Goal: Task Accomplishment & Management: Manage account settings

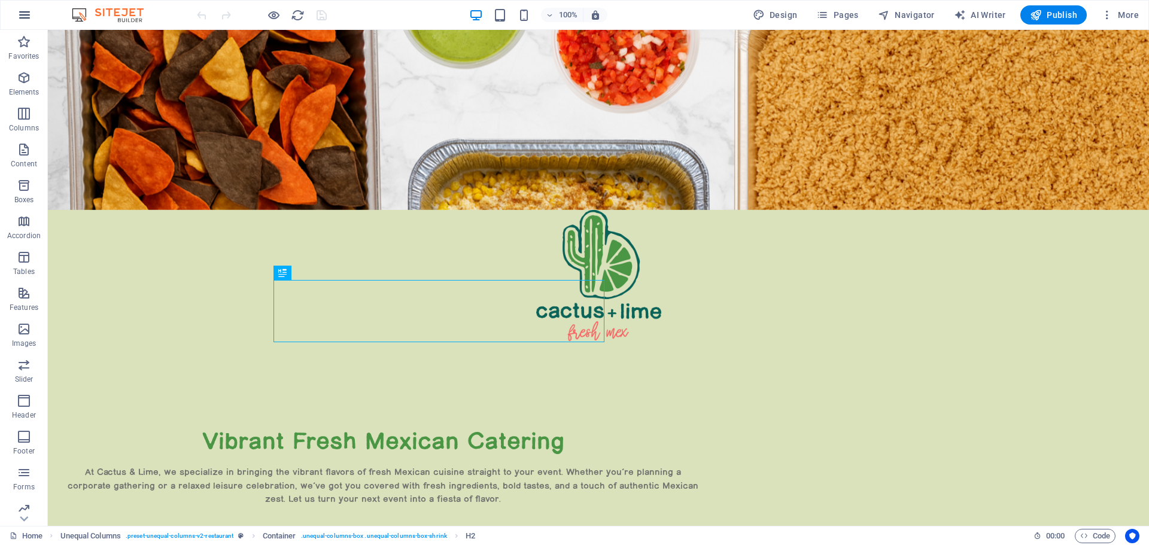
click at [27, 16] on icon "button" at bounding box center [24, 15] width 14 height 14
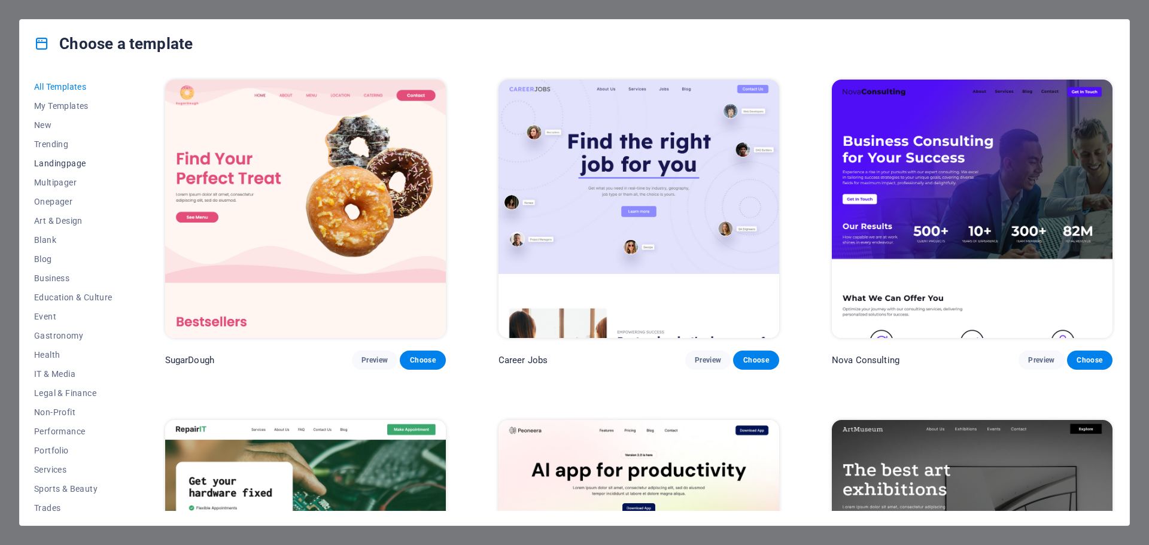
click at [63, 160] on span "Landingpage" at bounding box center [73, 164] width 78 height 10
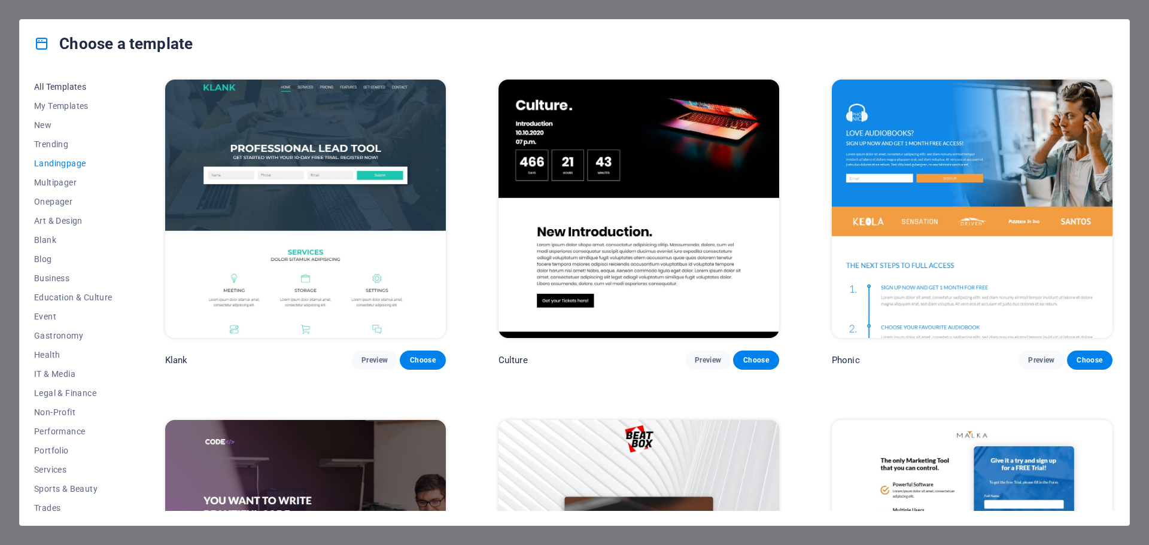
click at [53, 86] on span "All Templates" at bounding box center [73, 87] width 78 height 10
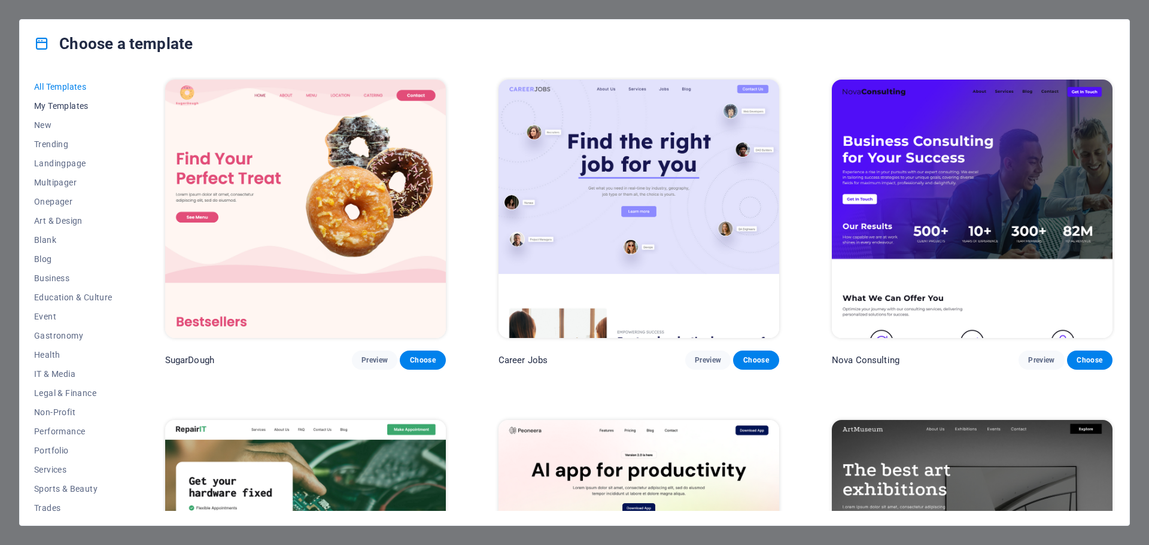
click at [69, 105] on span "My Templates" at bounding box center [73, 106] width 78 height 10
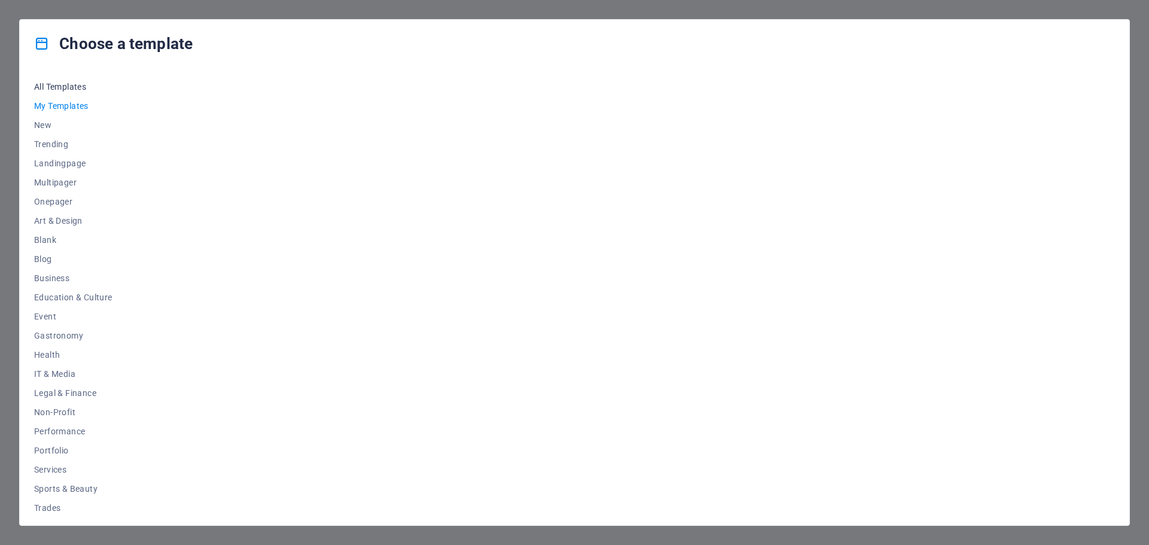
click at [46, 86] on span "All Templates" at bounding box center [73, 87] width 78 height 10
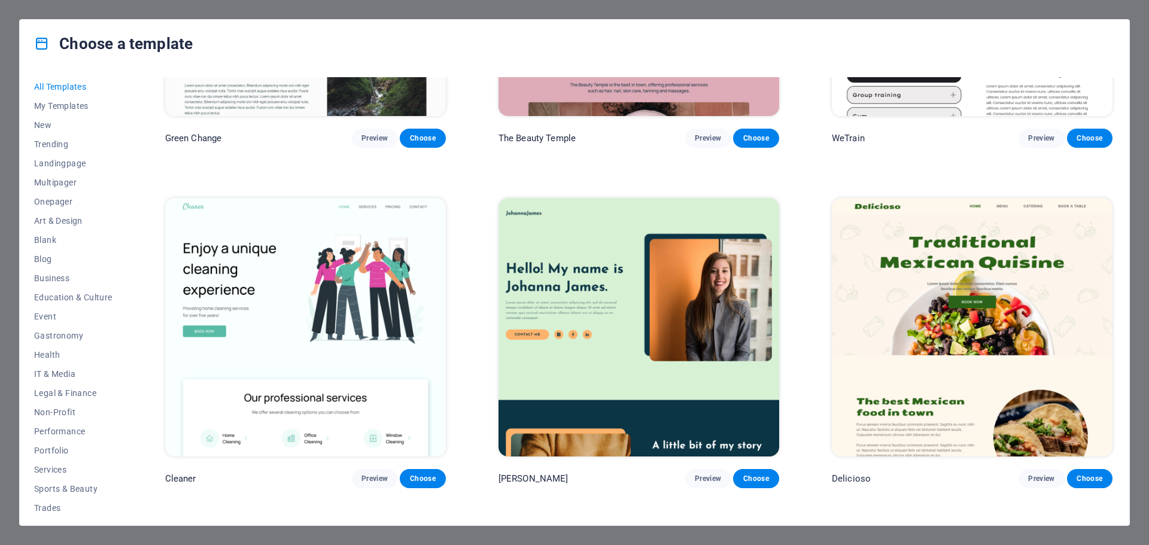
scroll to position [2214, 0]
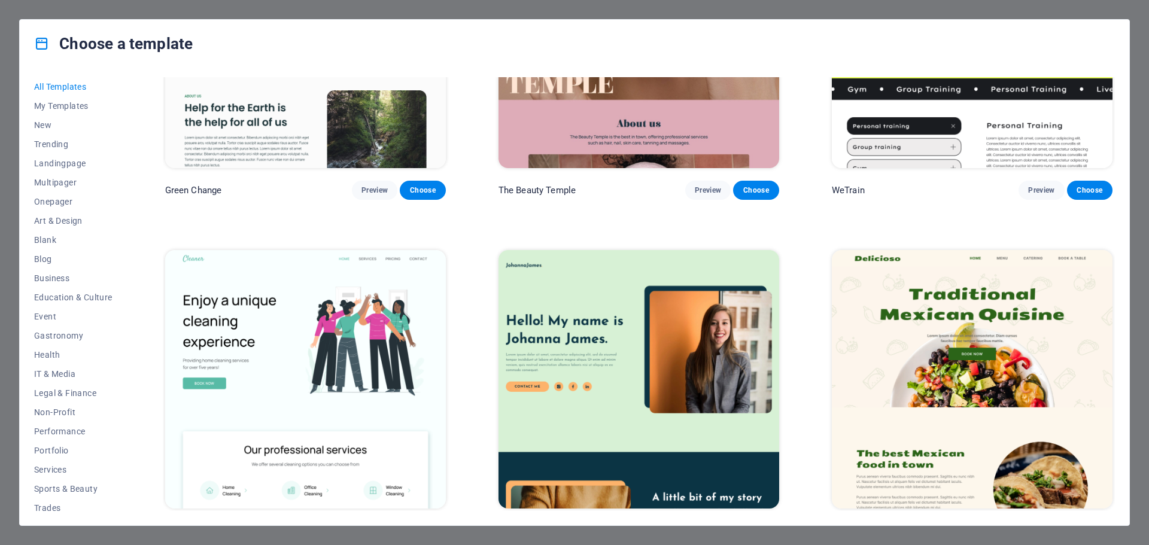
click at [957, 348] on img at bounding box center [972, 379] width 281 height 258
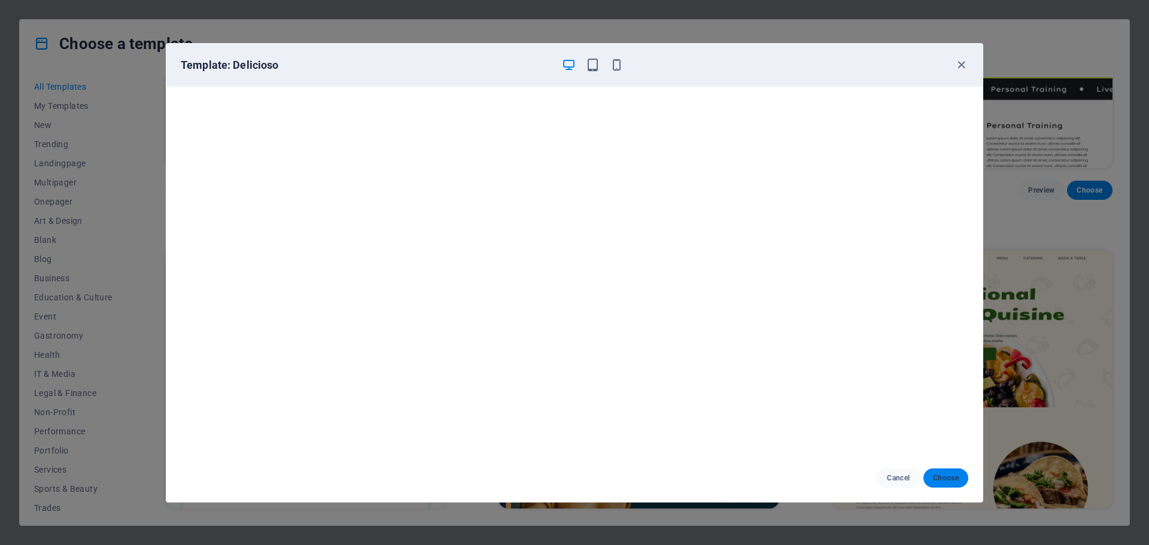
click at [945, 480] on span "Choose" at bounding box center [946, 478] width 26 height 10
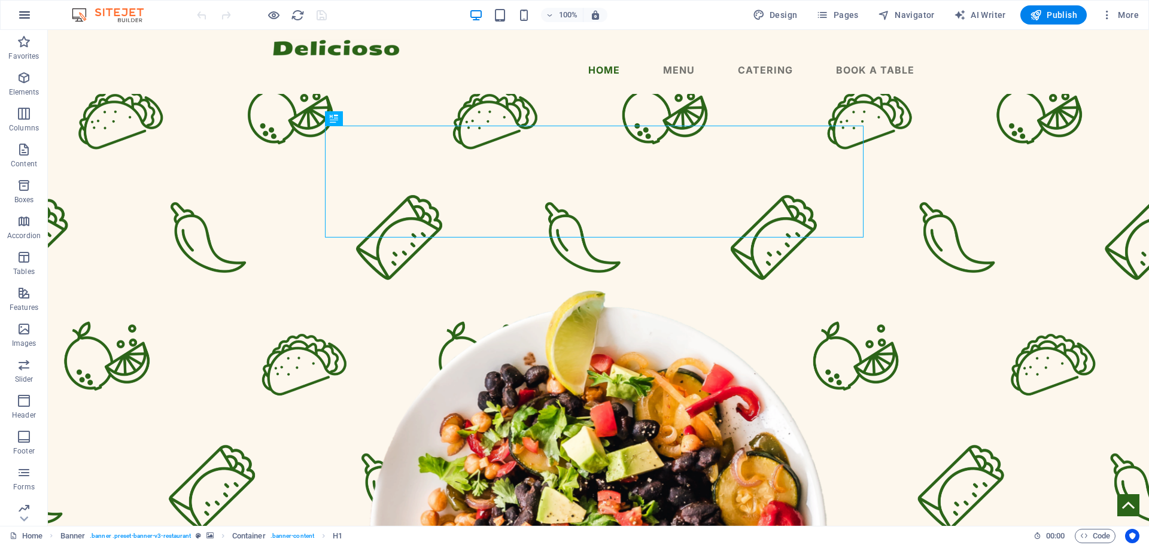
click at [23, 15] on icon "button" at bounding box center [24, 15] width 14 height 14
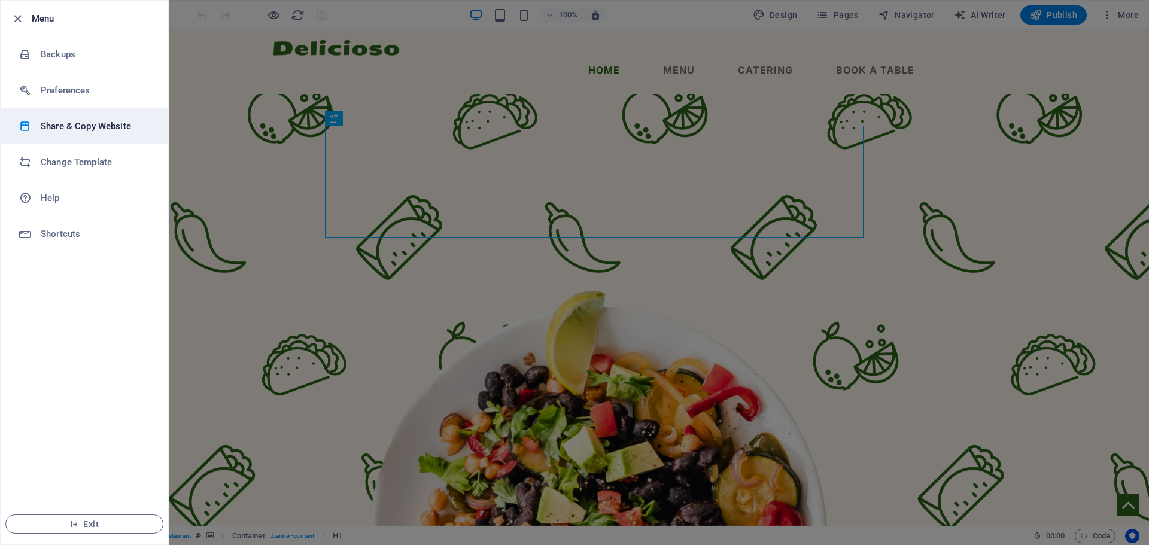
click at [74, 124] on h6 "Share & Copy Website" at bounding box center [96, 126] width 111 height 14
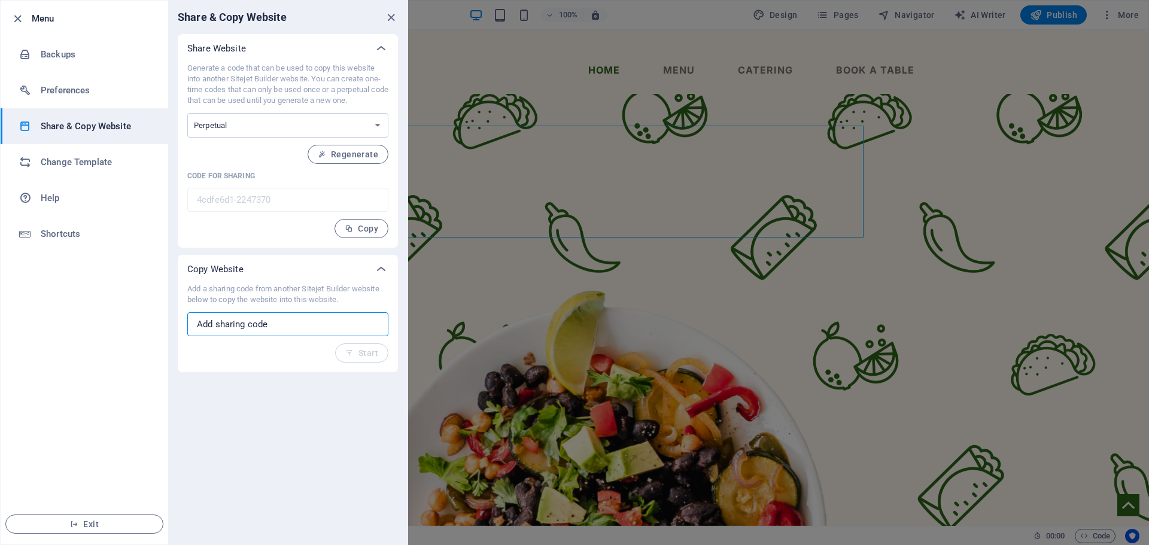
click at [238, 324] on input "text" at bounding box center [287, 324] width 201 height 24
paste input "faf57862-2179887"
click at [367, 351] on span "Start" at bounding box center [361, 353] width 33 height 10
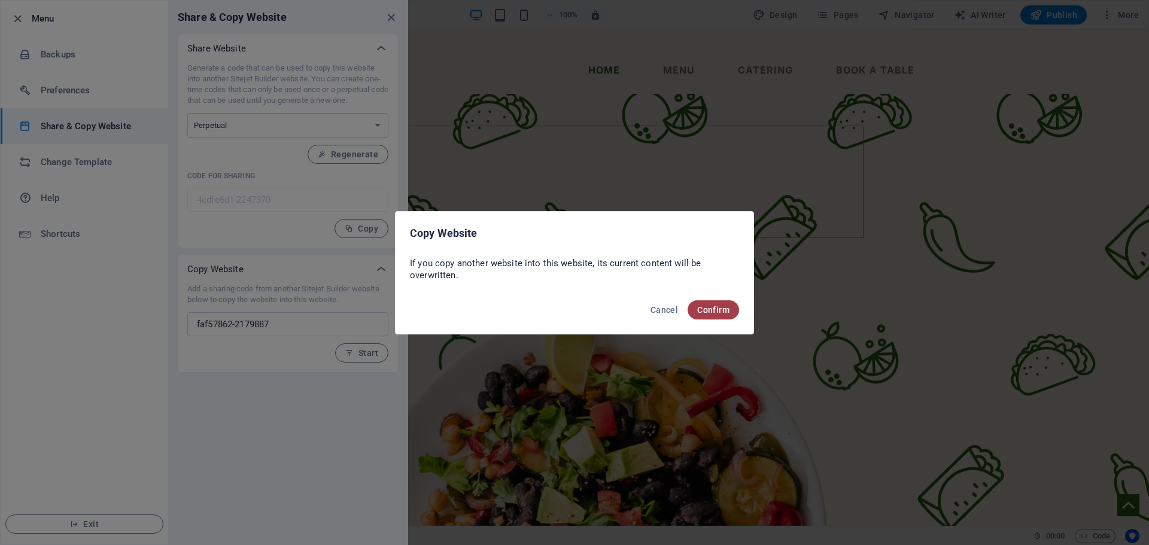
click at [702, 306] on span "Confirm" at bounding box center [713, 310] width 32 height 10
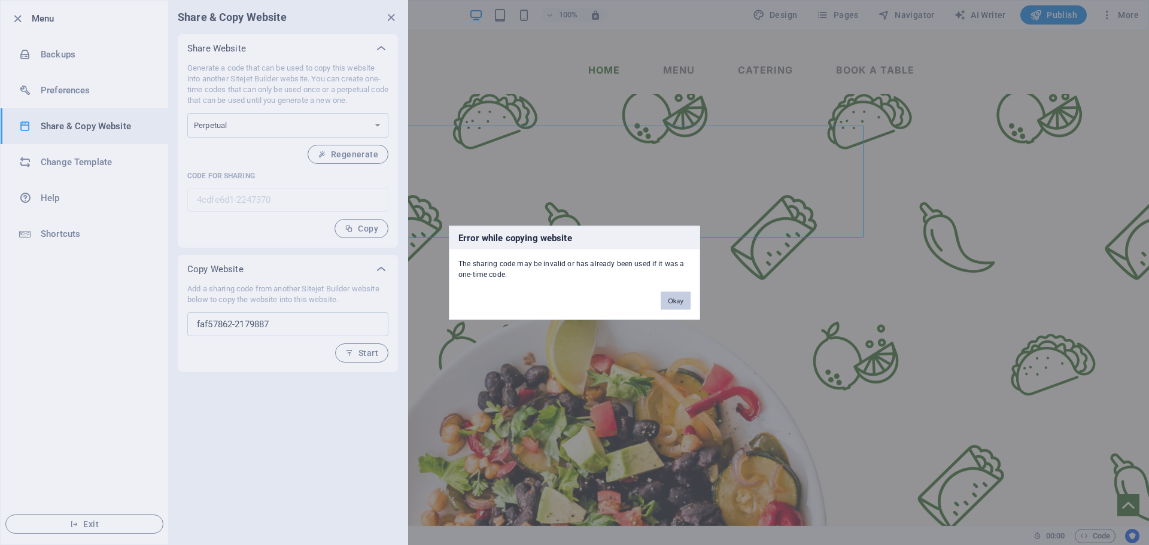
click at [676, 300] on button "Okay" at bounding box center [676, 300] width 30 height 18
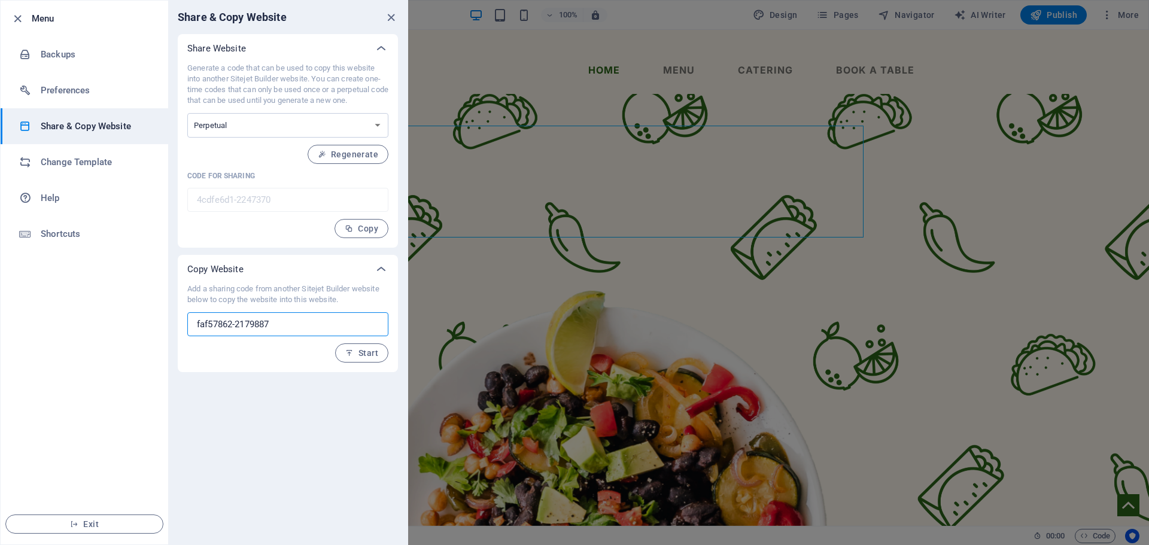
drag, startPoint x: 286, startPoint y: 323, endPoint x: 150, endPoint y: 327, distance: 136.5
click at [150, 327] on div "Menu Backups Preferences Share & Copy Website Change Template Help Shortcuts Ex…" at bounding box center [204, 272] width 408 height 545
paste input "4bd49840"
click at [190, 327] on input "4bd49840-2179887" at bounding box center [287, 324] width 201 height 24
click at [284, 326] on input "4bd49840-2179887" at bounding box center [287, 324] width 201 height 24
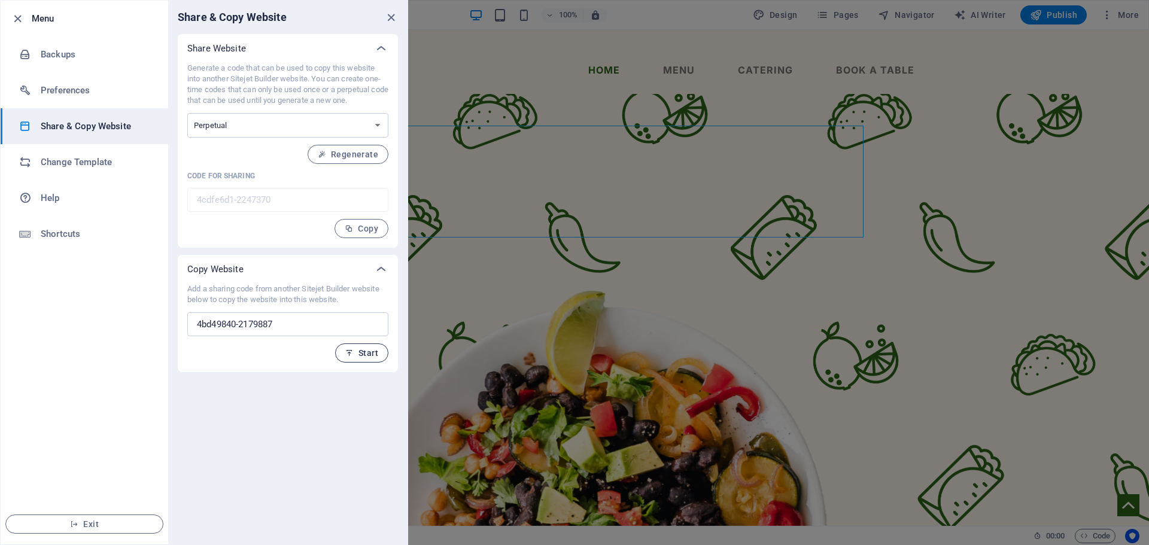
click at [355, 355] on span "Start" at bounding box center [361, 353] width 33 height 10
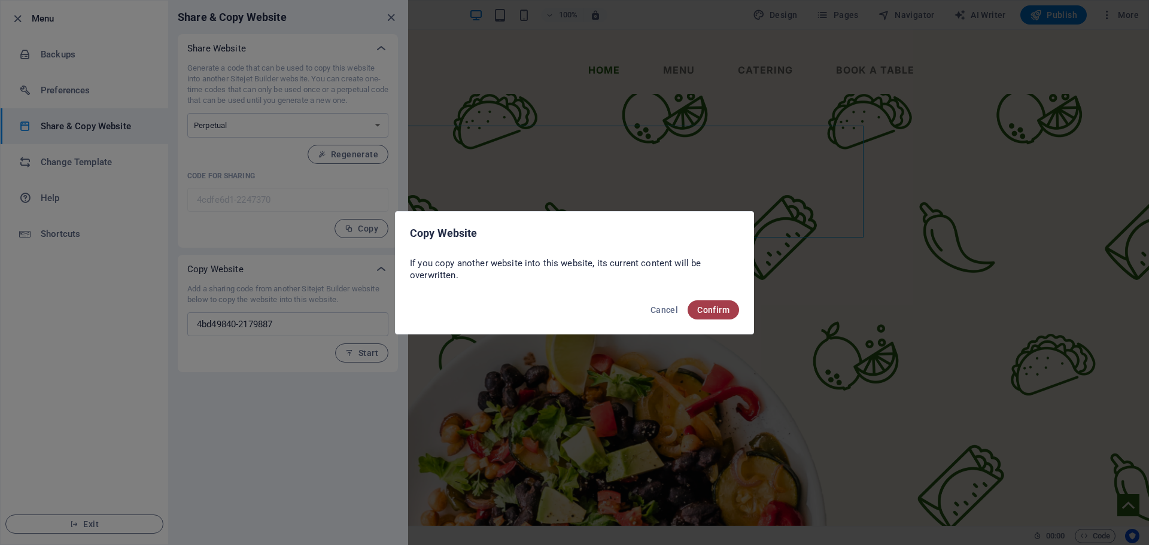
click at [711, 310] on span "Confirm" at bounding box center [713, 310] width 32 height 10
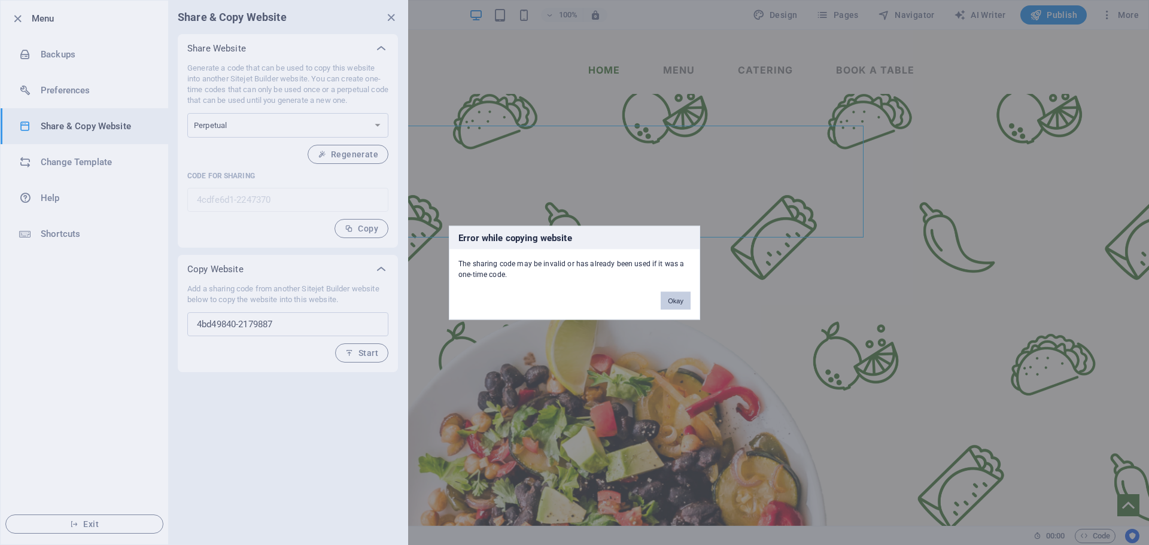
click at [674, 297] on button "Okay" at bounding box center [676, 300] width 30 height 18
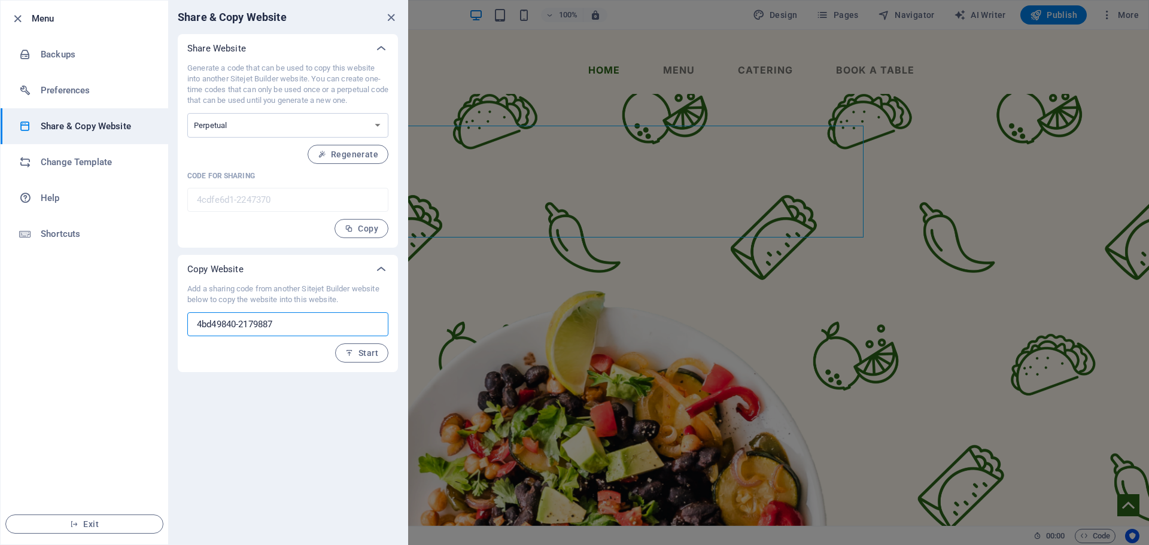
drag, startPoint x: 297, startPoint y: 323, endPoint x: 164, endPoint y: 339, distance: 134.3
click at [164, 339] on div "Menu Backups Preferences Share & Copy Website Change Template Help Shortcuts Ex…" at bounding box center [204, 272] width 408 height 545
paste input "289663a"
type input "289663a0-2179887"
click at [353, 351] on icon "button" at bounding box center [349, 353] width 8 height 8
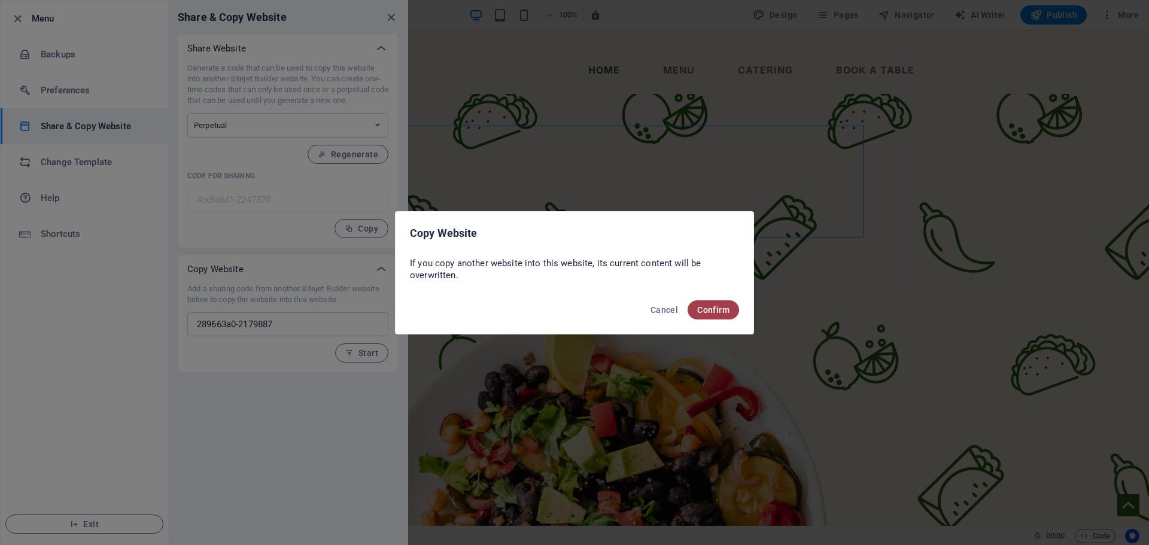
click at [705, 311] on span "Confirm" at bounding box center [713, 310] width 32 height 10
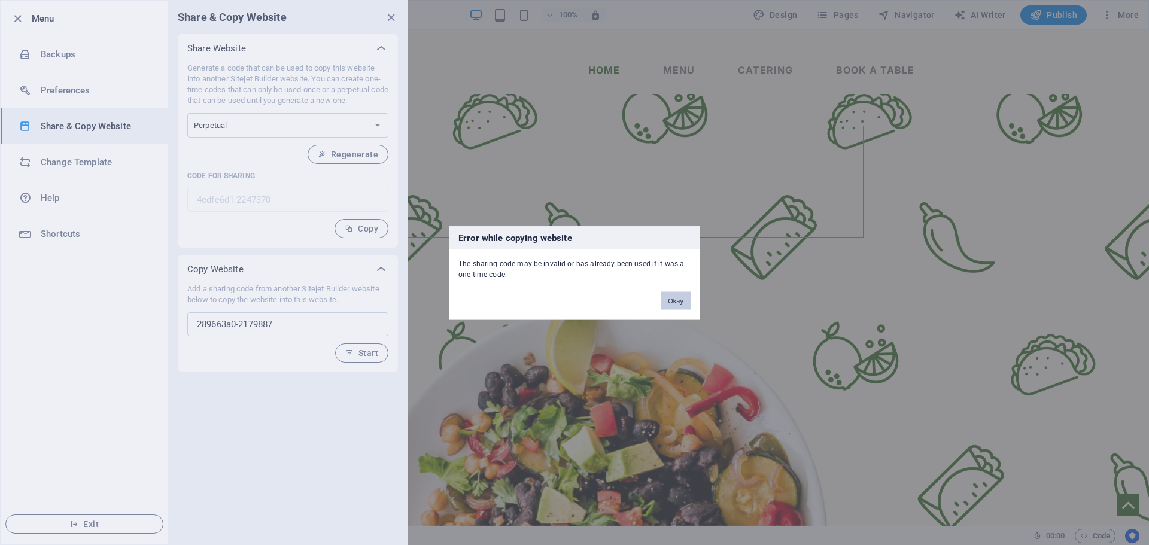
click at [676, 300] on button "Okay" at bounding box center [676, 300] width 30 height 18
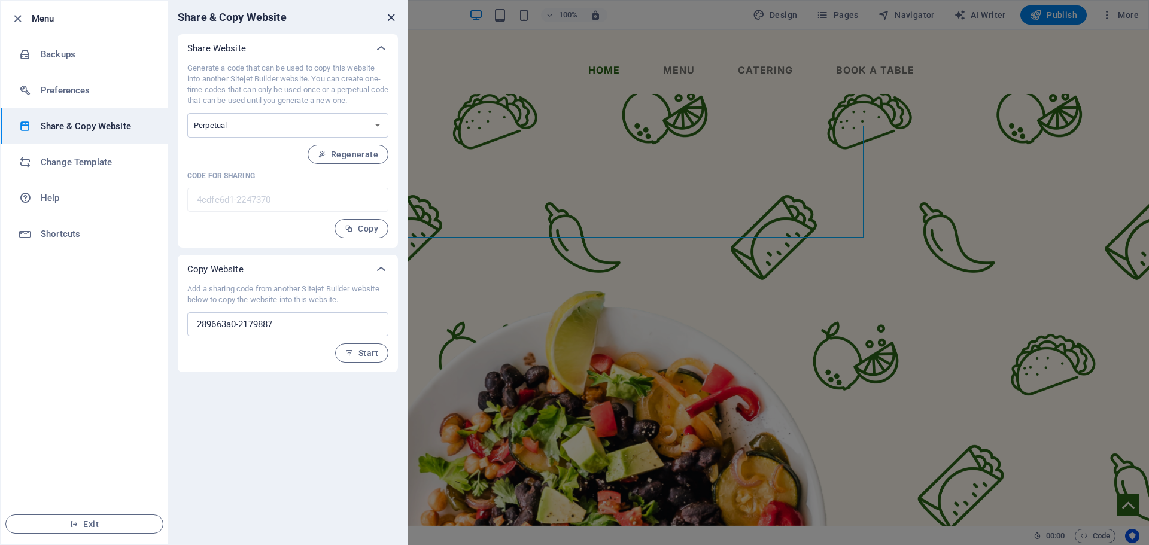
click at [390, 17] on icon "close" at bounding box center [391, 18] width 14 height 14
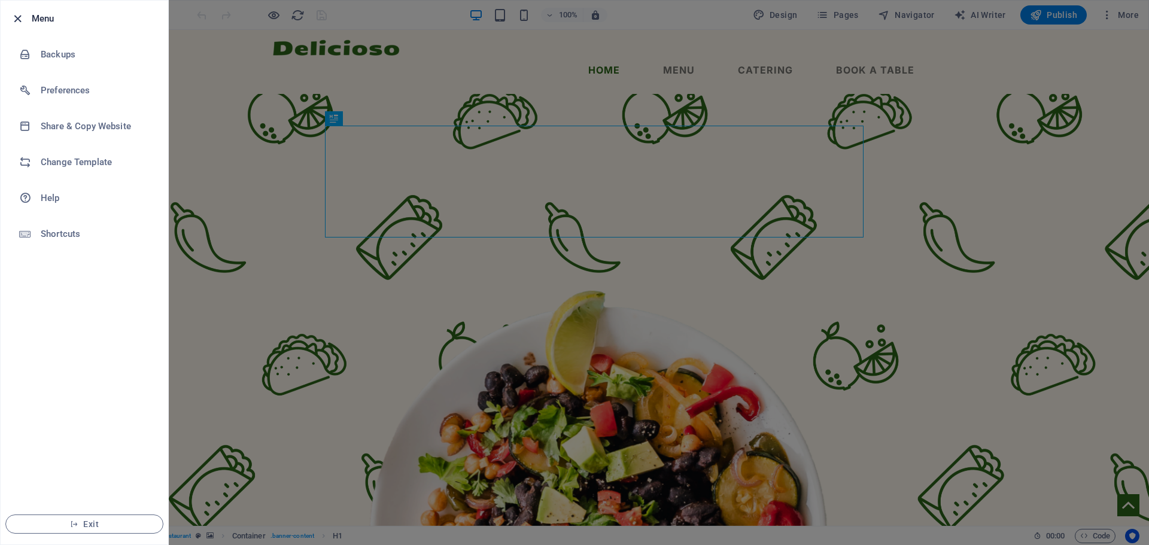
click at [16, 17] on icon "button" at bounding box center [18, 19] width 14 height 14
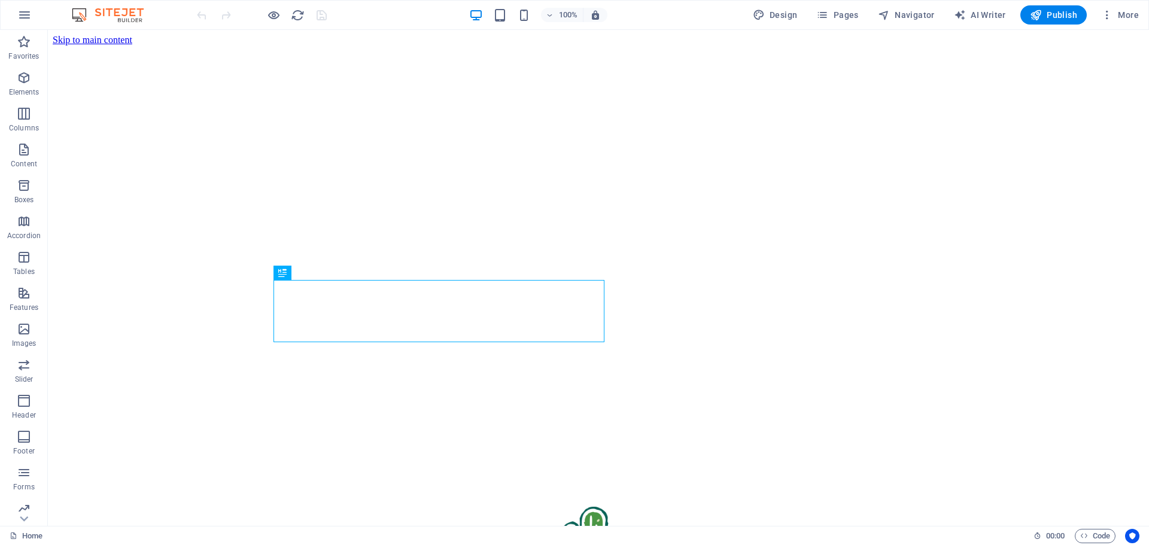
scroll to position [281, 0]
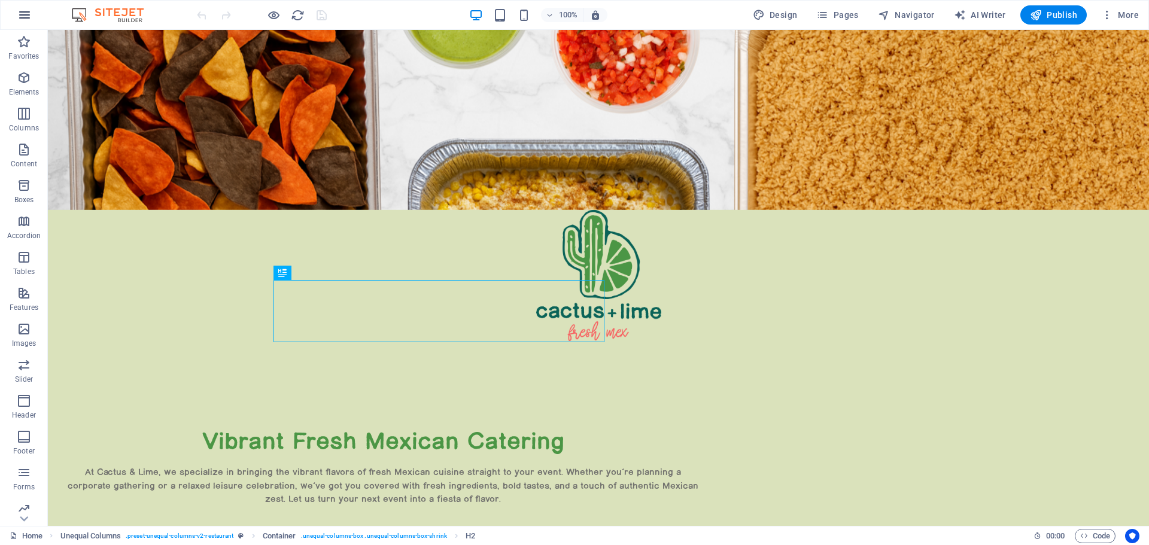
click at [23, 12] on icon "button" at bounding box center [24, 15] width 14 height 14
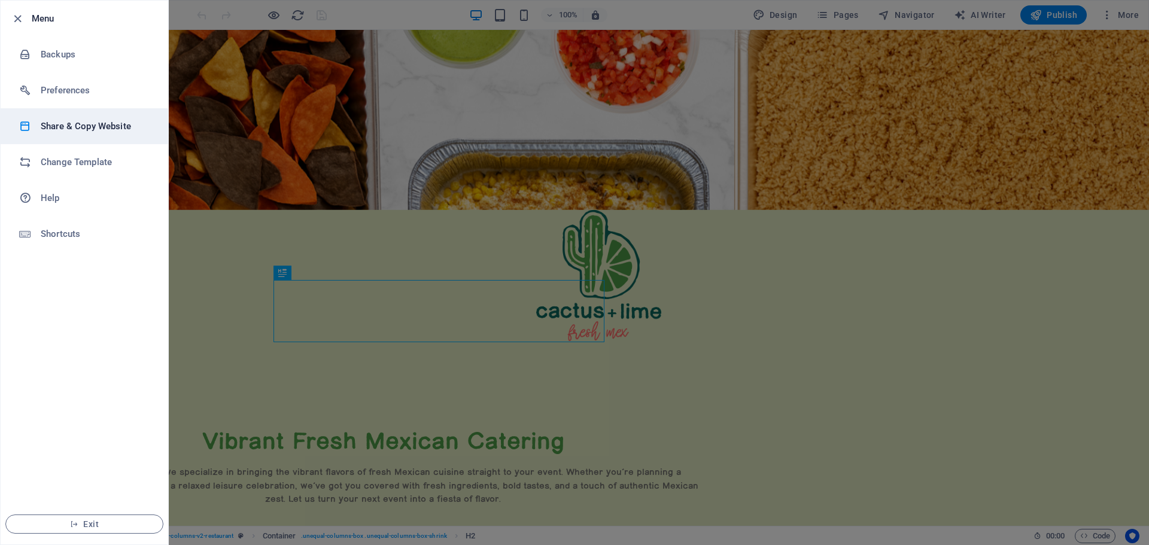
click at [69, 122] on h6 "Share & Copy Website" at bounding box center [96, 126] width 111 height 14
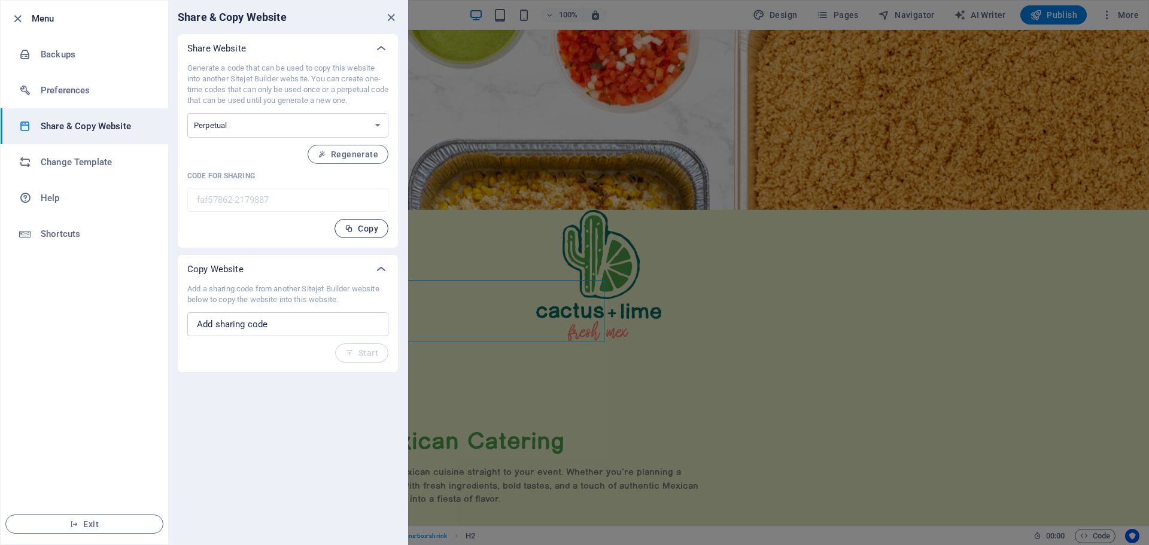
click at [363, 226] on span "Copy" at bounding box center [362, 229] width 34 height 10
click at [346, 151] on span "Regenerate" at bounding box center [348, 155] width 60 height 10
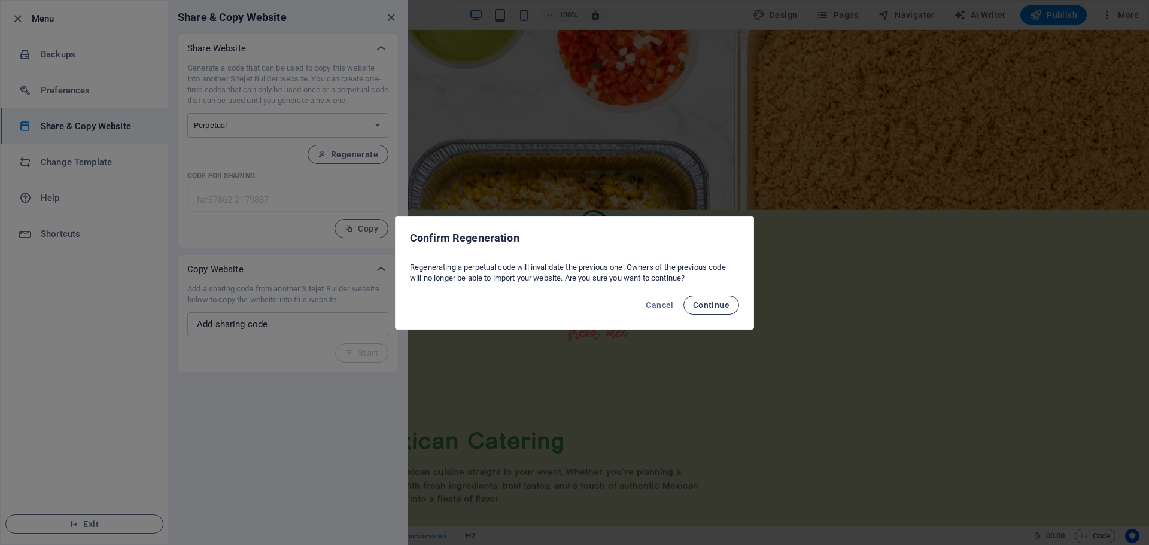
click at [723, 305] on span "Continue" at bounding box center [711, 305] width 36 height 10
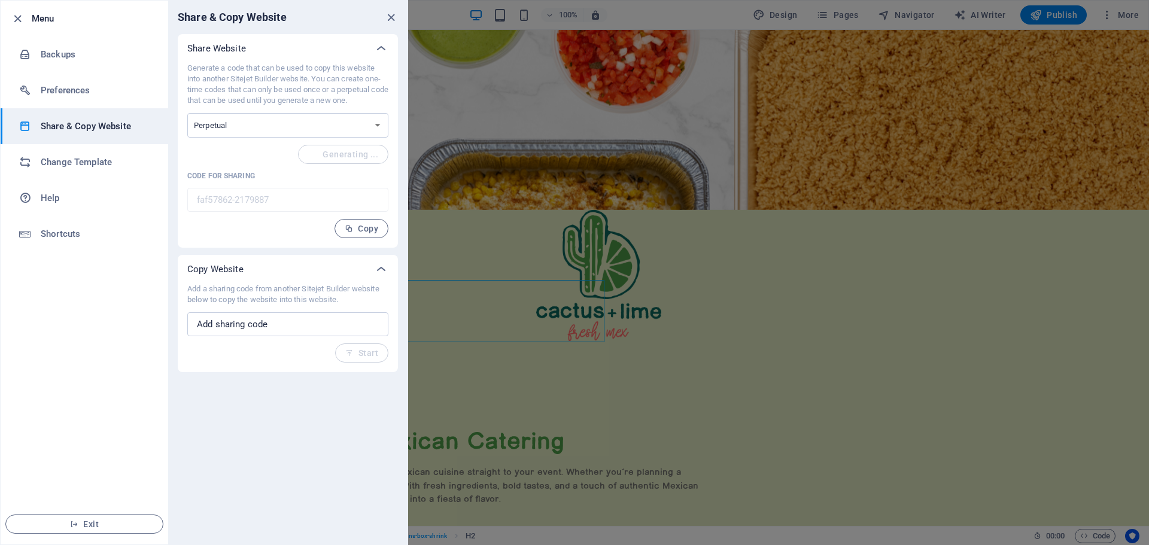
type input "4bd49840-2179887"
click at [358, 226] on span "Copy" at bounding box center [362, 229] width 34 height 10
click at [261, 124] on select "One-time Perpetual" at bounding box center [287, 125] width 201 height 25
select select "onetime"
click at [187, 113] on select "One-time Perpetual" at bounding box center [287, 125] width 201 height 25
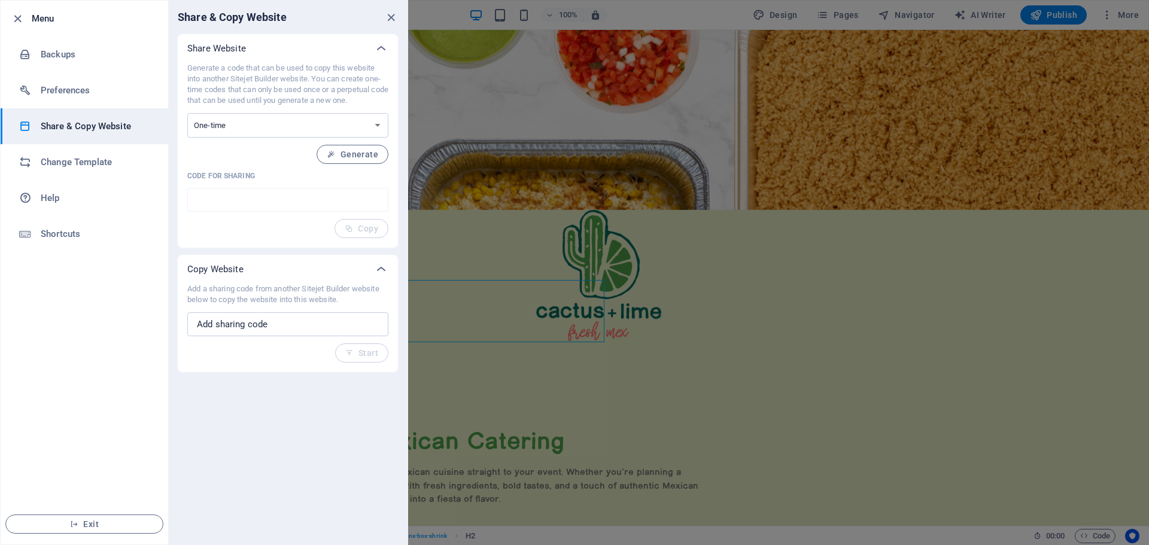
click at [343, 154] on span "Generate" at bounding box center [352, 155] width 51 height 10
type input "289663a0-2179887"
click at [363, 227] on span "Copy" at bounding box center [362, 229] width 34 height 10
click at [352, 155] on span "Generate" at bounding box center [352, 155] width 51 height 10
click at [361, 229] on span "Copy" at bounding box center [362, 229] width 34 height 10
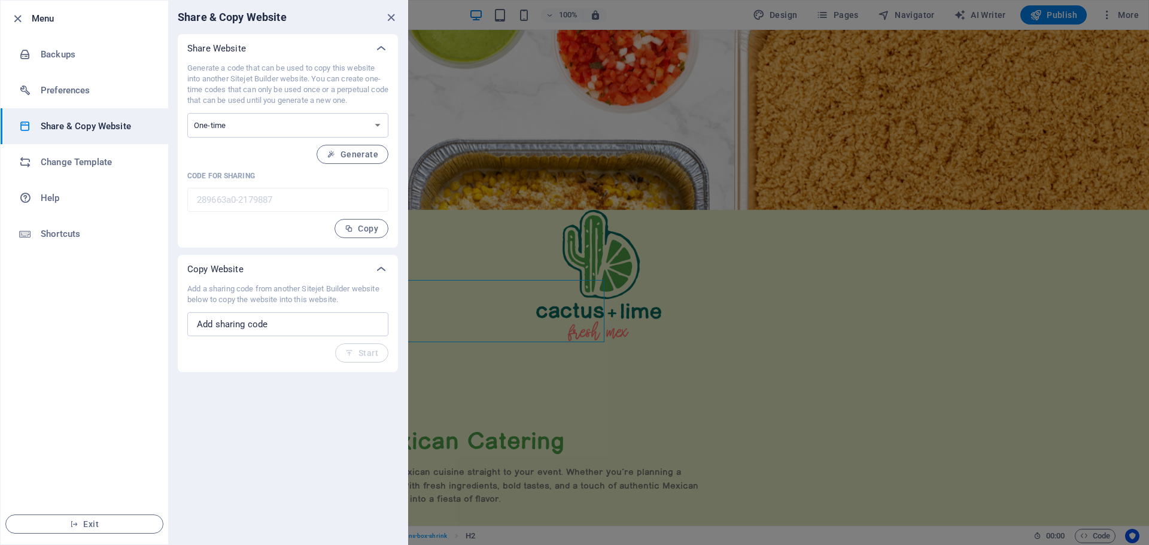
click at [392, 16] on icon "close" at bounding box center [391, 18] width 14 height 14
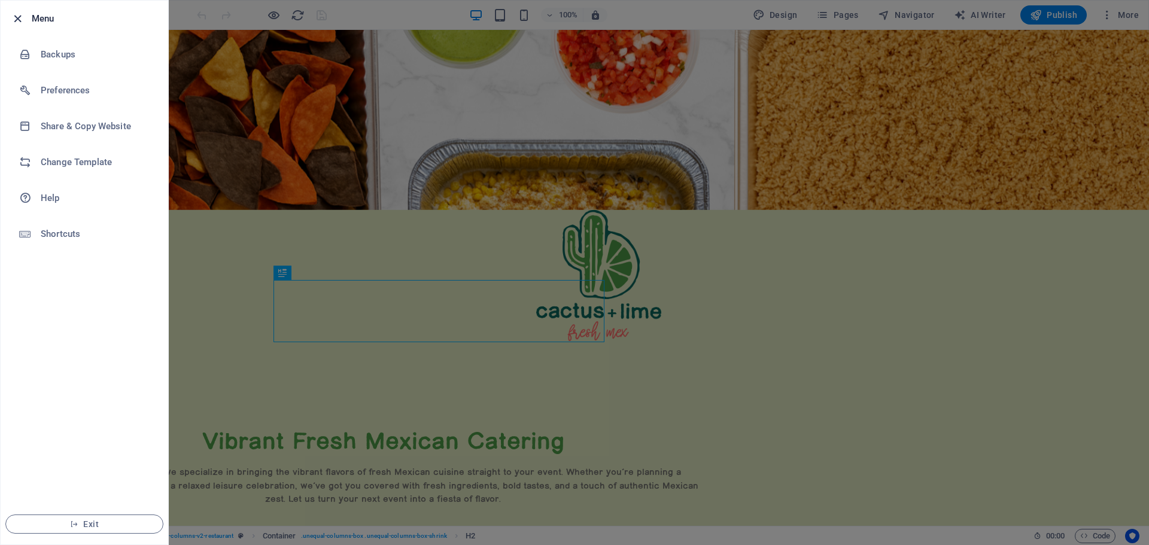
click at [17, 19] on icon "button" at bounding box center [18, 19] width 14 height 14
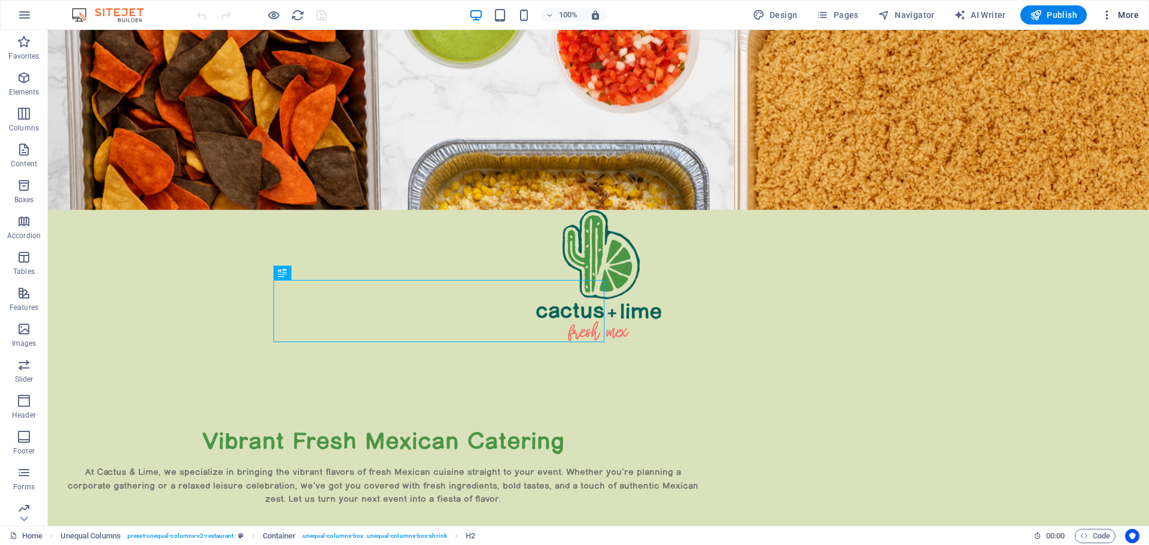
click at [1126, 13] on span "More" at bounding box center [1120, 15] width 38 height 12
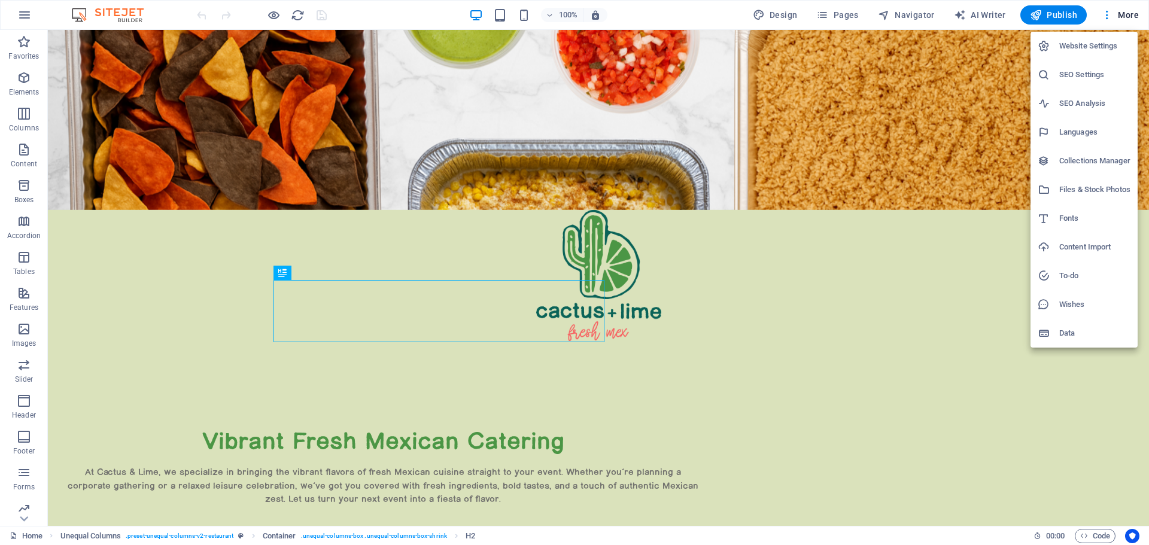
click at [1100, 41] on h6 "Website Settings" at bounding box center [1094, 46] width 71 height 14
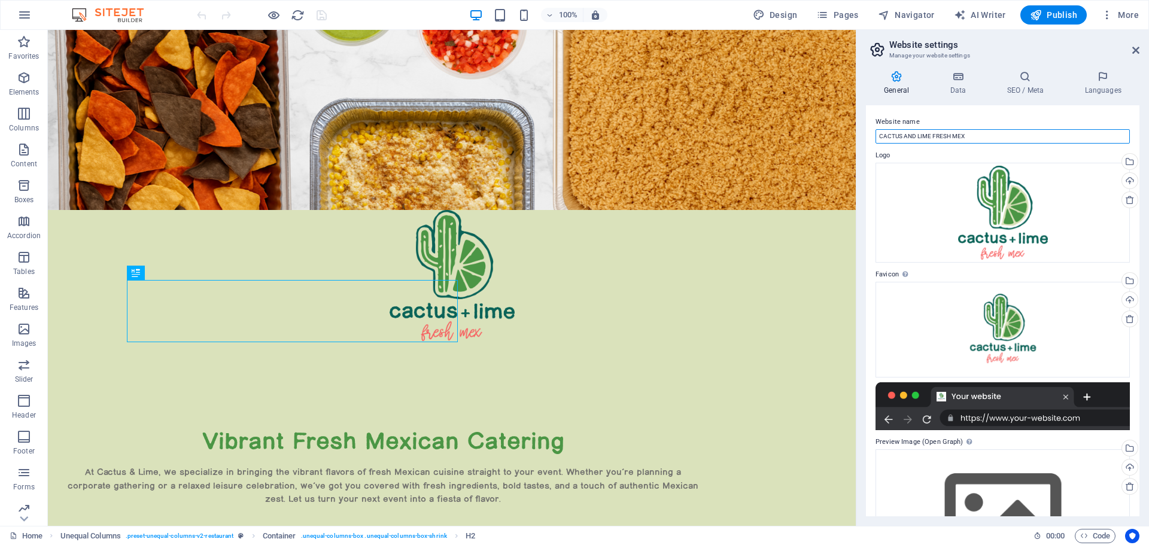
drag, startPoint x: 1029, startPoint y: 164, endPoint x: 850, endPoint y: 141, distance: 180.4
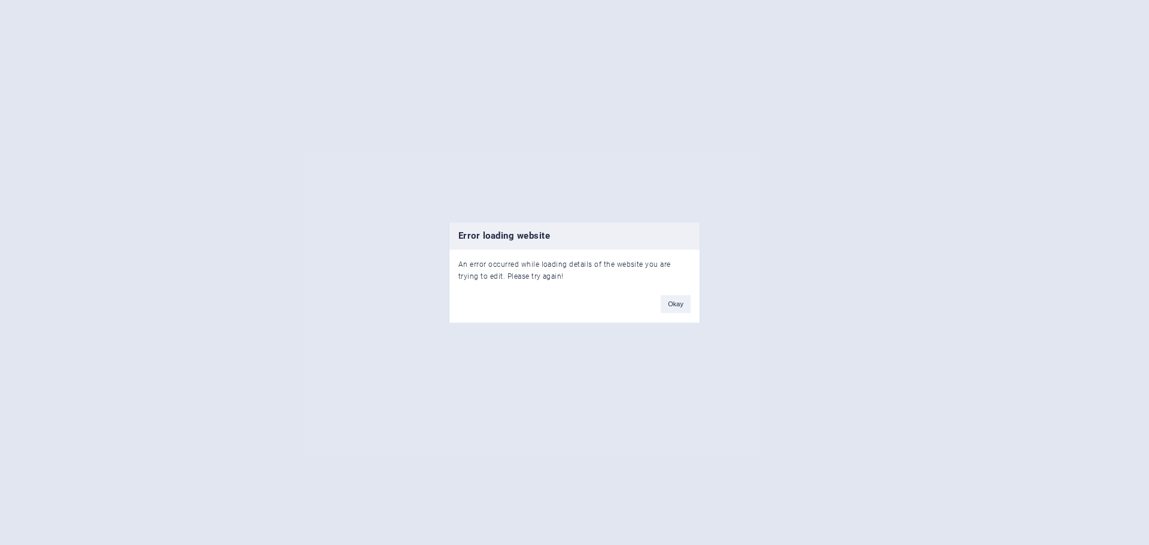
click at [666, 303] on button "Okay" at bounding box center [676, 304] width 30 height 18
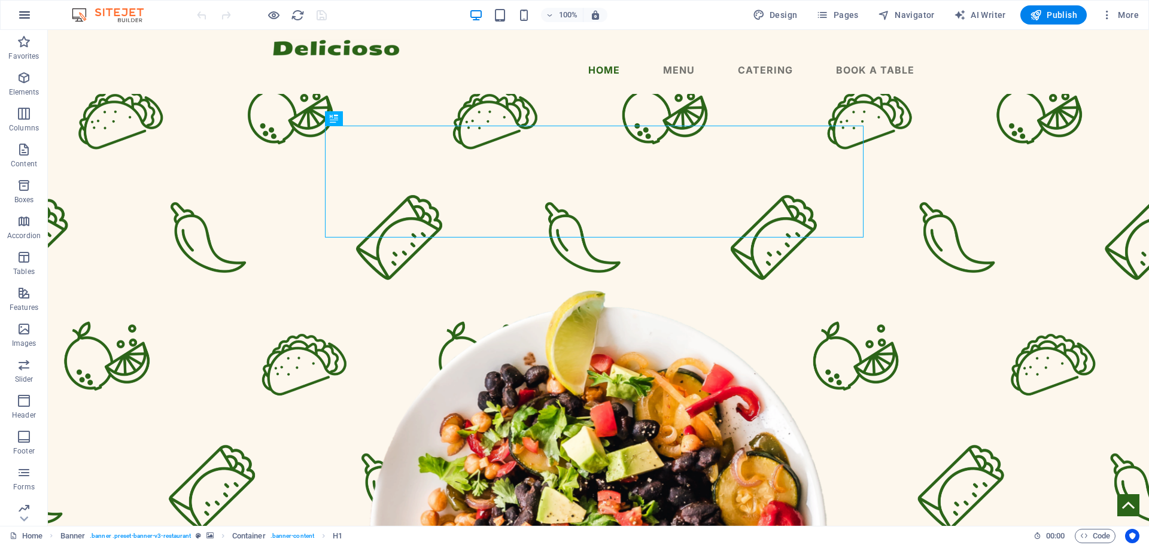
click at [24, 14] on icon "button" at bounding box center [24, 15] width 14 height 14
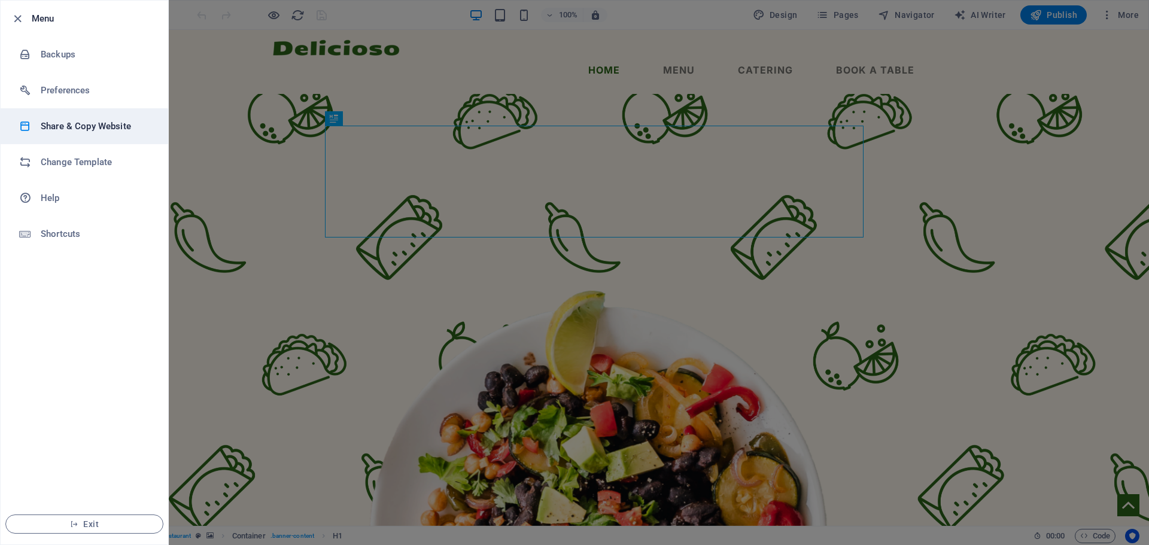
click at [80, 130] on h6 "Share & Copy Website" at bounding box center [96, 126] width 111 height 14
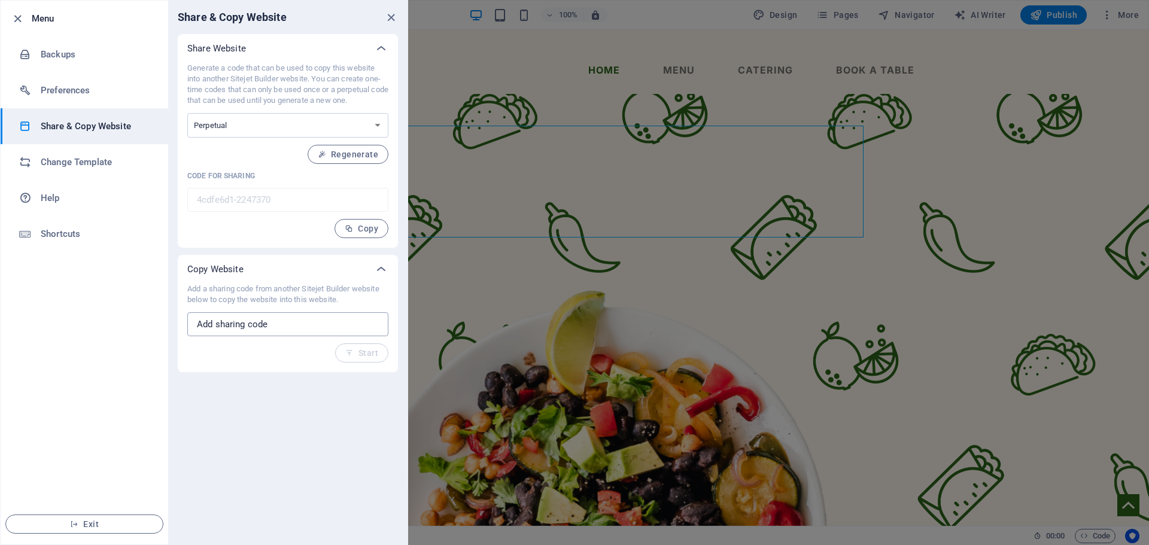
click at [272, 321] on input "text" at bounding box center [287, 324] width 201 height 24
paste input "289663a0-2179887"
type input "289663a0-2179887"
click at [351, 353] on icon "button" at bounding box center [349, 353] width 8 height 8
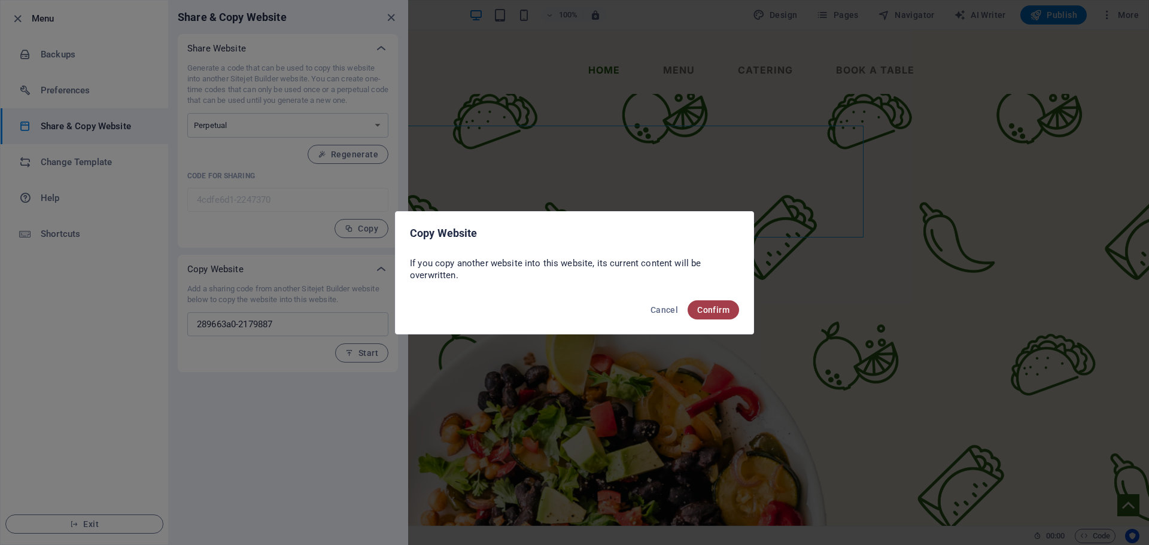
click at [715, 309] on span "Confirm" at bounding box center [713, 310] width 32 height 10
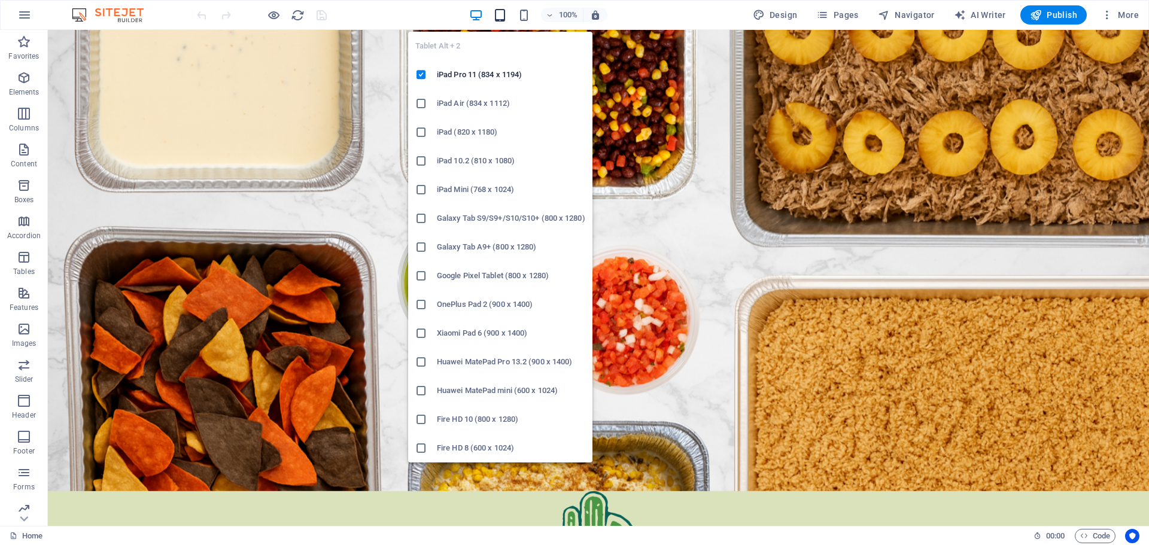
click at [501, 11] on icon "button" at bounding box center [500, 15] width 14 height 14
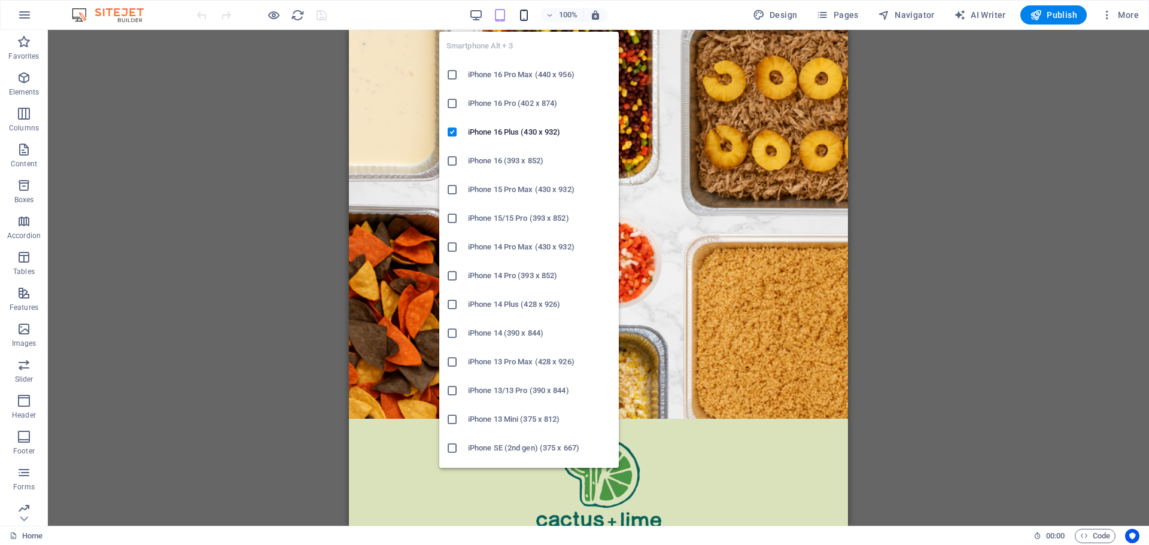
click at [527, 17] on icon "button" at bounding box center [524, 15] width 14 height 14
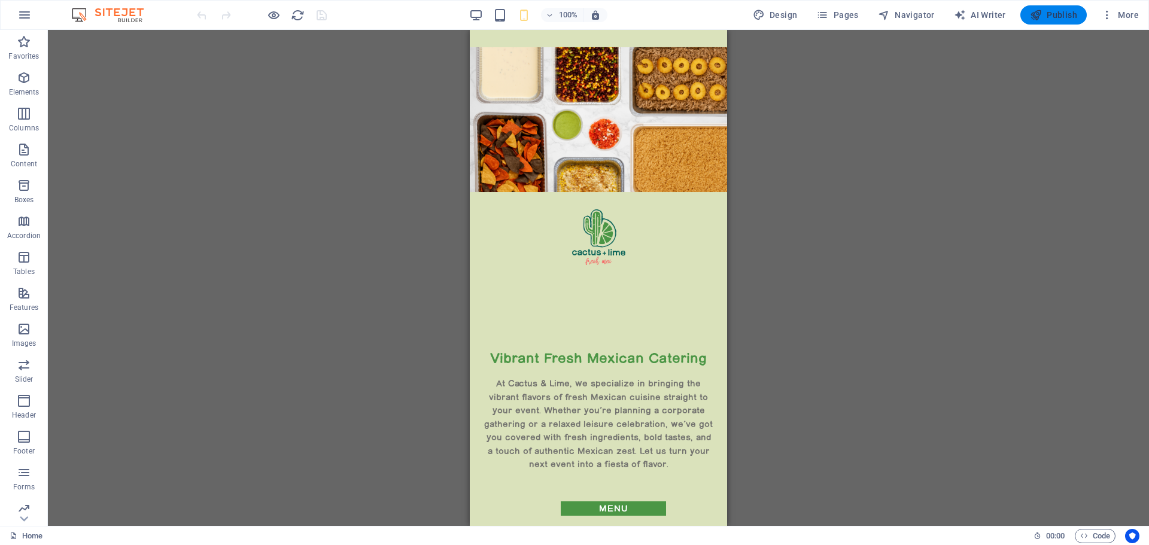
click at [1053, 19] on span "Publish" at bounding box center [1053, 15] width 47 height 12
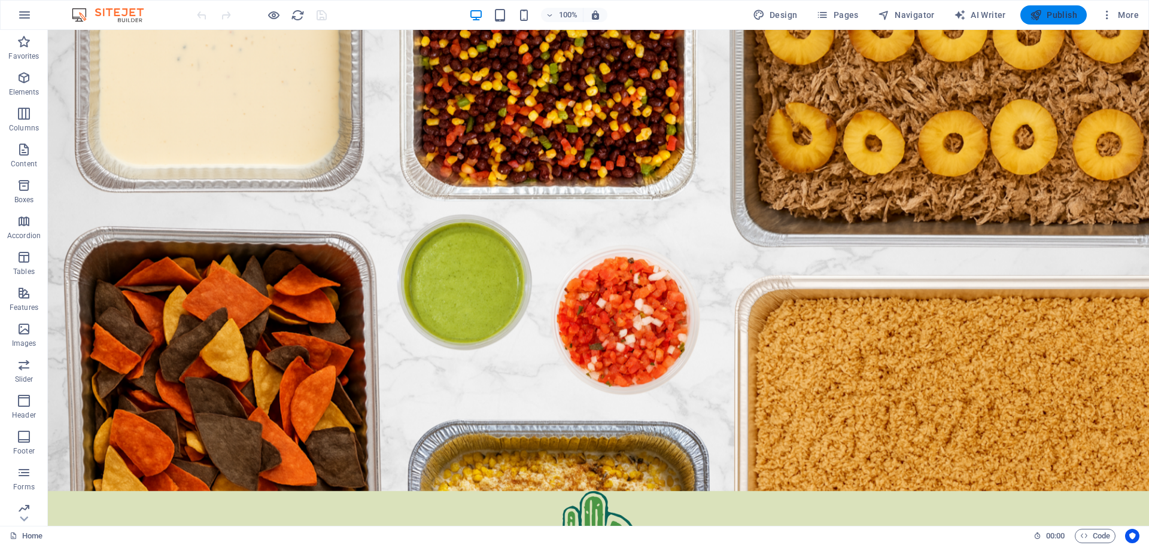
click at [1060, 16] on span "Publish" at bounding box center [1053, 15] width 47 height 12
click at [1118, 16] on span "More" at bounding box center [1120, 15] width 38 height 12
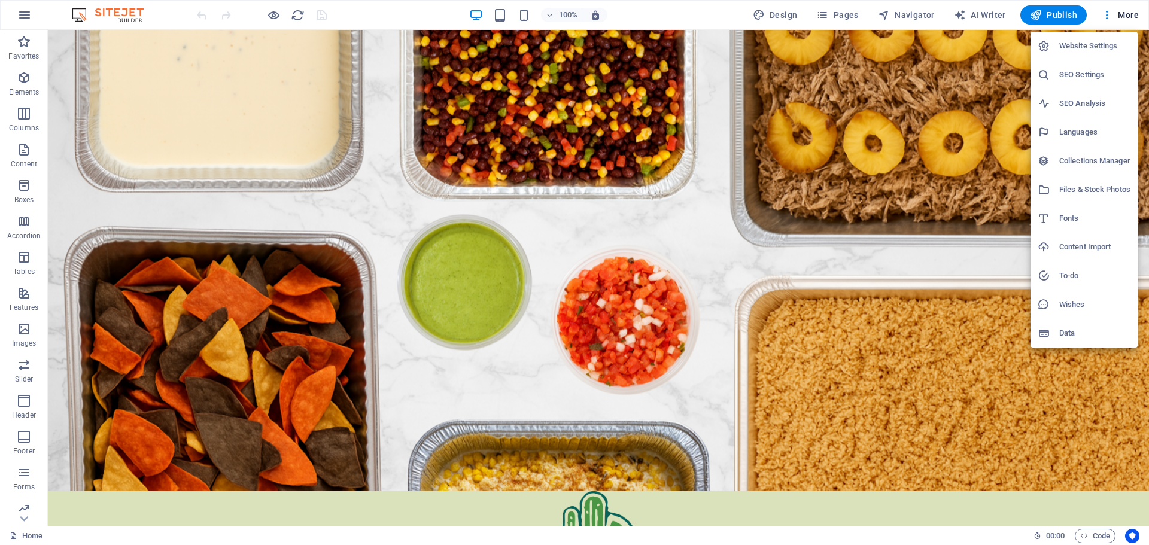
click at [1089, 45] on h6 "Website Settings" at bounding box center [1094, 46] width 71 height 14
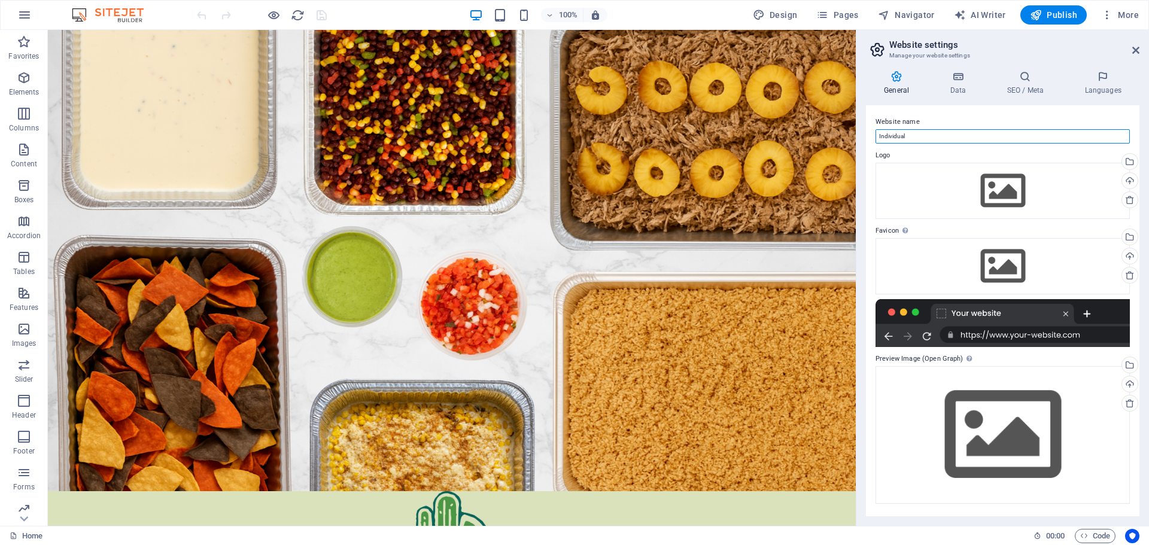
click at [918, 133] on input "Individual" at bounding box center [1002, 136] width 254 height 14
drag, startPoint x: 926, startPoint y: 136, endPoint x: 875, endPoint y: 136, distance: 50.3
click at [875, 136] on input "Individual" at bounding box center [1002, 136] width 254 height 14
paste input "CACTUS AND LIME FRESH MEX"
type input "CACTUS AND LIME FRESH MEX"
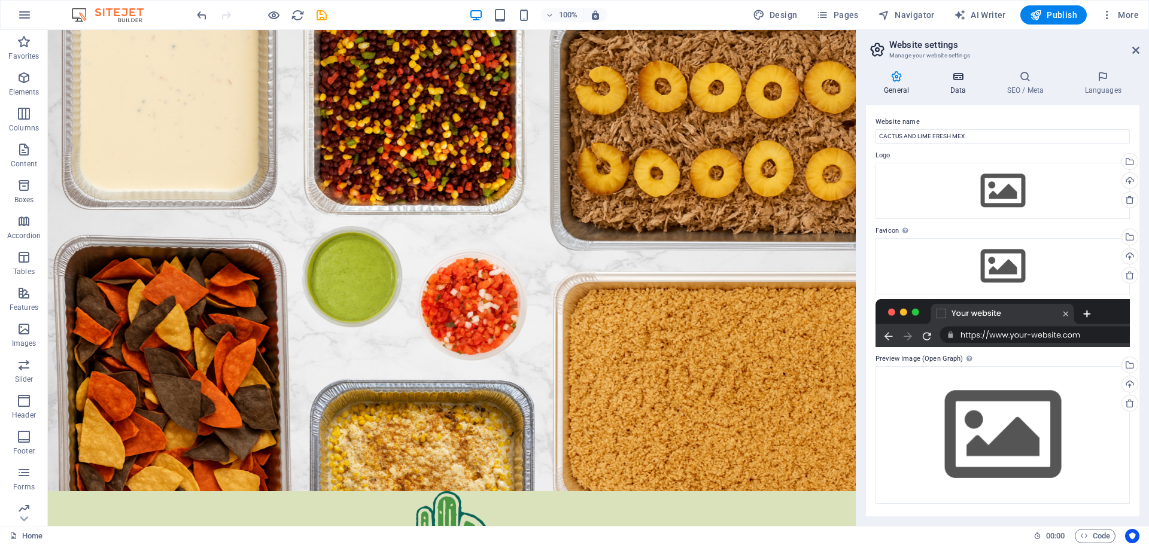
click at [960, 85] on h4 "Data" at bounding box center [960, 83] width 57 height 25
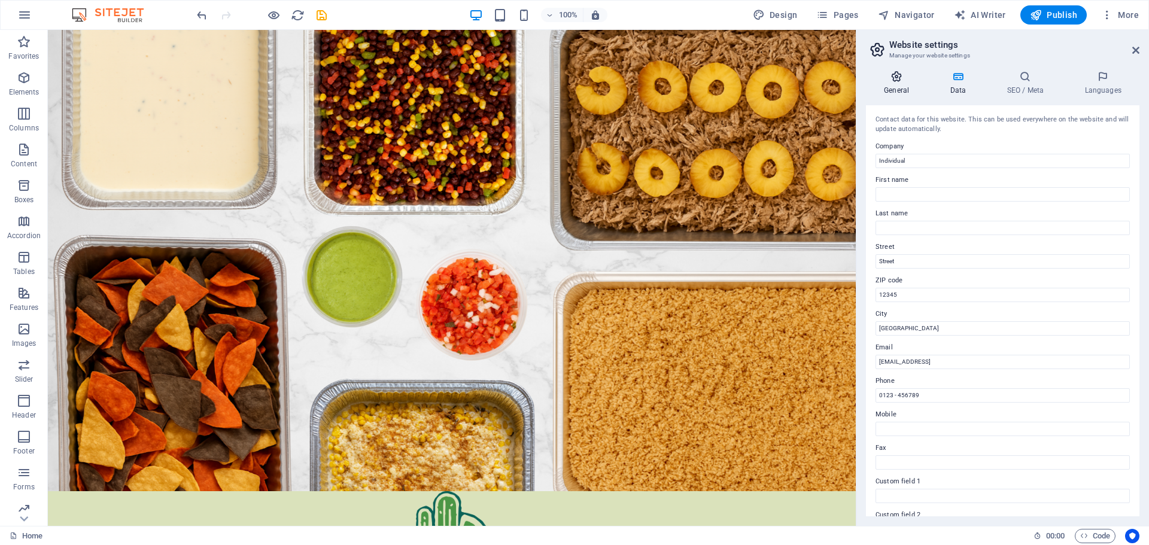
click at [901, 85] on h4 "General" at bounding box center [899, 83] width 66 height 25
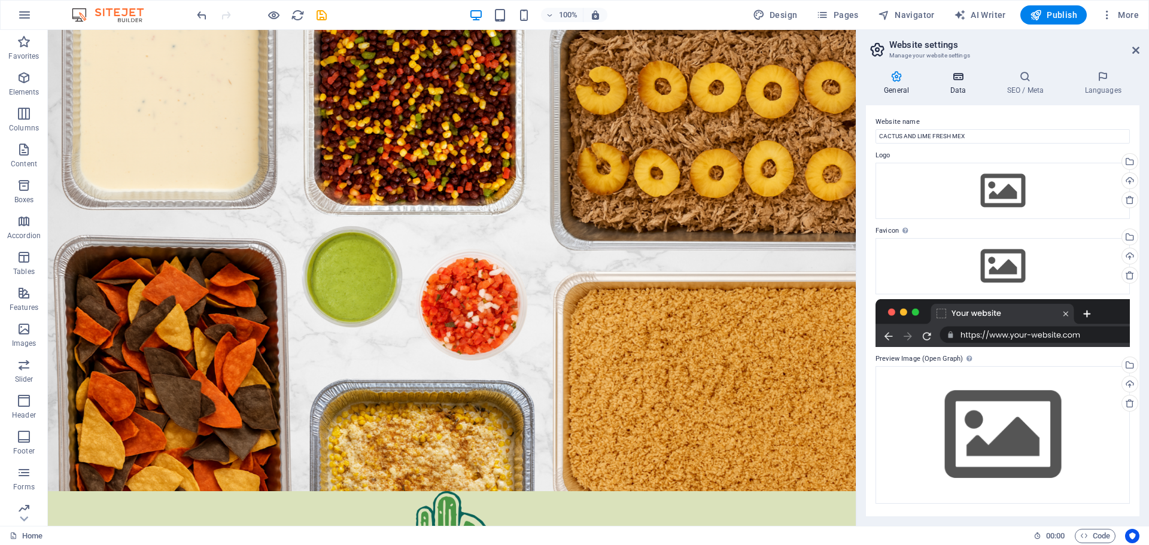
click at [954, 89] on h4 "Data" at bounding box center [960, 83] width 57 height 25
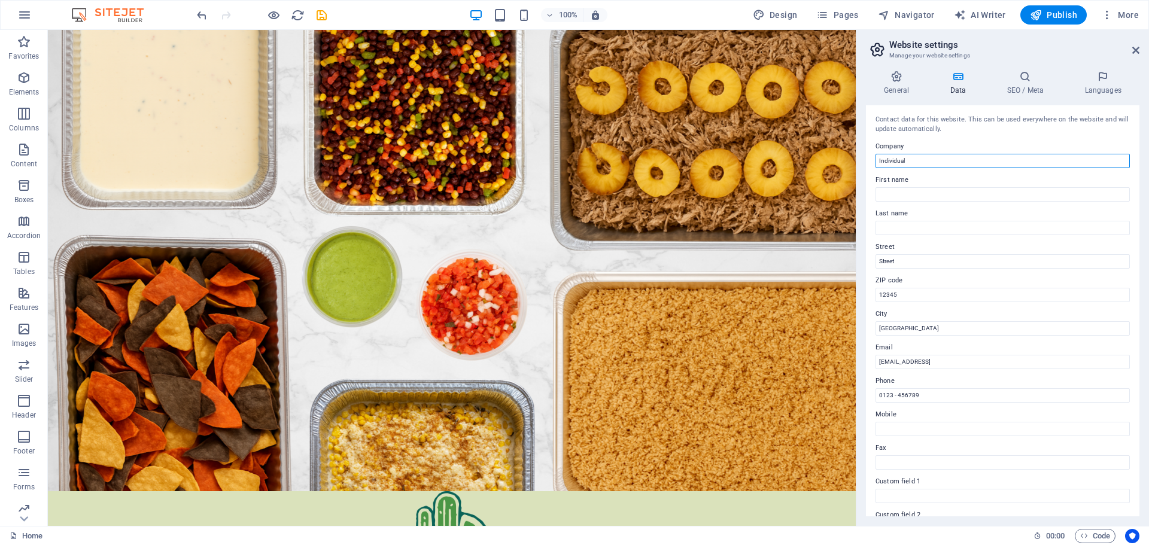
drag, startPoint x: 924, startPoint y: 160, endPoint x: 875, endPoint y: 163, distance: 49.2
click at [875, 163] on input "Individual" at bounding box center [1002, 161] width 254 height 14
click at [895, 76] on icon at bounding box center [896, 77] width 61 height 12
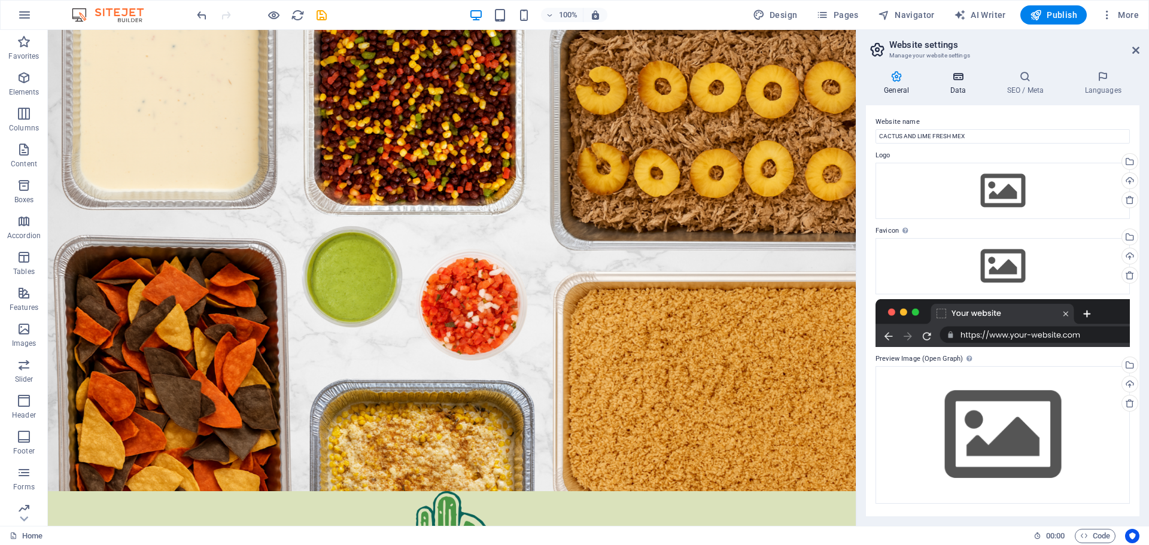
click at [956, 81] on icon at bounding box center [958, 77] width 52 height 12
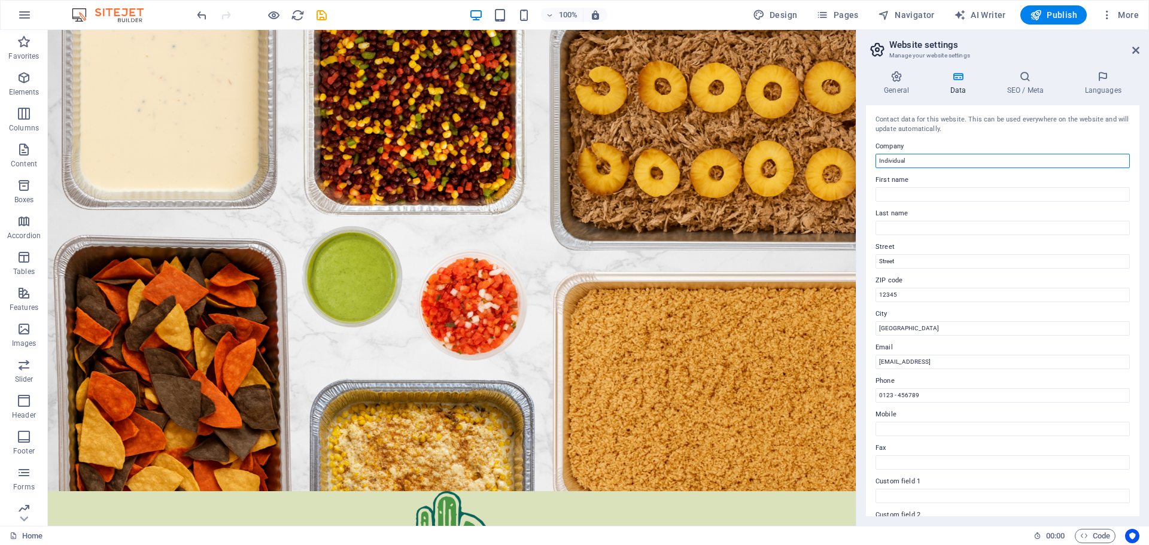
paste input "CACTUS AND LIME FRESH MEX"
type input "CACTUS AND LIME FRESH MEX"
click at [1032, 89] on h4 "SEO / Meta" at bounding box center [1027, 83] width 78 height 25
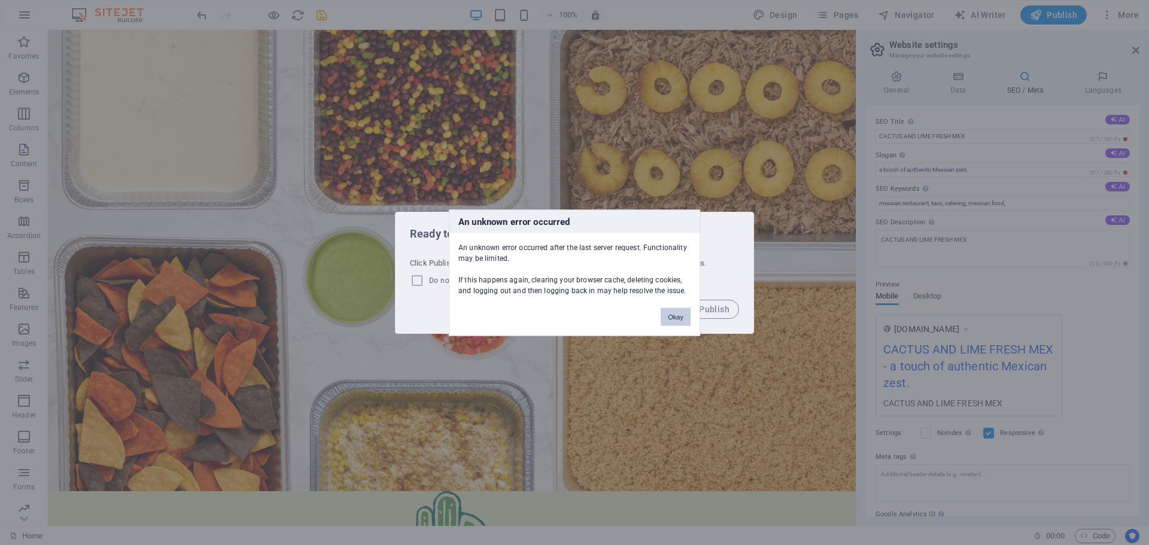
click at [674, 317] on button "Okay" at bounding box center [676, 317] width 30 height 18
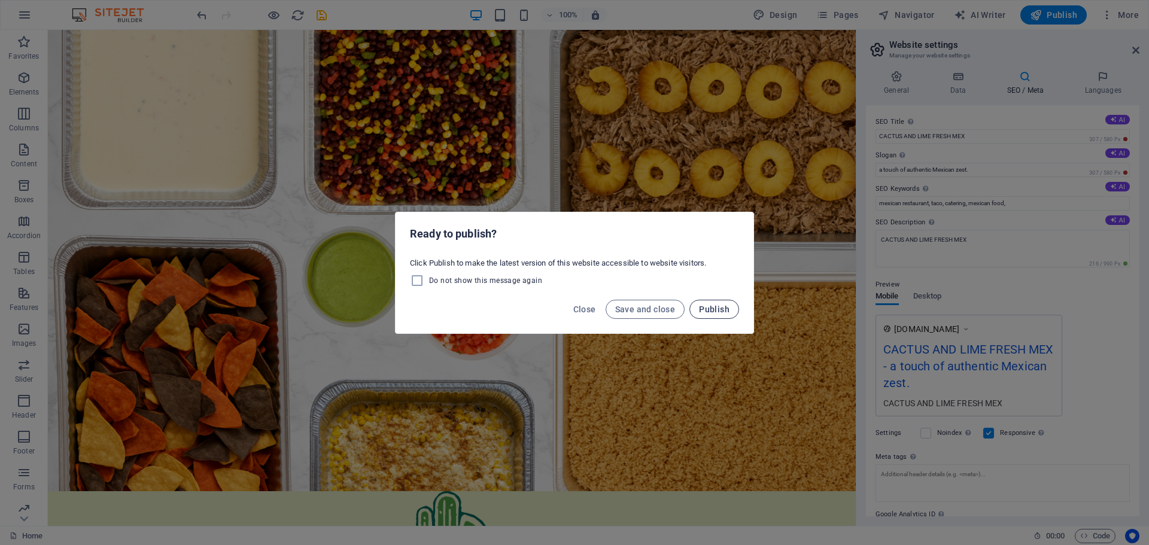
click at [705, 307] on span "Publish" at bounding box center [714, 310] width 31 height 10
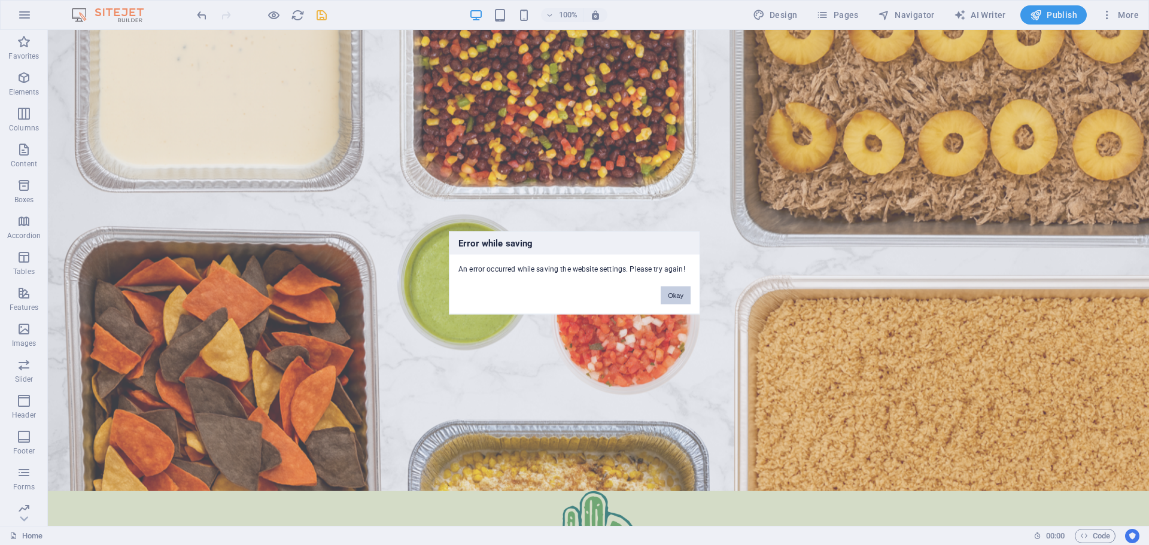
click at [673, 295] on button "Okay" at bounding box center [676, 295] width 30 height 18
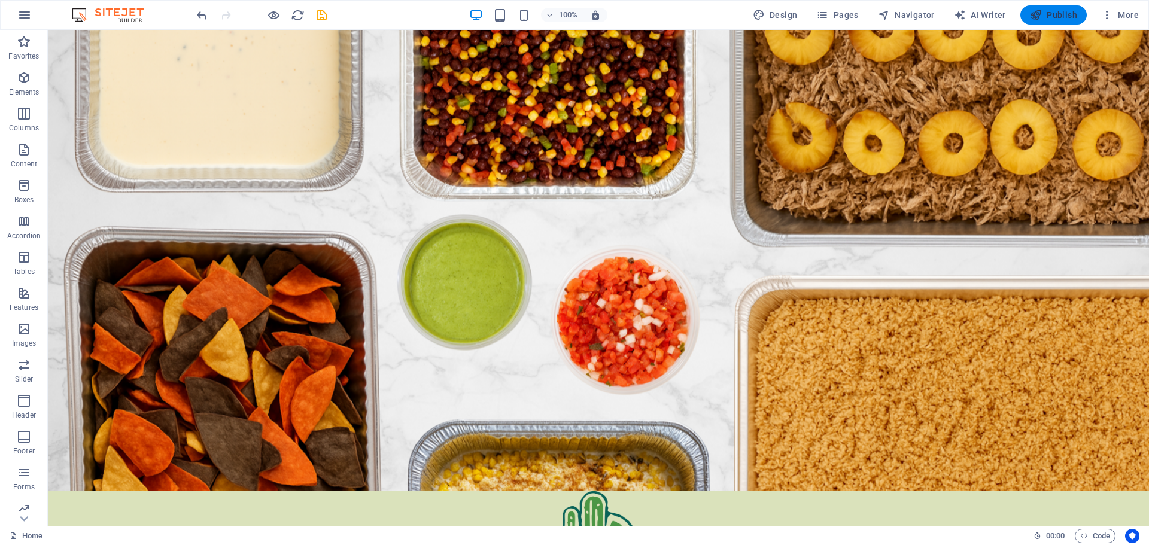
click at [1052, 17] on span "Publish" at bounding box center [1053, 15] width 47 height 12
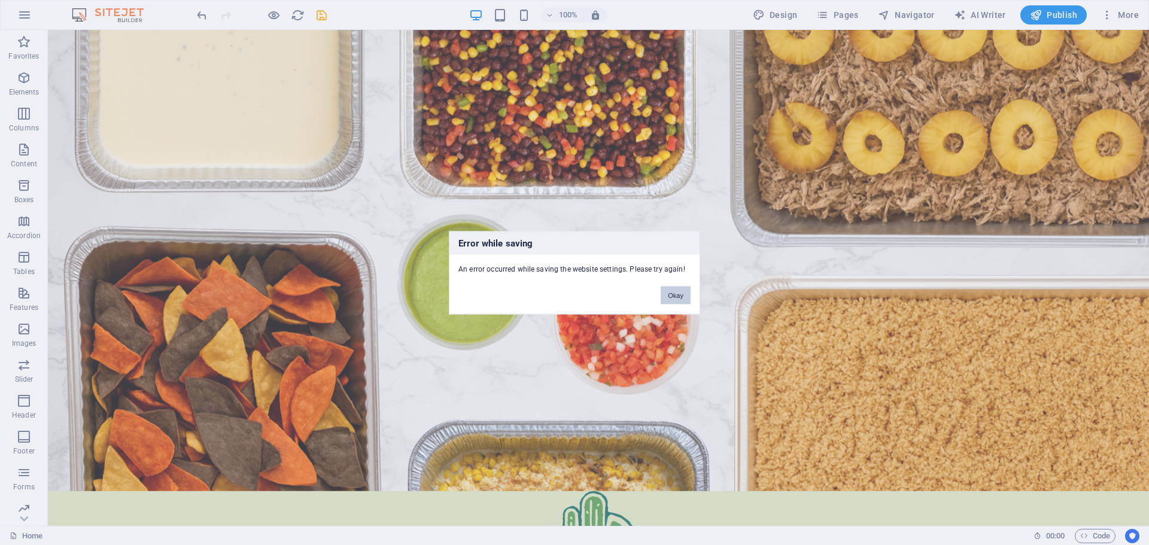
click at [675, 297] on button "Okay" at bounding box center [676, 295] width 30 height 18
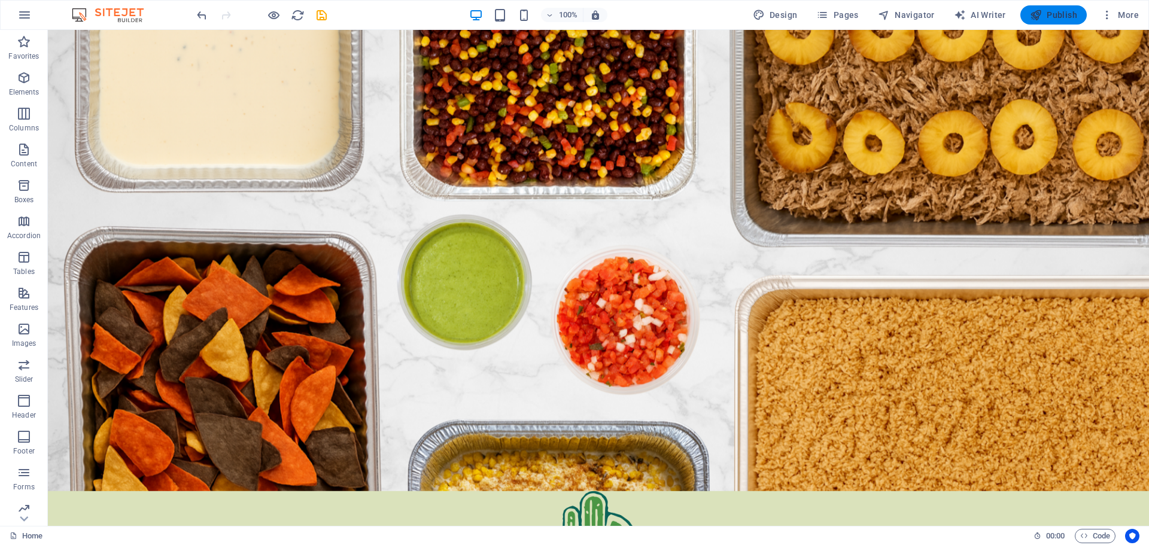
click at [1046, 14] on span "Publish" at bounding box center [1053, 15] width 47 height 12
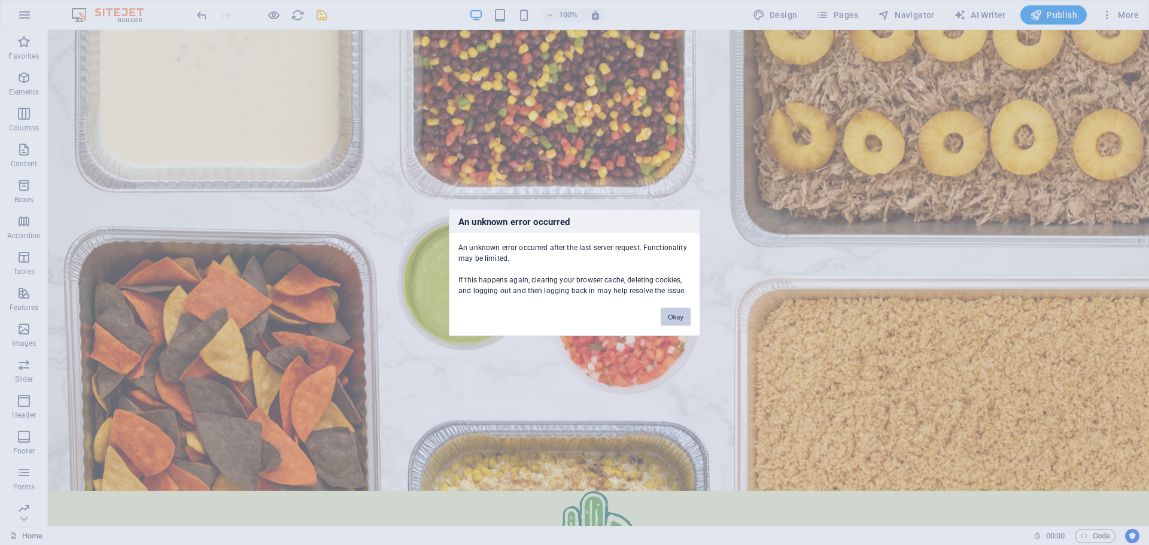
click at [677, 315] on button "Okay" at bounding box center [676, 317] width 30 height 18
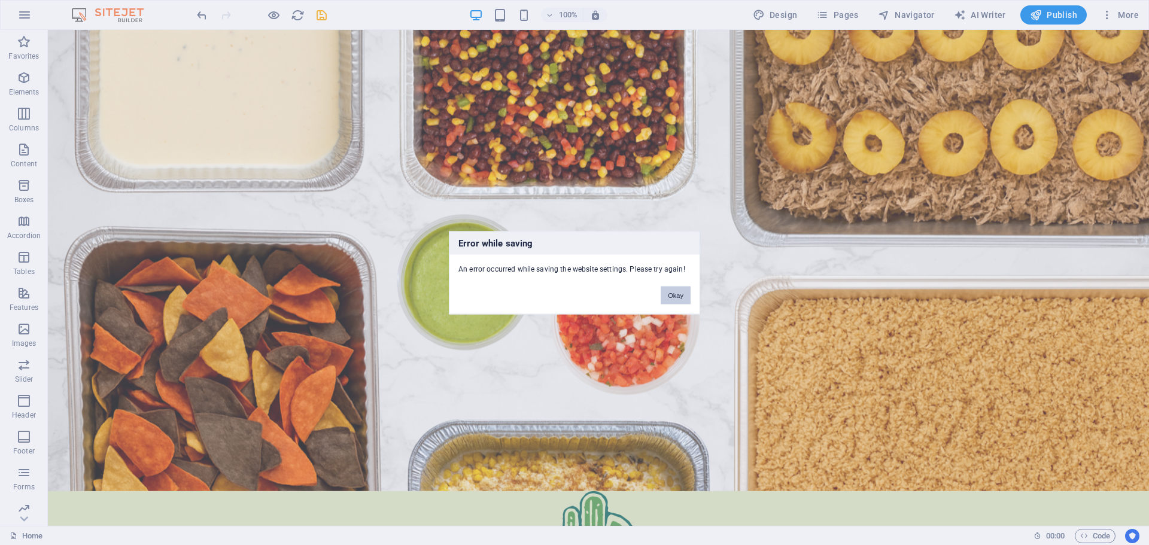
drag, startPoint x: 677, startPoint y: 299, endPoint x: 605, endPoint y: 258, distance: 82.5
click at [677, 299] on button "Okay" at bounding box center [676, 295] width 30 height 18
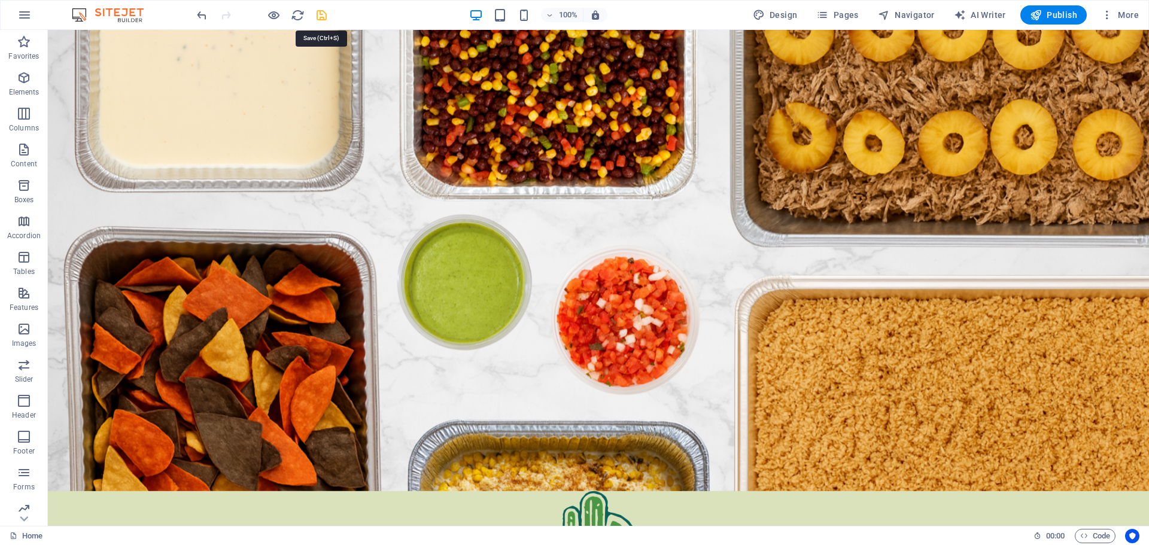
click at [318, 16] on icon "save" at bounding box center [322, 15] width 14 height 14
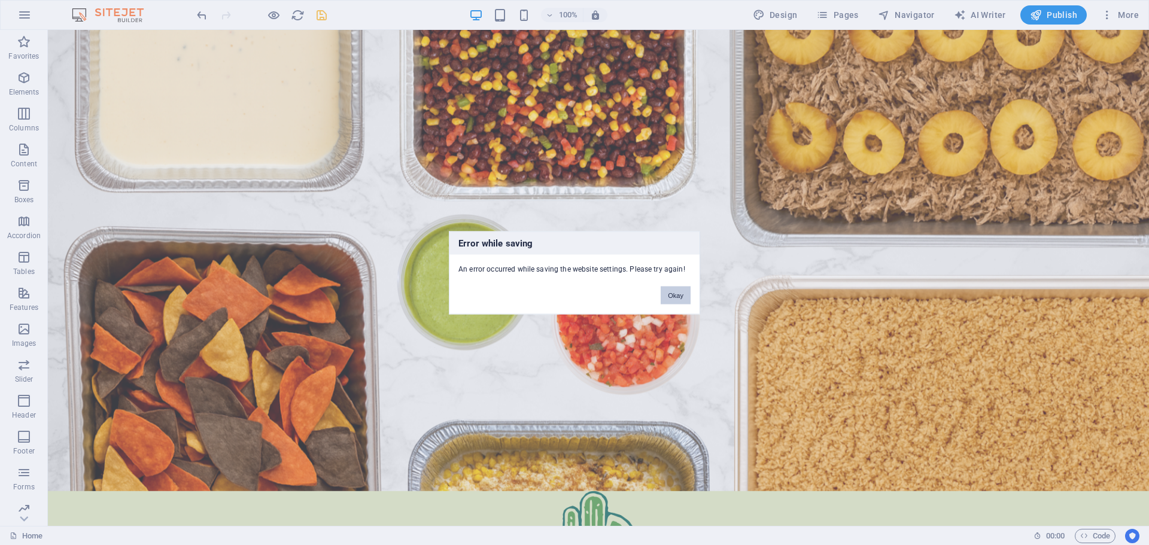
drag, startPoint x: 670, startPoint y: 293, endPoint x: 623, endPoint y: 264, distance: 55.3
click at [671, 293] on button "Okay" at bounding box center [676, 295] width 30 height 18
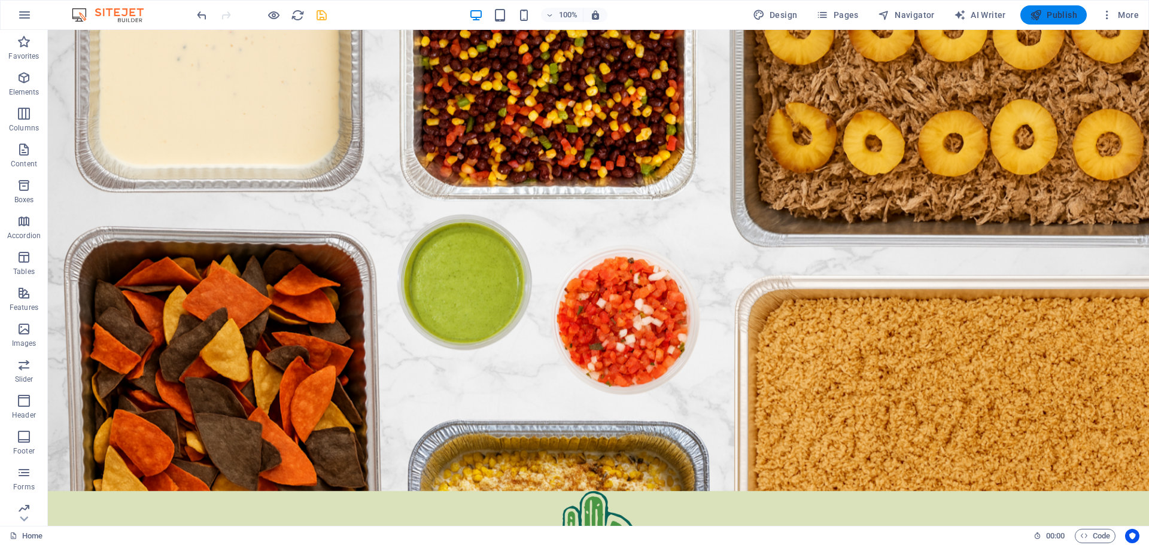
click at [1052, 16] on span "Publish" at bounding box center [1053, 15] width 47 height 12
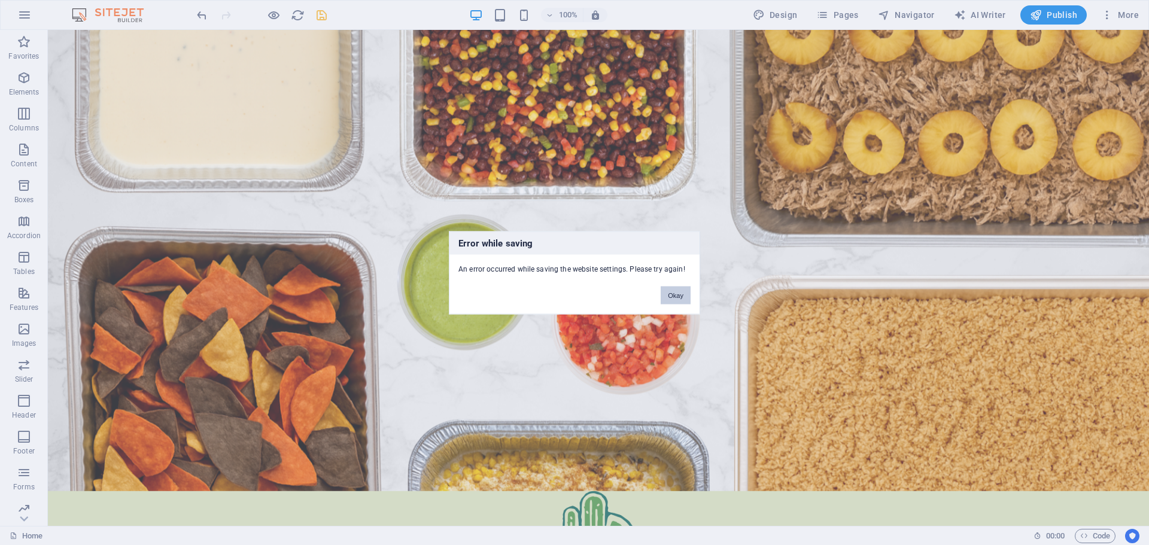
click at [679, 290] on button "Okay" at bounding box center [676, 295] width 30 height 18
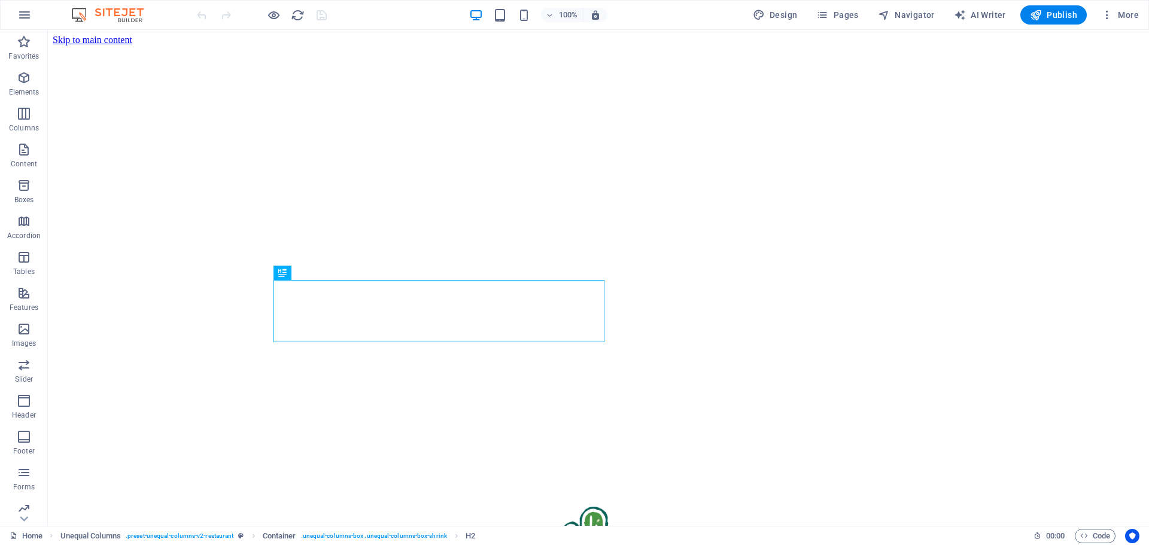
scroll to position [281, 0]
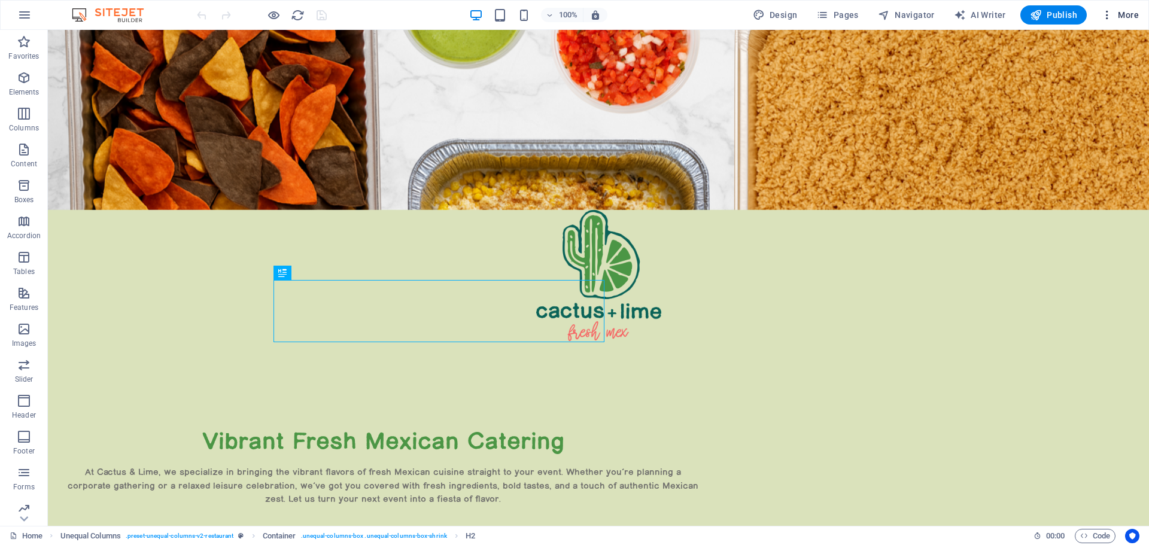
click at [1121, 14] on span "More" at bounding box center [1120, 15] width 38 height 12
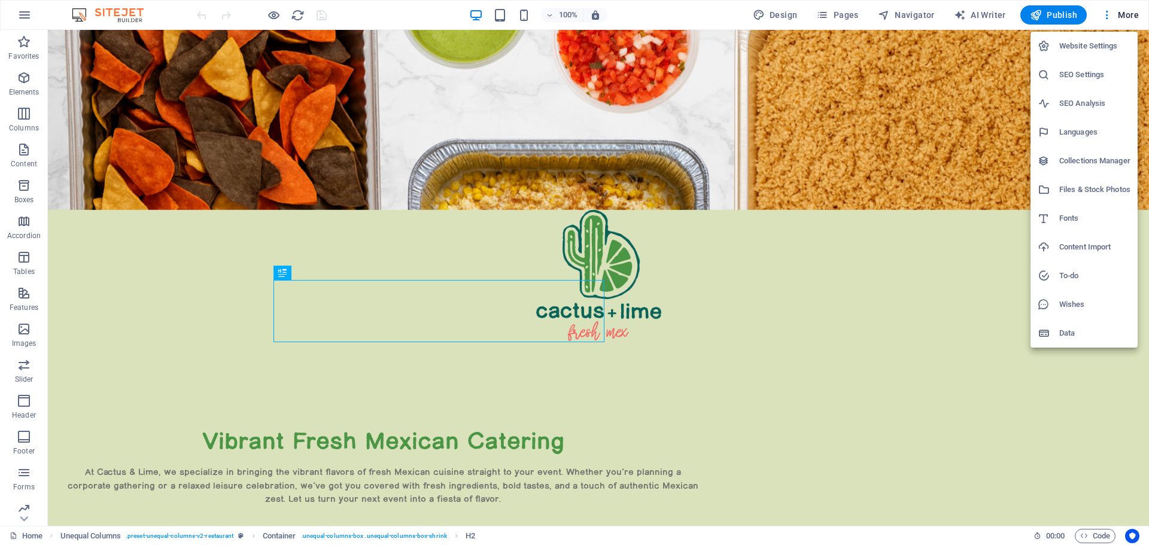
click at [1088, 44] on h6 "Website Settings" at bounding box center [1094, 46] width 71 height 14
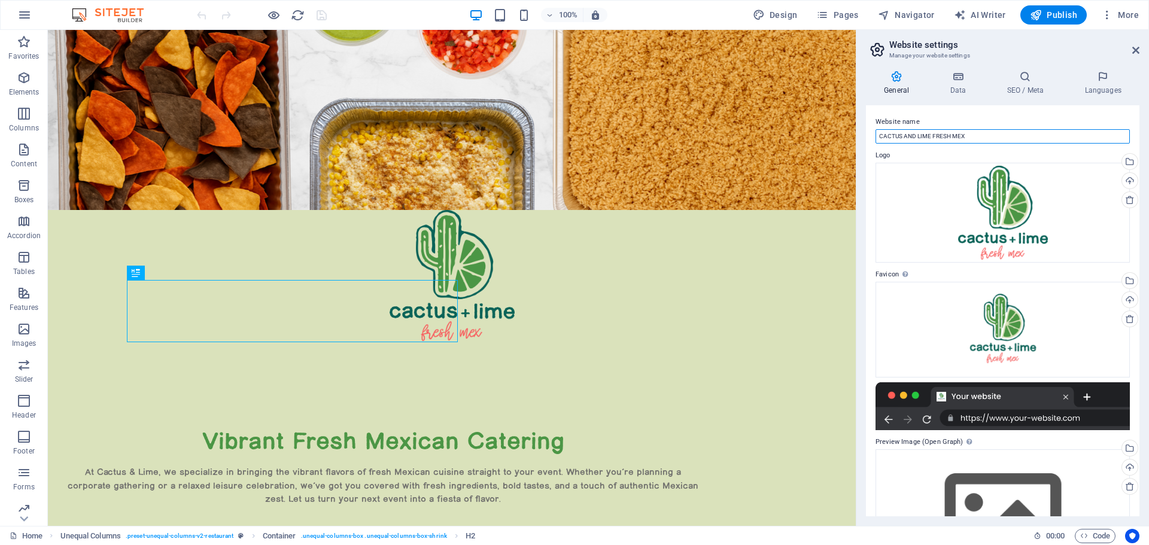
click at [971, 136] on input "CACTUS AND LIME FRESH MEX" at bounding box center [1002, 136] width 254 height 14
click at [954, 76] on icon at bounding box center [958, 77] width 52 height 12
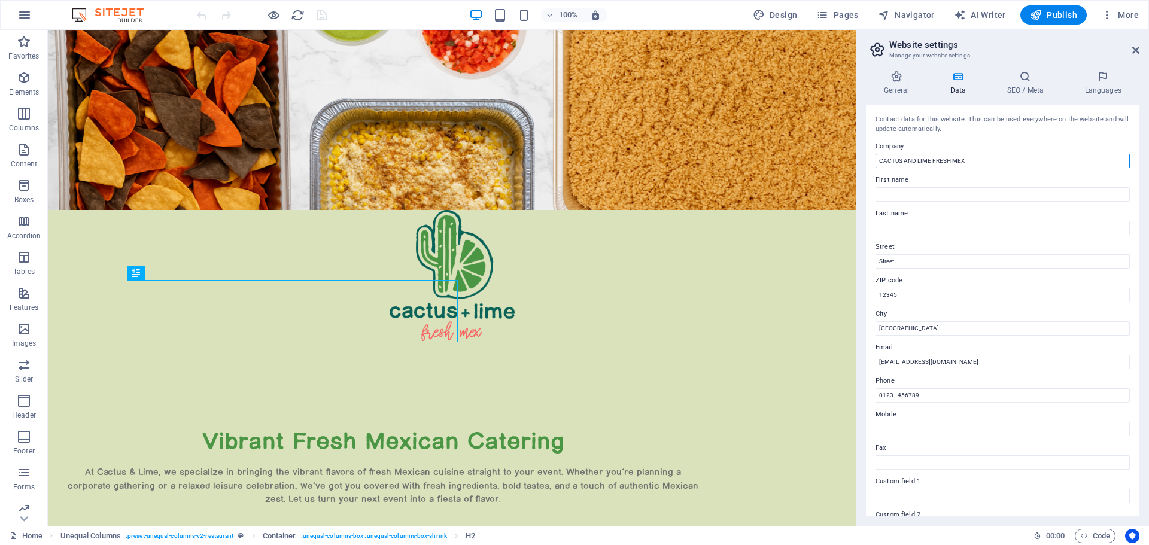
drag, startPoint x: 967, startPoint y: 160, endPoint x: 879, endPoint y: 161, distance: 88.0
click at [879, 161] on input "CACTUS AND LIME FRESH MEX" at bounding box center [1002, 161] width 254 height 14
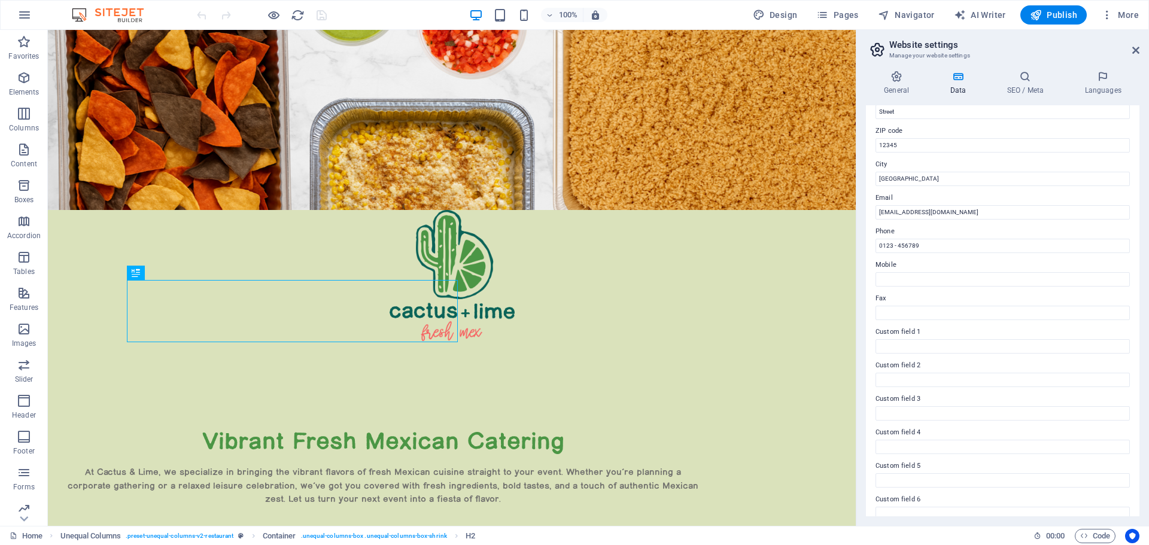
scroll to position [164, 0]
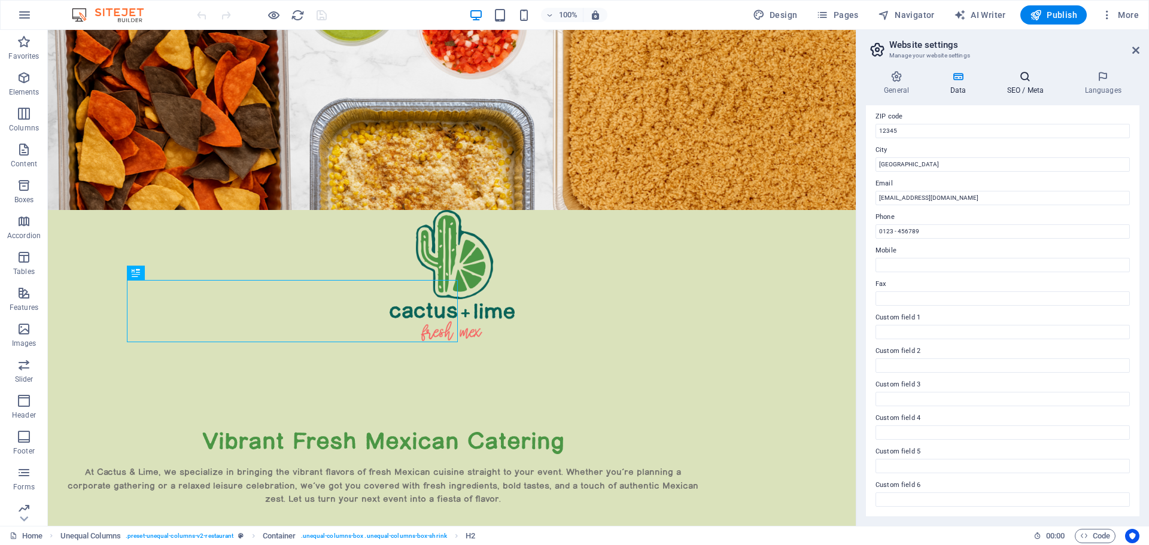
click at [1026, 78] on icon at bounding box center [1024, 77] width 73 height 12
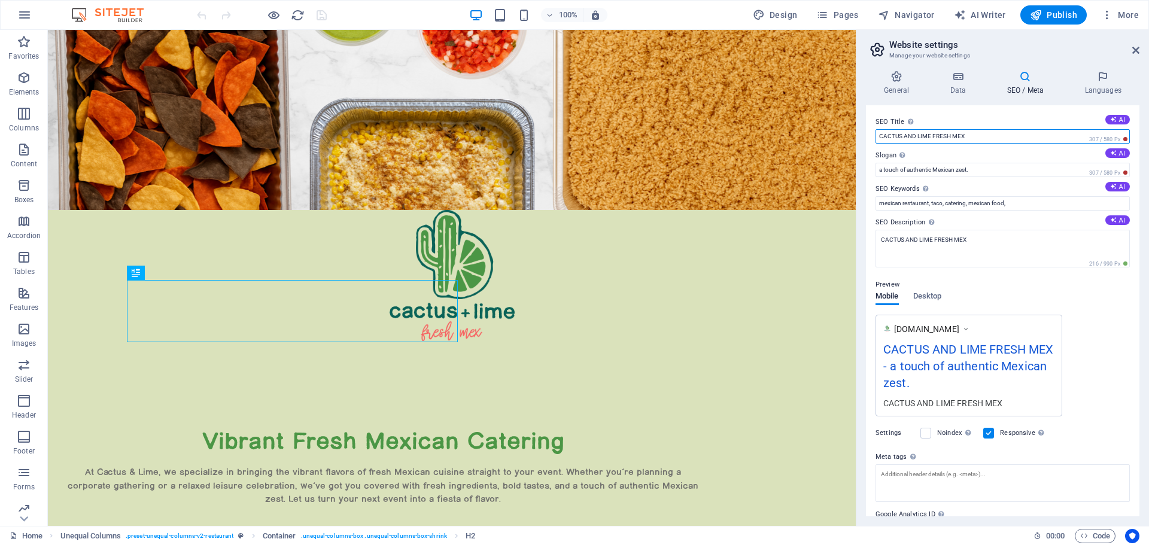
drag, startPoint x: 994, startPoint y: 137, endPoint x: 866, endPoint y: 148, distance: 128.5
click at [866, 148] on div "SEO Title The title of your website - make it something that stands out in sear…" at bounding box center [1002, 310] width 273 height 411
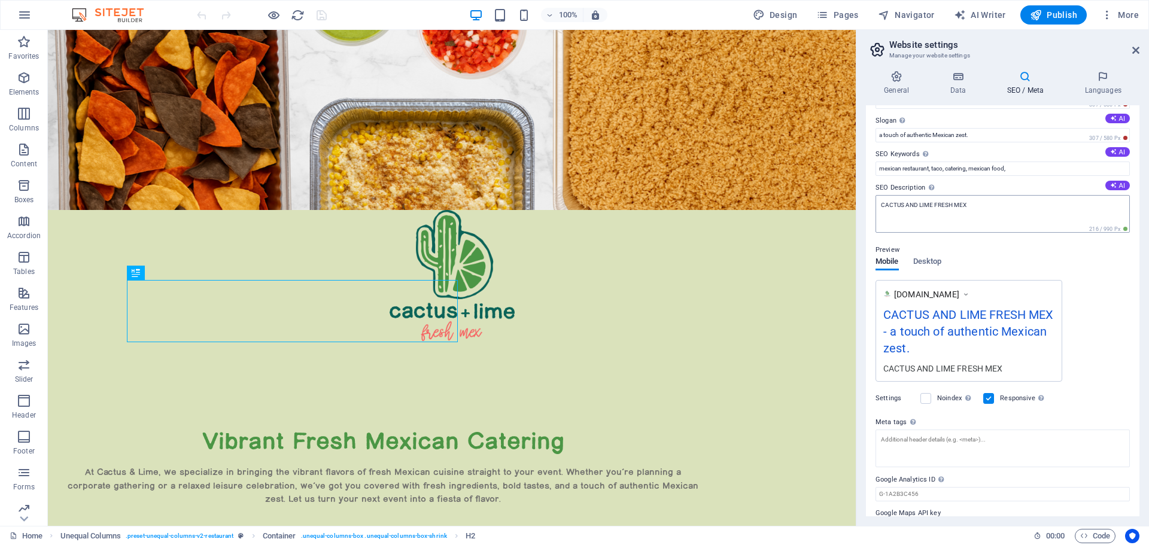
scroll to position [60, 0]
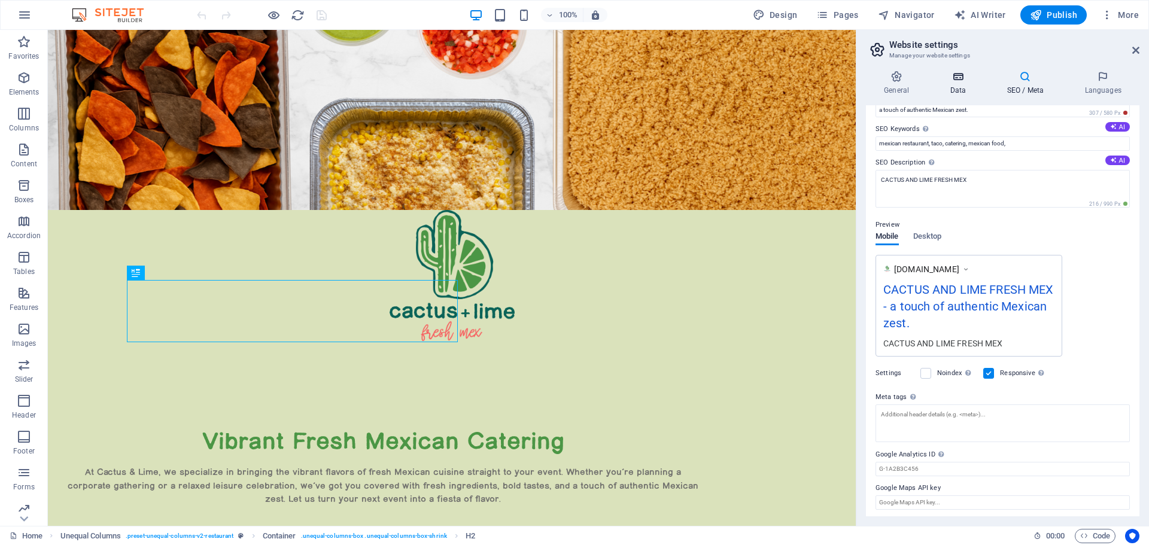
click at [968, 87] on h4 "Data" at bounding box center [960, 83] width 57 height 25
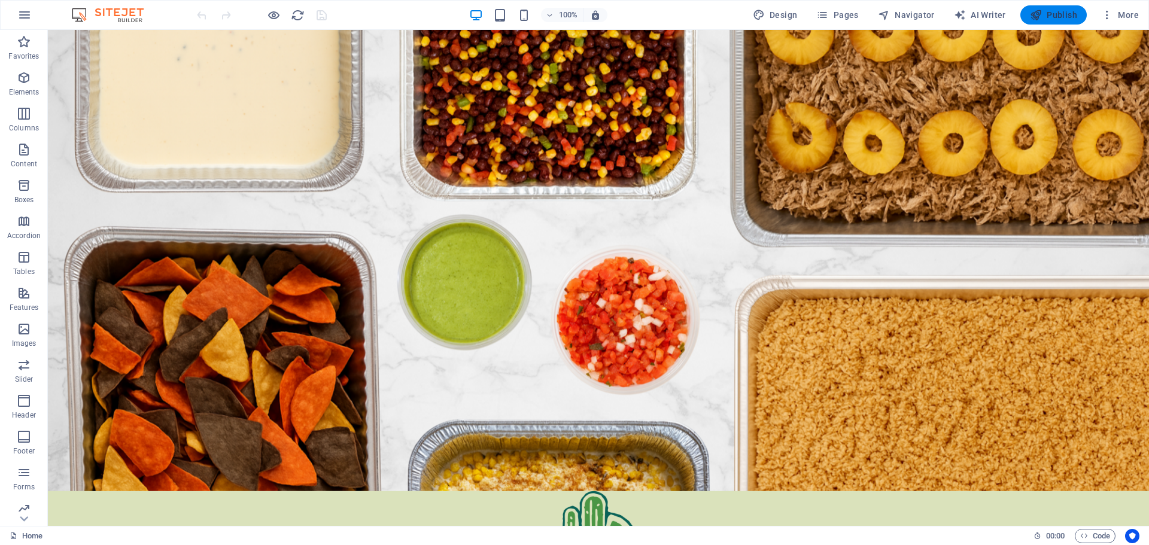
click at [1058, 17] on span "Publish" at bounding box center [1053, 15] width 47 height 12
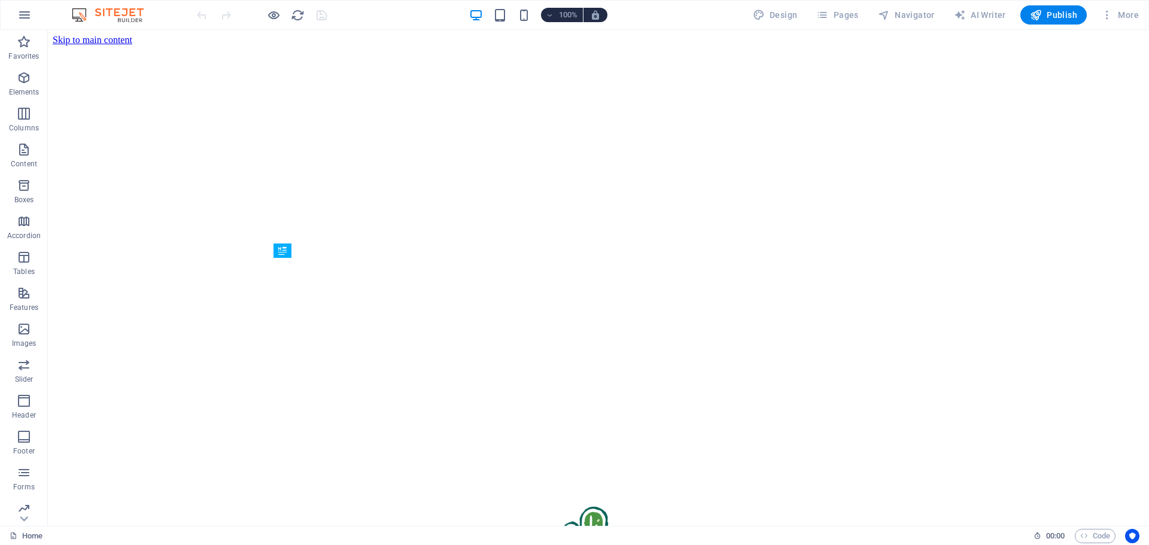
scroll to position [281, 0]
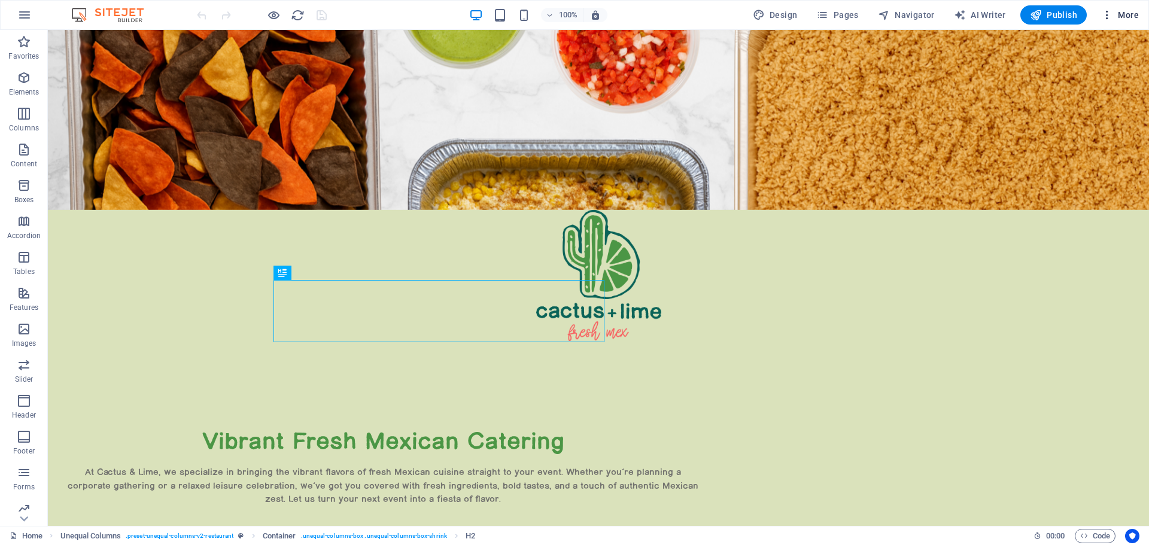
click at [1120, 11] on span "More" at bounding box center [1120, 15] width 38 height 12
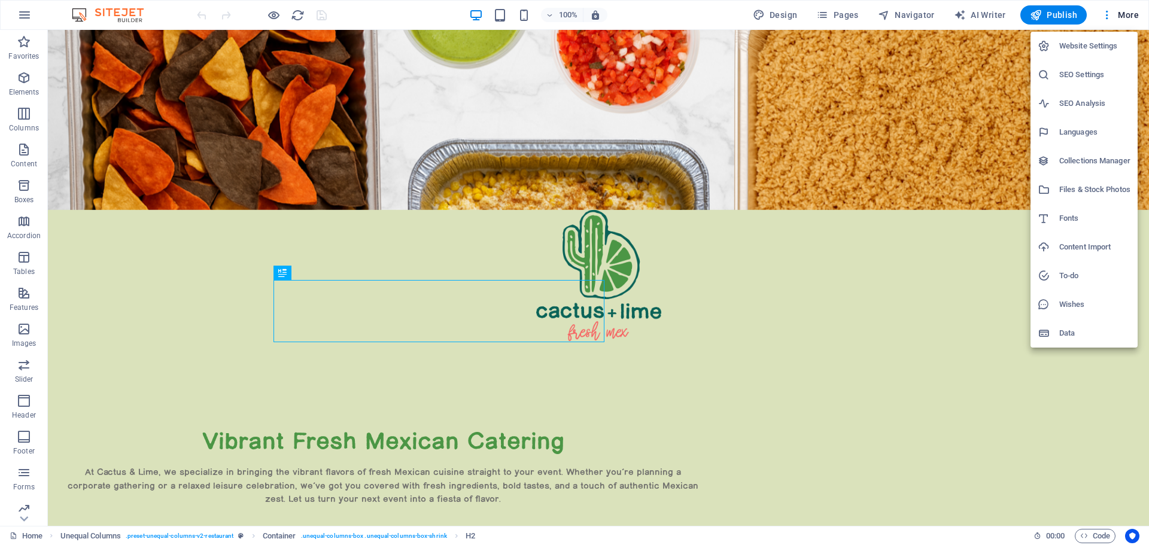
click at [1096, 46] on h6 "Website Settings" at bounding box center [1094, 46] width 71 height 14
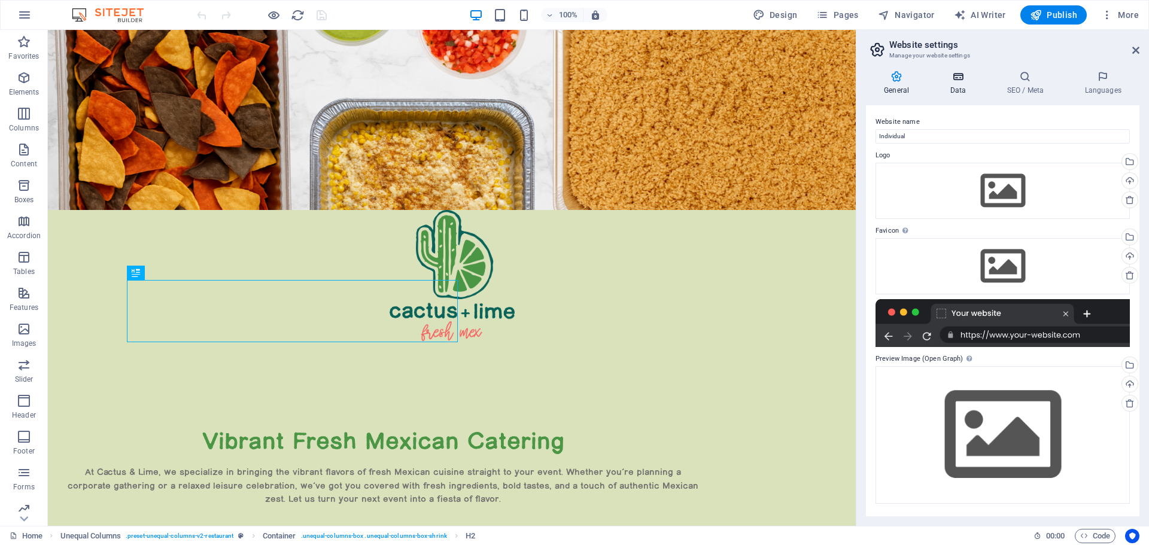
click at [957, 86] on h4 "Data" at bounding box center [960, 83] width 57 height 25
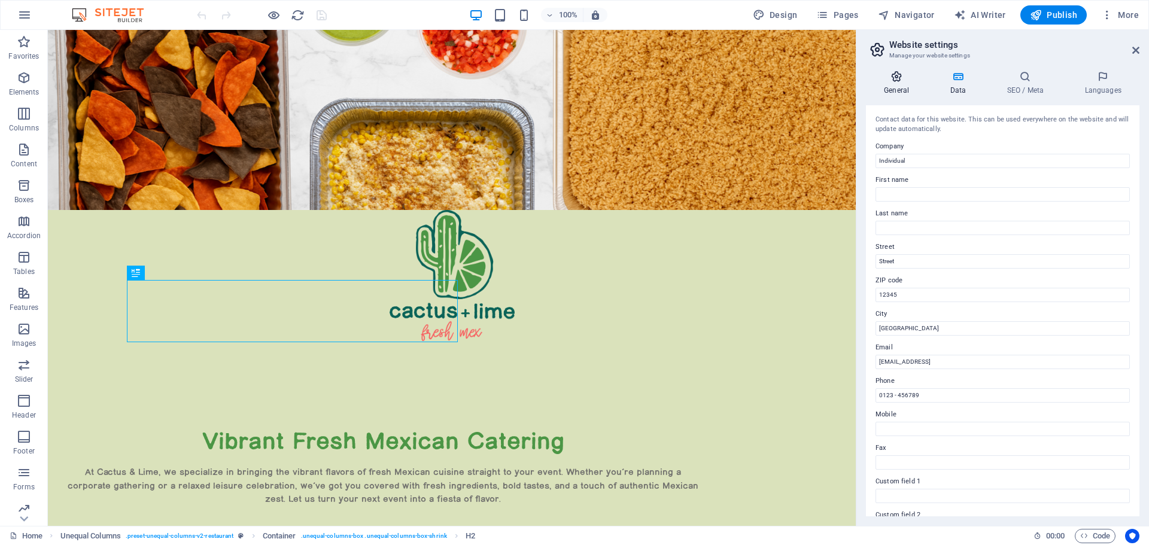
click at [894, 85] on h4 "General" at bounding box center [899, 83] width 66 height 25
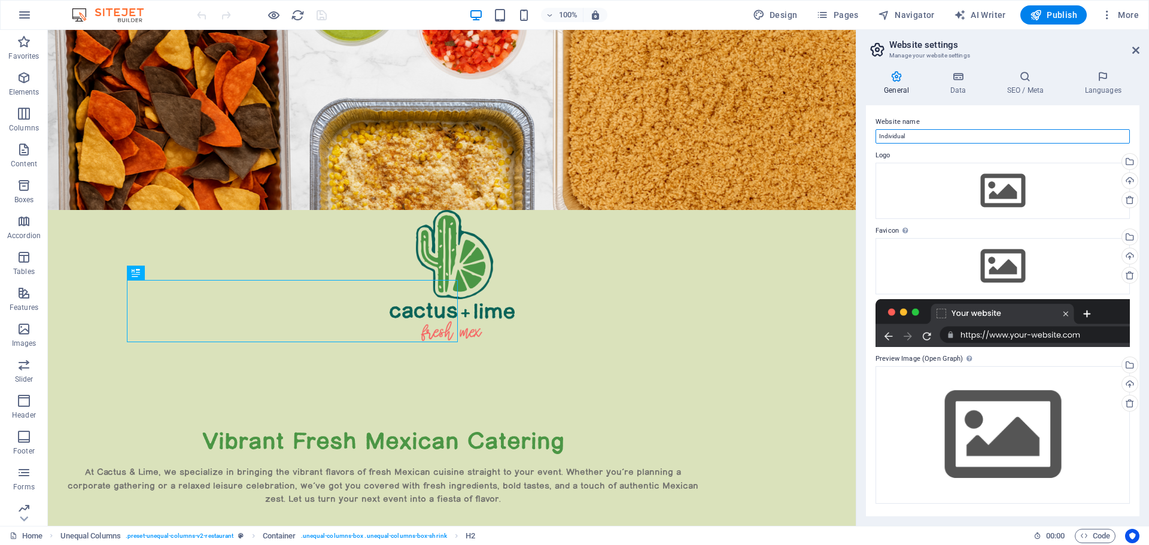
drag, startPoint x: 953, startPoint y: 162, endPoint x: 854, endPoint y: 127, distance: 104.6
type input "CACTUS AND LIME FRESH MEX"
click at [954, 78] on icon at bounding box center [958, 77] width 52 height 12
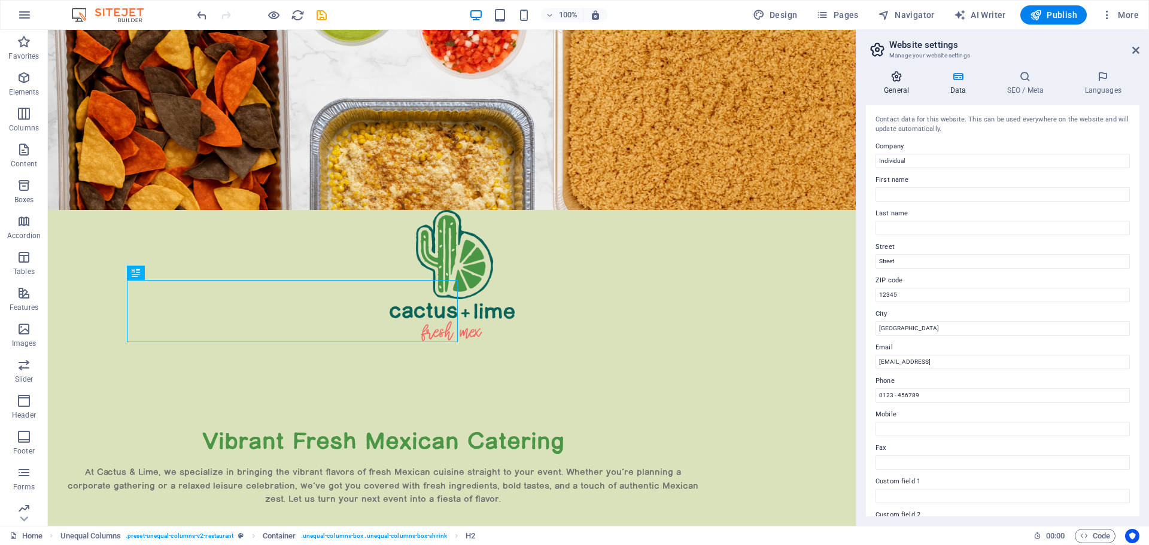
click at [900, 85] on h4 "General" at bounding box center [899, 83] width 66 height 25
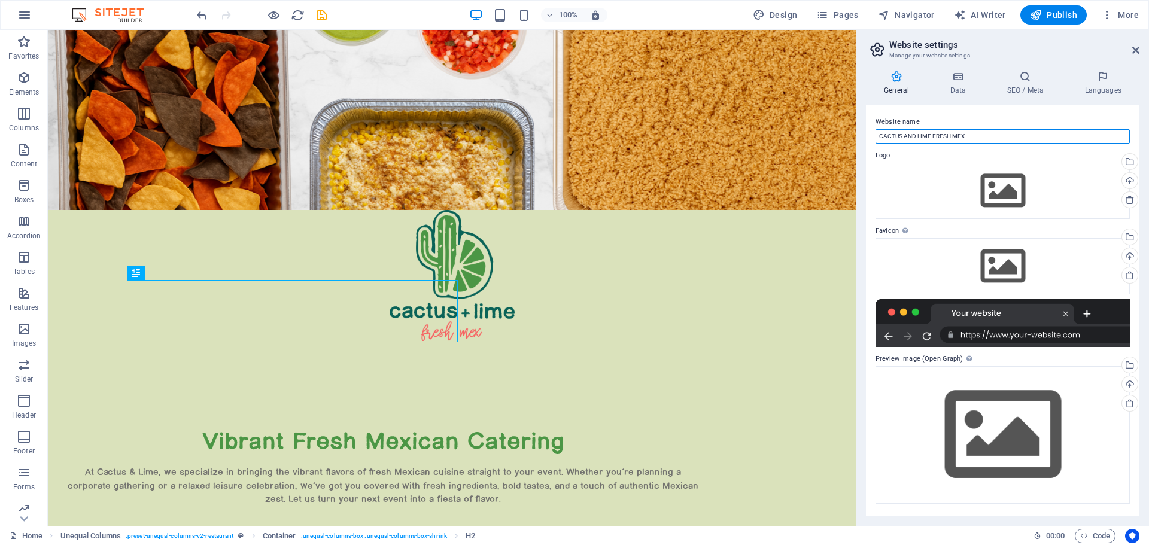
drag, startPoint x: 979, startPoint y: 137, endPoint x: 869, endPoint y: 136, distance: 109.5
click at [869, 136] on div "Website name CACTUS AND LIME FRESH MEX Logo Drag files here, click to choose fi…" at bounding box center [1002, 310] width 273 height 411
click at [960, 75] on icon at bounding box center [958, 77] width 52 height 12
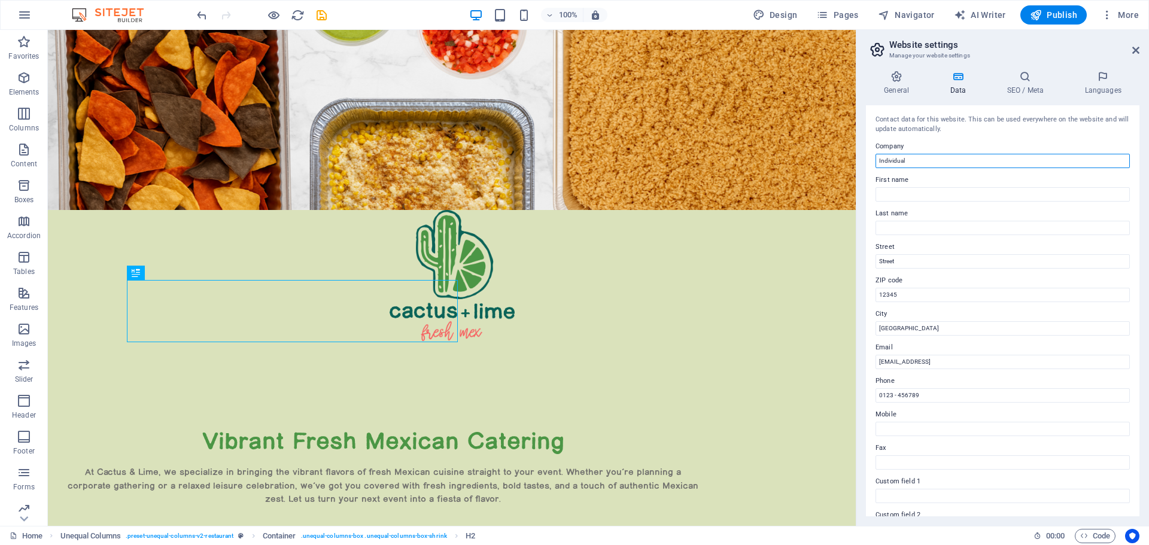
drag, startPoint x: 943, startPoint y: 160, endPoint x: 870, endPoint y: 158, distance: 73.0
click at [870, 158] on div "Contact data for this website. This can be used everywhere on the website and w…" at bounding box center [1002, 310] width 273 height 411
paste input "CACTUS AND LIME FRESH MEX"
type input "CACTUS AND LIME FRESH MEX"
drag, startPoint x: 932, startPoint y: 393, endPoint x: 872, endPoint y: 388, distance: 59.4
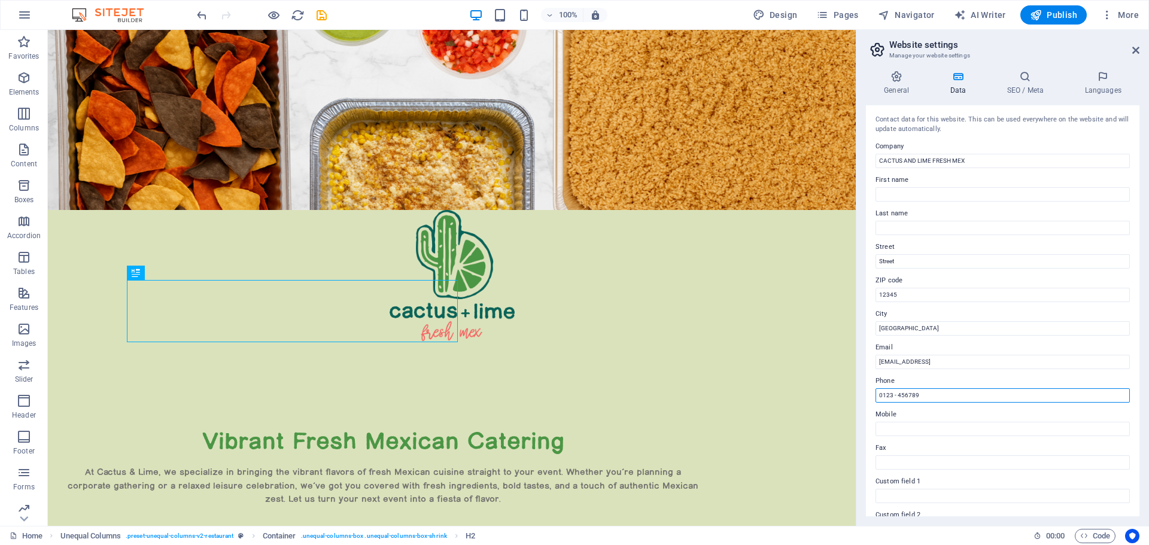
click at [872, 388] on div "Contact data for this website. This can be used everywhere on the website and w…" at bounding box center [1002, 310] width 273 height 411
type input "[PHONE_NUMBER]"
click at [899, 427] on input "Mobile" at bounding box center [1002, 429] width 254 height 14
click at [1039, 42] on h2 "Website settings" at bounding box center [1014, 44] width 250 height 11
click at [1035, 78] on icon at bounding box center [1024, 77] width 73 height 12
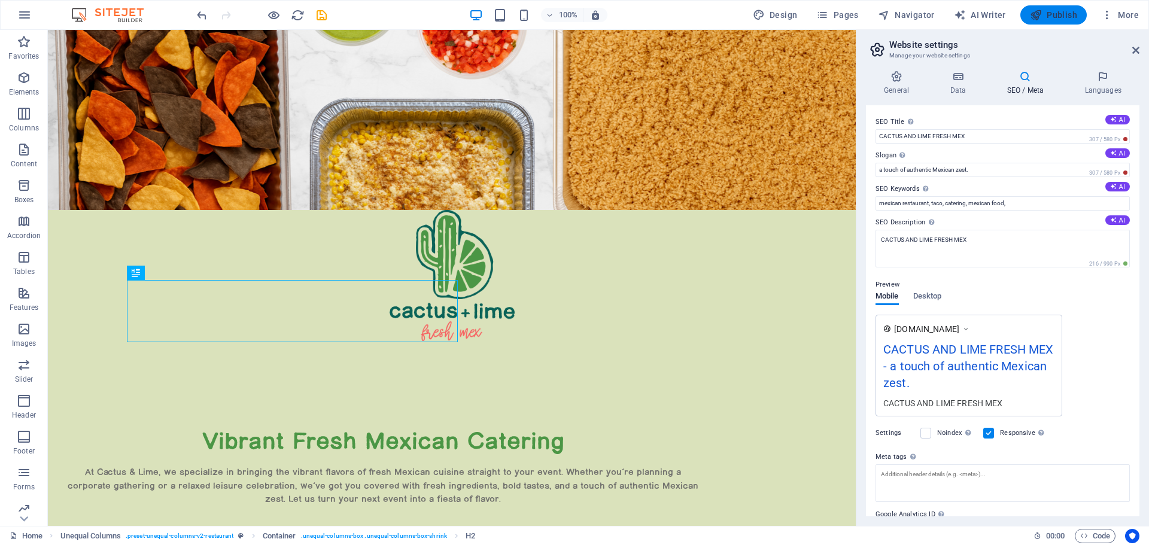
click at [1055, 16] on span "Publish" at bounding box center [1053, 15] width 47 height 12
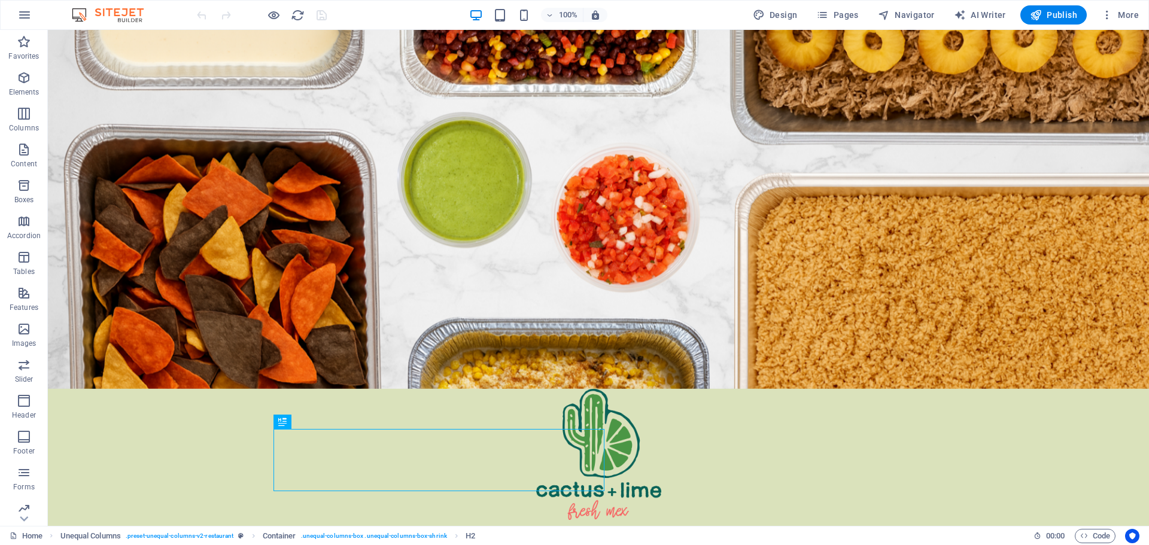
scroll to position [102, 0]
click at [1119, 16] on span "More" at bounding box center [1120, 15] width 38 height 12
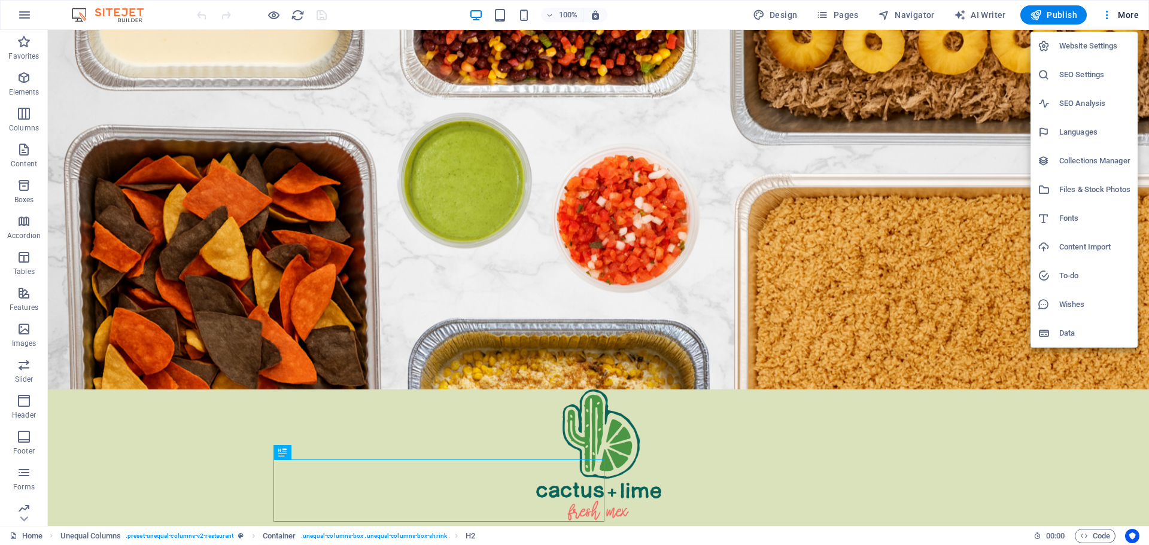
click at [1095, 48] on h6 "Website Settings" at bounding box center [1094, 46] width 71 height 14
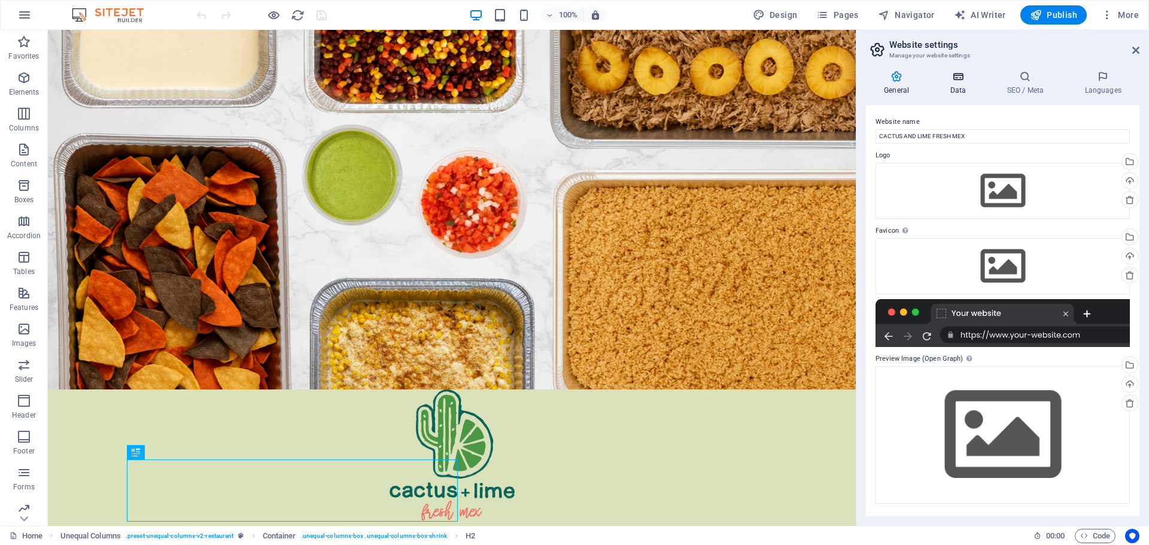
click at [958, 83] on h4 "Data" at bounding box center [960, 83] width 57 height 25
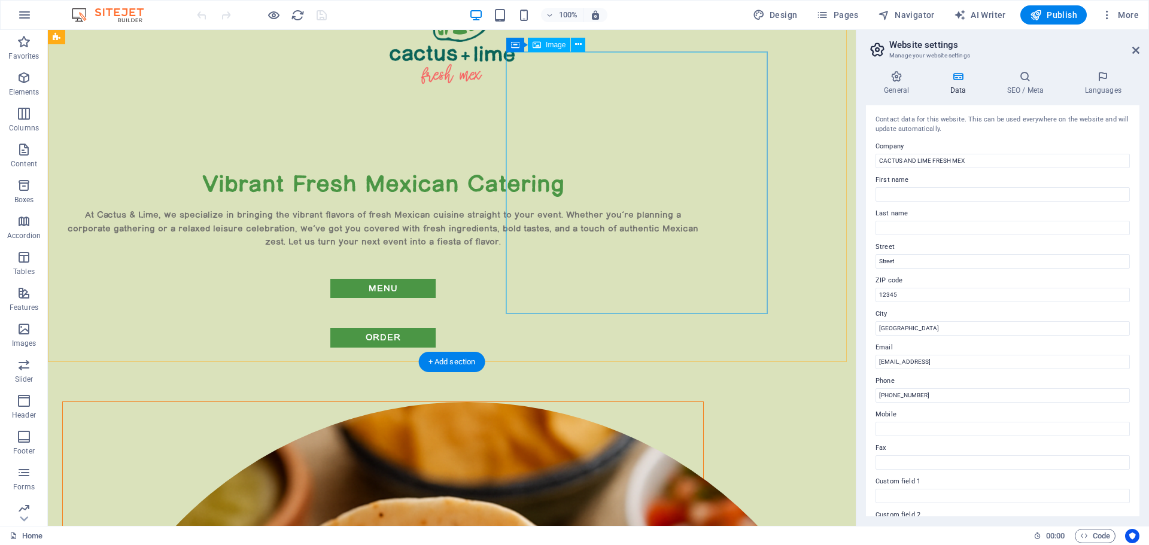
scroll to position [596, 0]
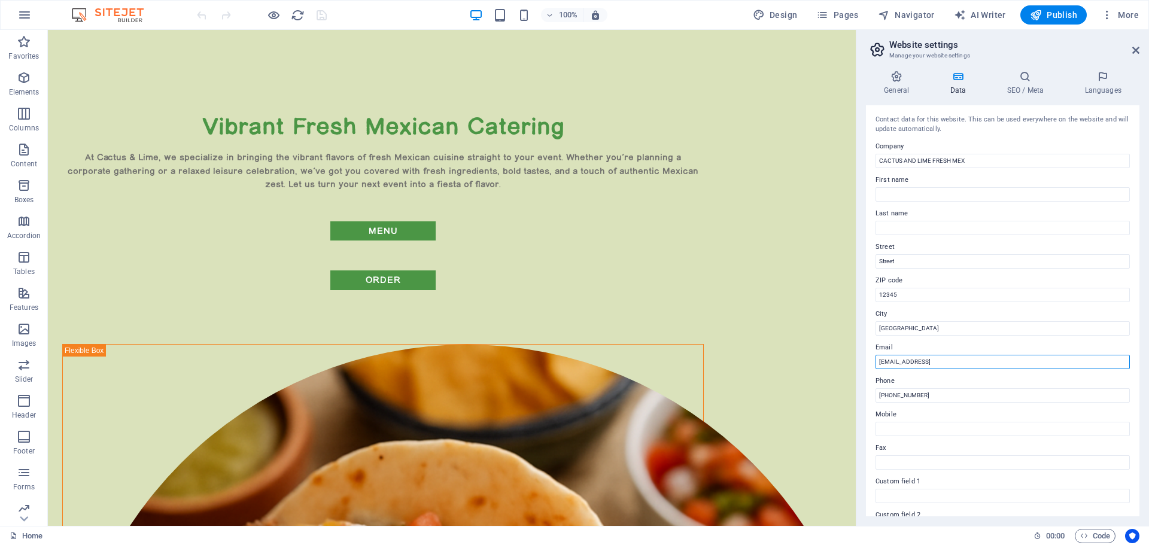
drag, startPoint x: 1023, startPoint y: 362, endPoint x: 871, endPoint y: 360, distance: 152.0
click at [871, 360] on div "Contact data for this website. This can be used everywhere on the website and w…" at bounding box center [1002, 310] width 273 height 411
type input "[EMAIL_ADDRESS][DOMAIN_NAME]"
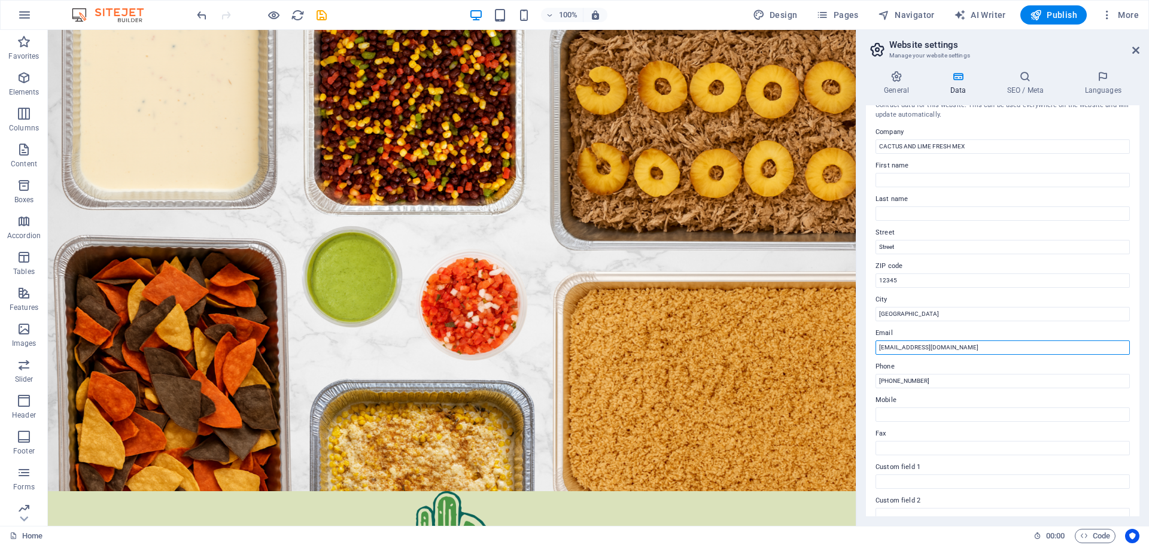
scroll to position [0, 0]
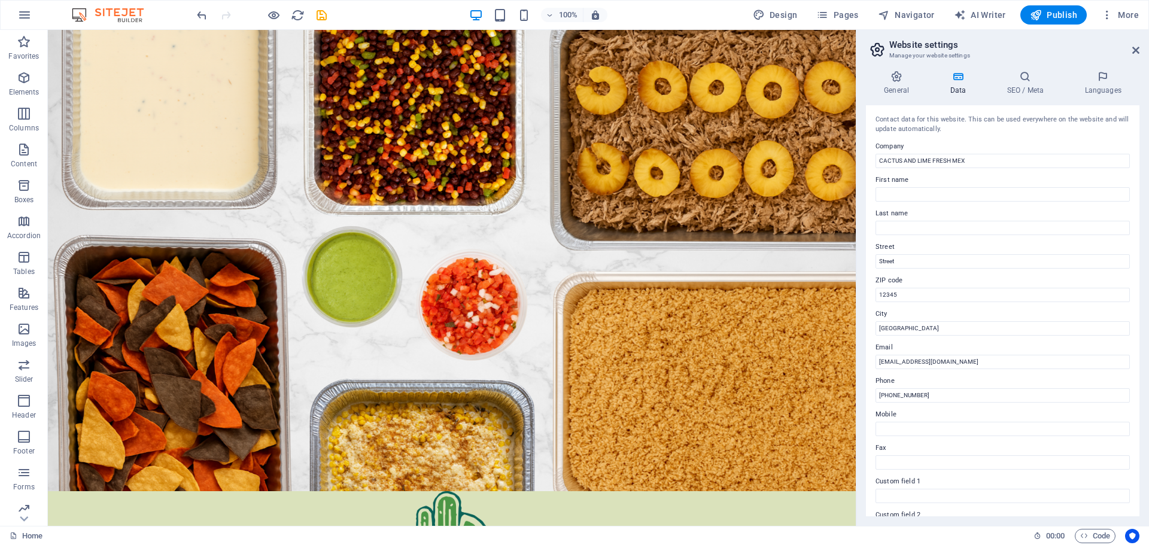
click at [1066, 41] on h2 "Website settings" at bounding box center [1014, 44] width 250 height 11
click at [961, 81] on icon at bounding box center [958, 77] width 52 height 12
click at [904, 83] on h4 "General" at bounding box center [899, 83] width 66 height 25
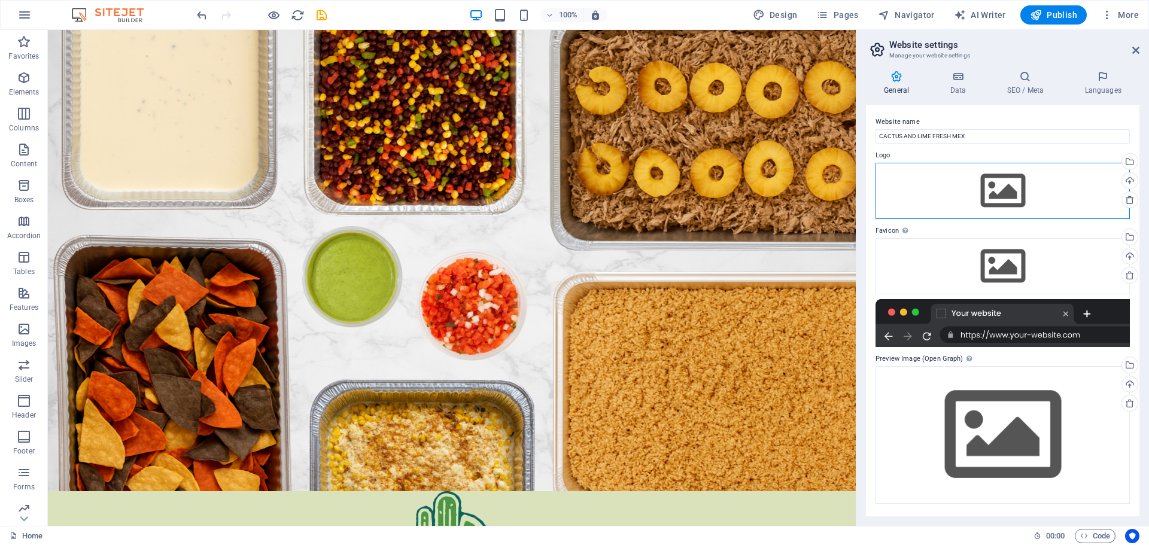
click at [999, 193] on div "Drag files here, click to choose files or select files from Files or our free s…" at bounding box center [1002, 191] width 254 height 56
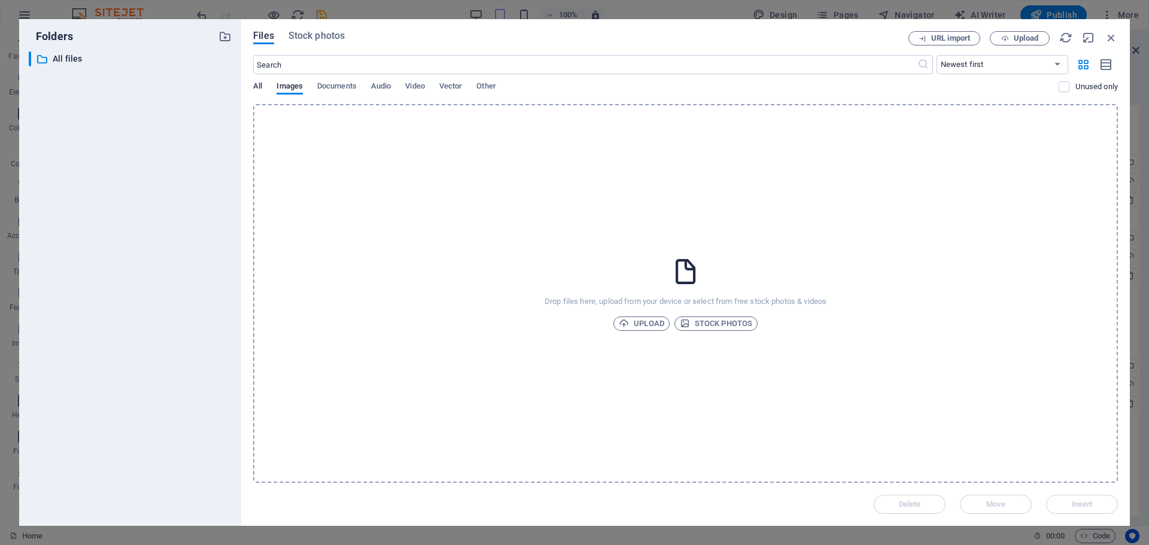
click at [256, 89] on span "All" at bounding box center [257, 87] width 9 height 17
click at [297, 85] on span "Images" at bounding box center [289, 87] width 26 height 17
click at [324, 86] on span "Documents" at bounding box center [336, 87] width 39 height 17
click at [297, 34] on span "Stock photos" at bounding box center [316, 36] width 56 height 14
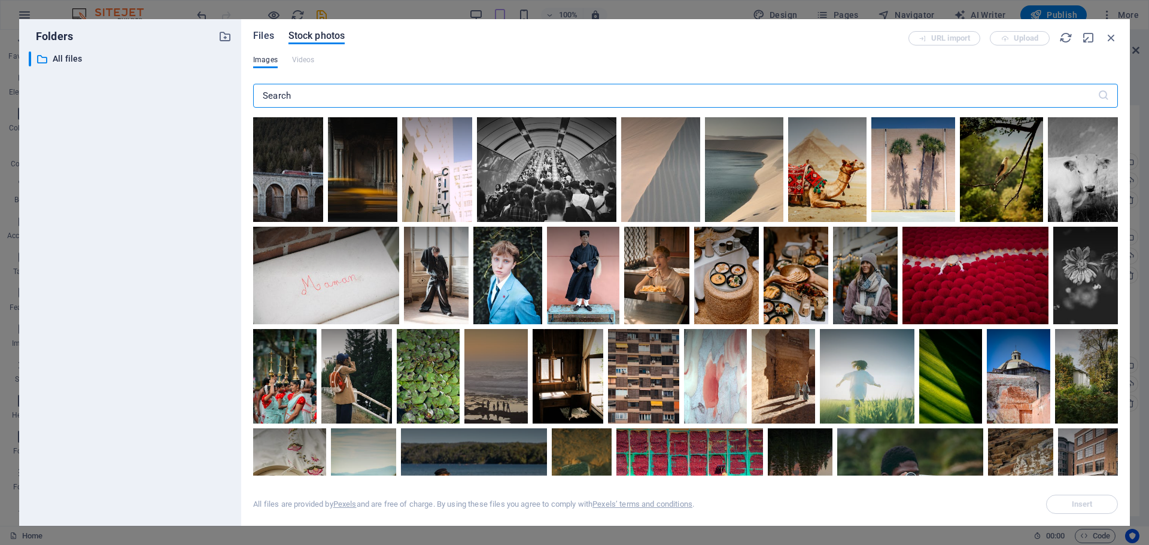
click at [261, 37] on span "Files" at bounding box center [263, 36] width 21 height 14
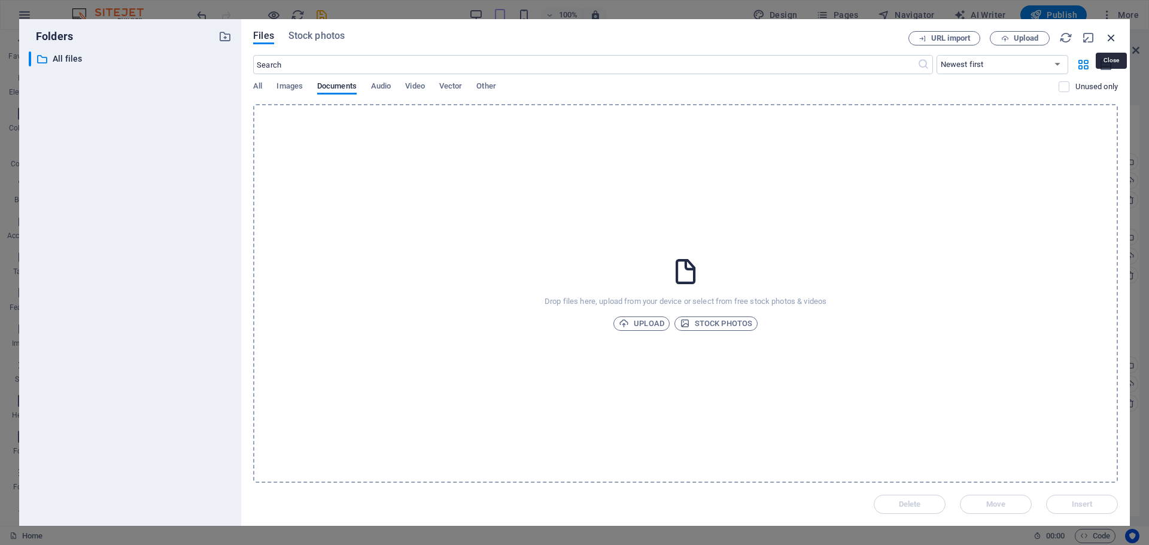
click at [1111, 36] on icon "button" at bounding box center [1111, 37] width 13 height 13
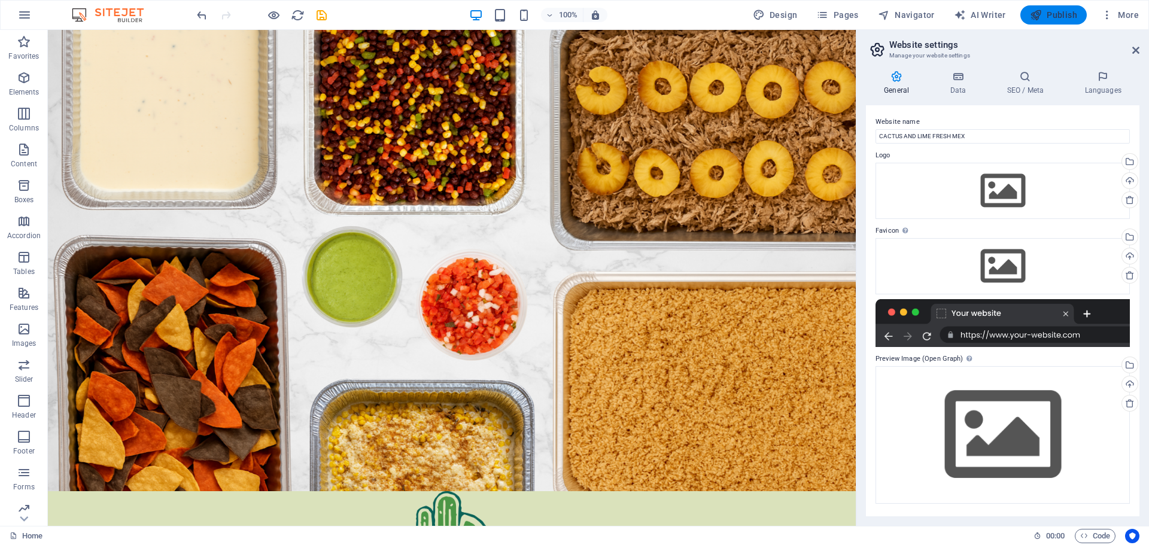
click at [1057, 20] on span "Publish" at bounding box center [1053, 15] width 47 height 12
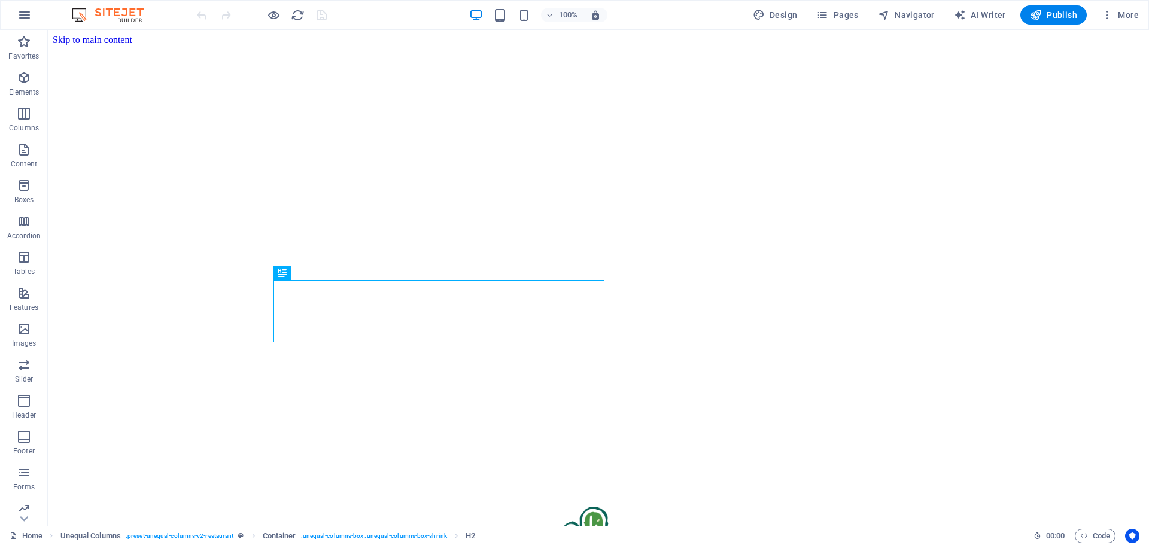
scroll to position [281, 0]
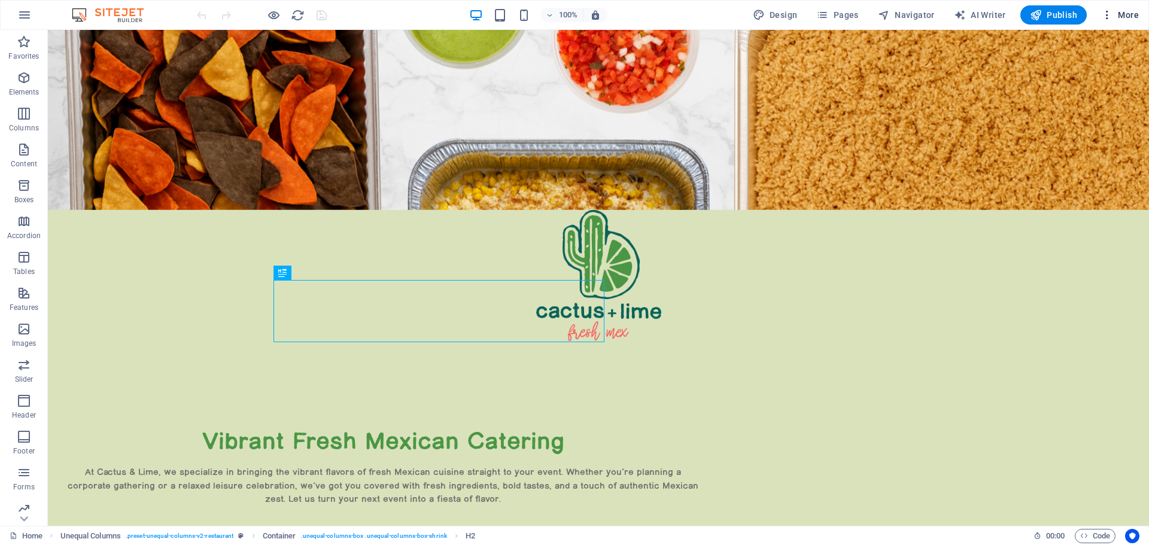
click at [1130, 15] on span "More" at bounding box center [1120, 15] width 38 height 12
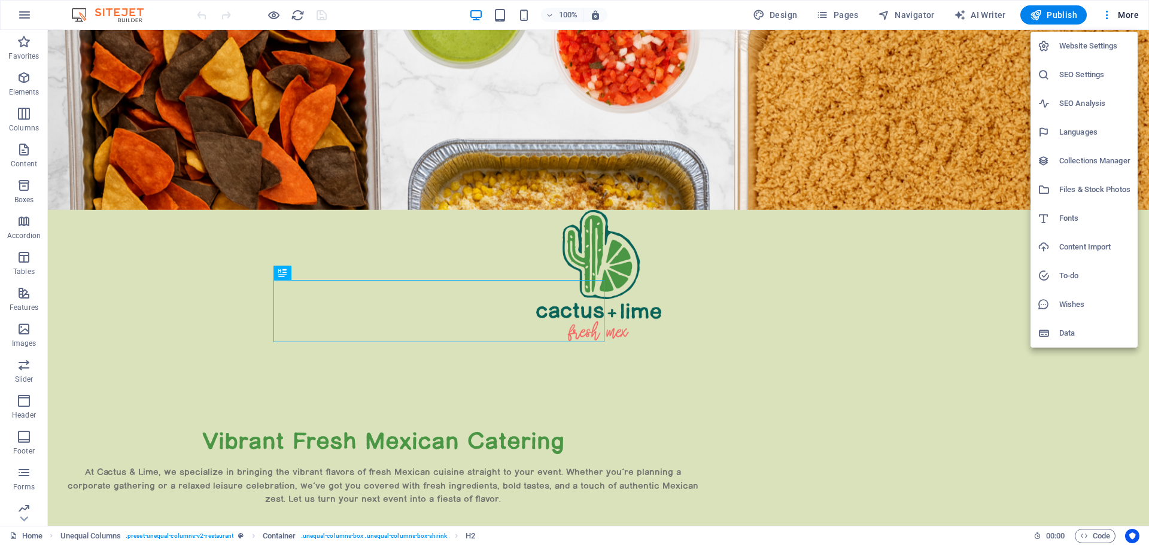
click at [1087, 75] on h6 "SEO Settings" at bounding box center [1094, 75] width 71 height 14
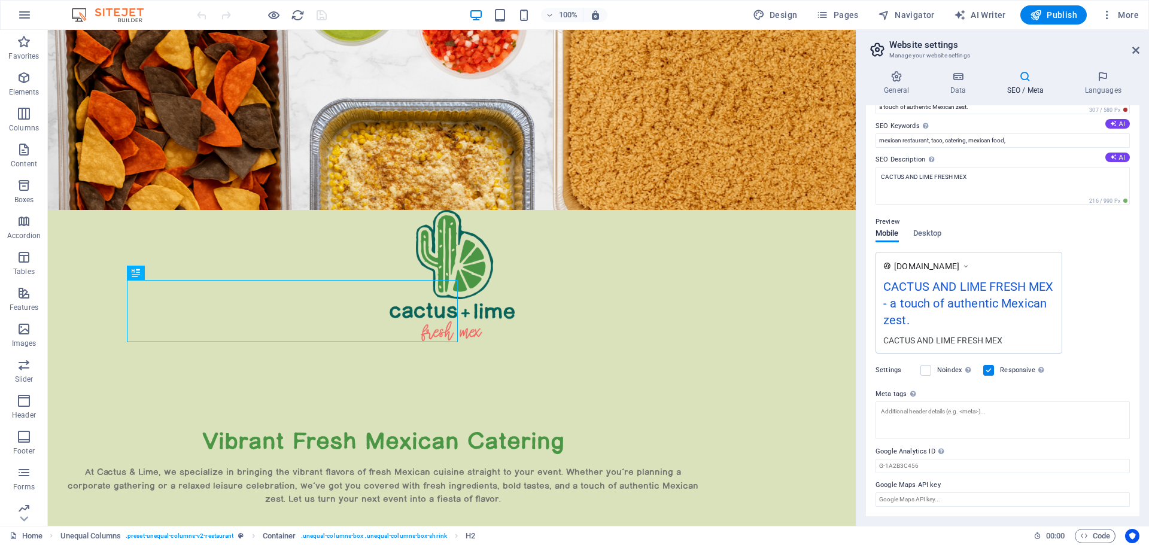
scroll to position [0, 0]
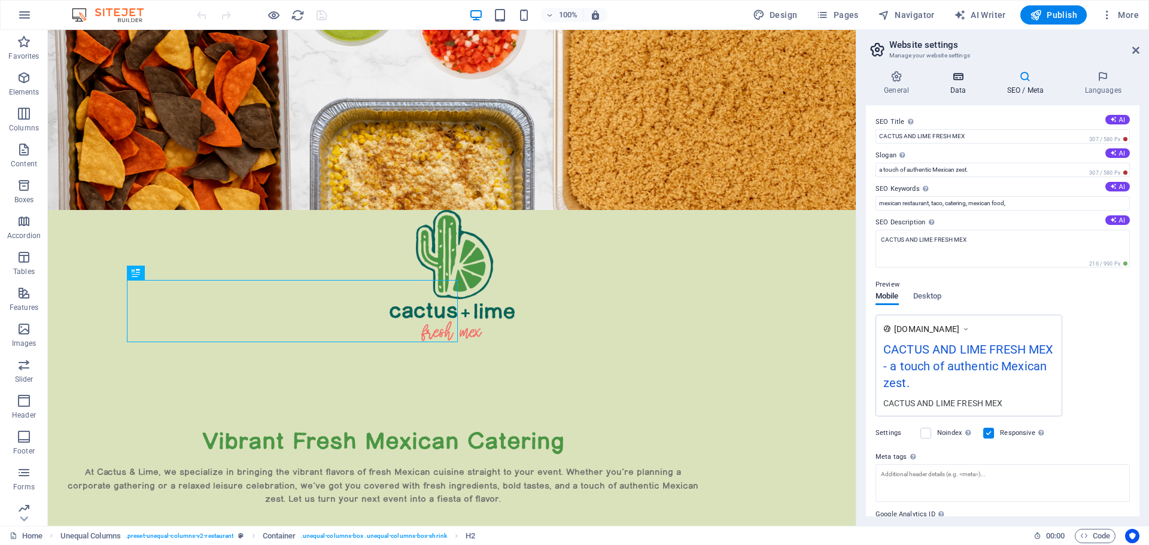
click at [959, 90] on h4 "Data" at bounding box center [960, 83] width 57 height 25
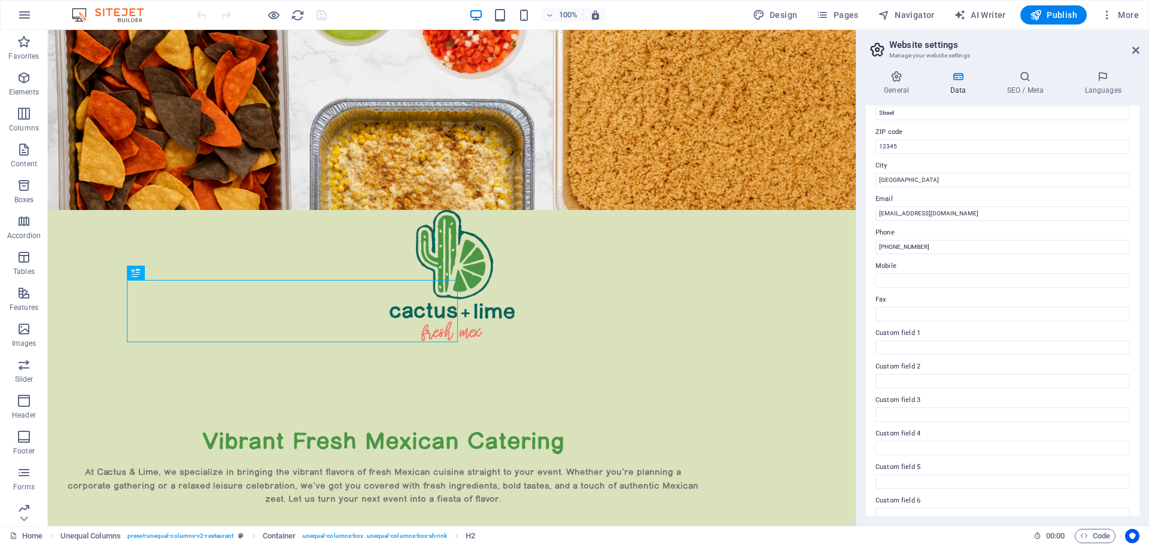
scroll to position [164, 0]
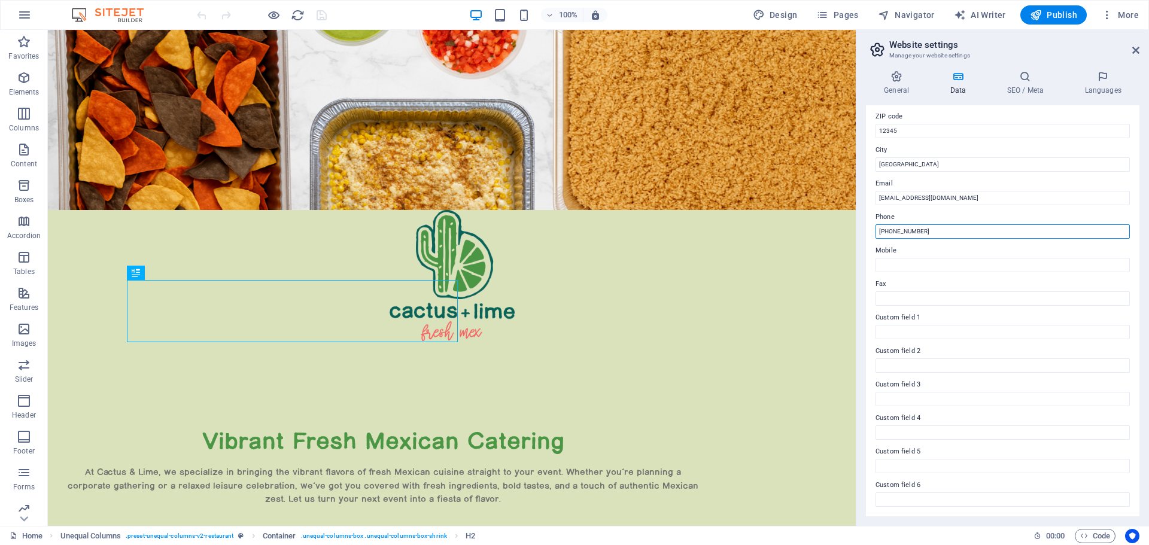
drag, startPoint x: 939, startPoint y: 230, endPoint x: 875, endPoint y: 229, distance: 64.0
click at [875, 229] on div "Contact data for this website. This can be used everywhere on the website and w…" at bounding box center [1002, 310] width 273 height 411
click at [1081, 42] on h2 "Website settings" at bounding box center [1014, 44] width 250 height 11
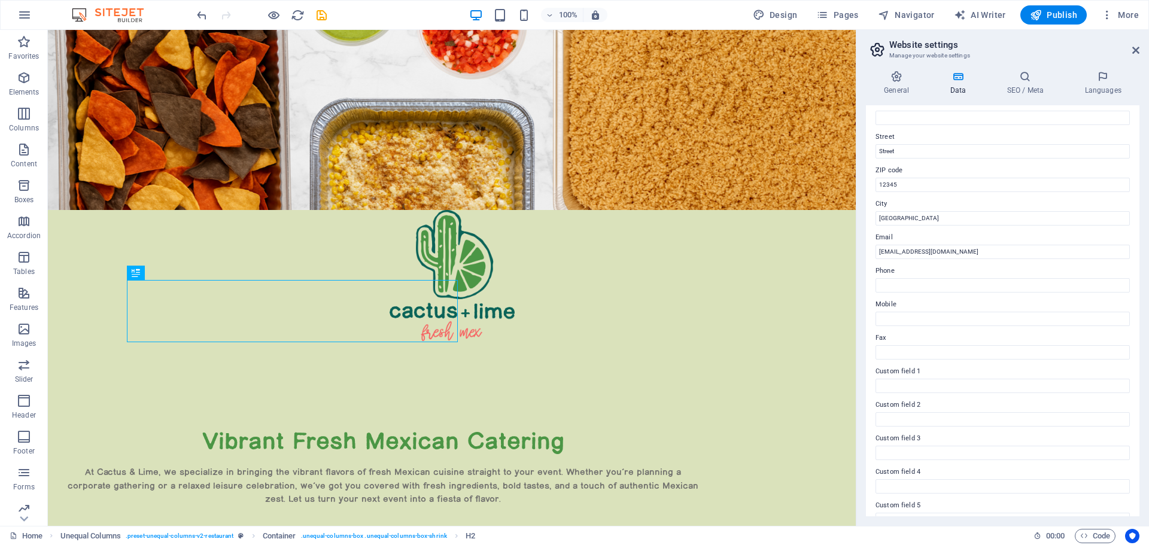
scroll to position [0, 0]
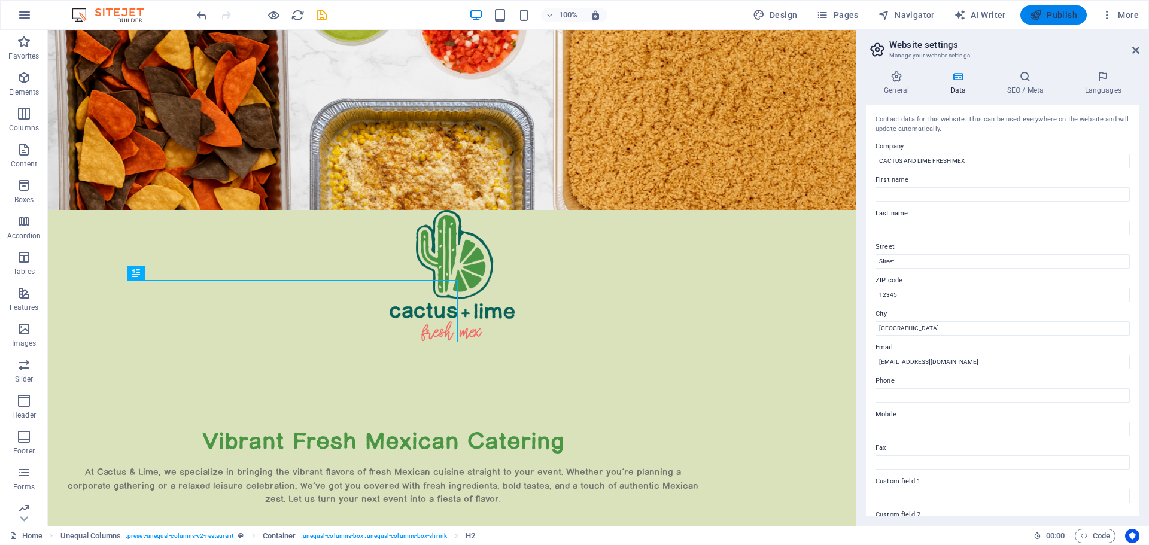
click at [1049, 10] on span "Publish" at bounding box center [1053, 15] width 47 height 12
